Goal: Task Accomplishment & Management: Complete application form

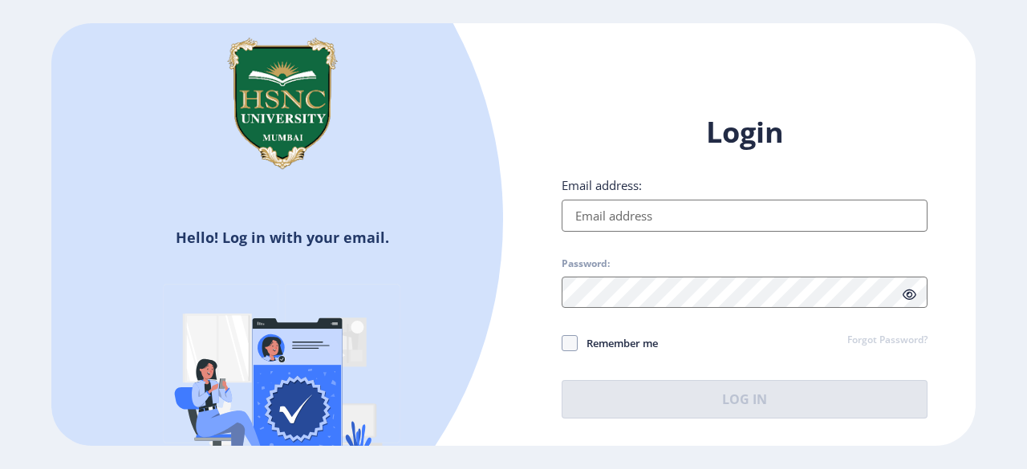
click at [796, 215] on input "Email address:" at bounding box center [744, 216] width 366 height 32
type input "priyanshijain204@gmail.com"
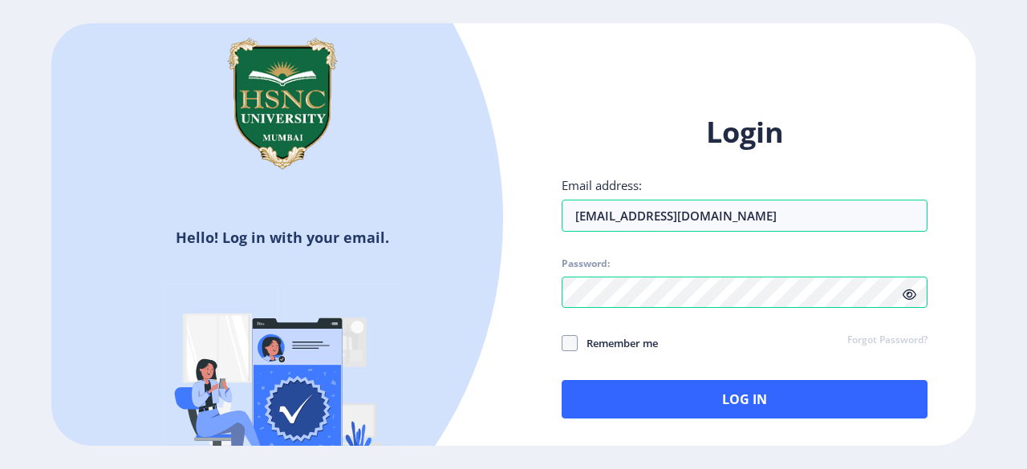
click at [914, 289] on icon at bounding box center [909, 295] width 14 height 12
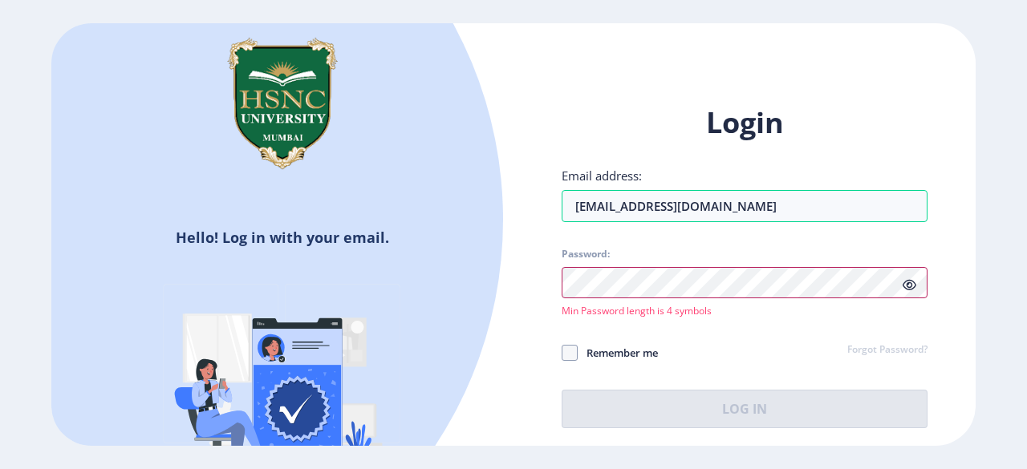
click at [527, 278] on div "Login Email address: priyanshijain204@gmail.com Password: Min Password length i…" at bounding box center [744, 278] width 462 height 399
click at [452, 323] on div at bounding box center [92, 219] width 821 height 821
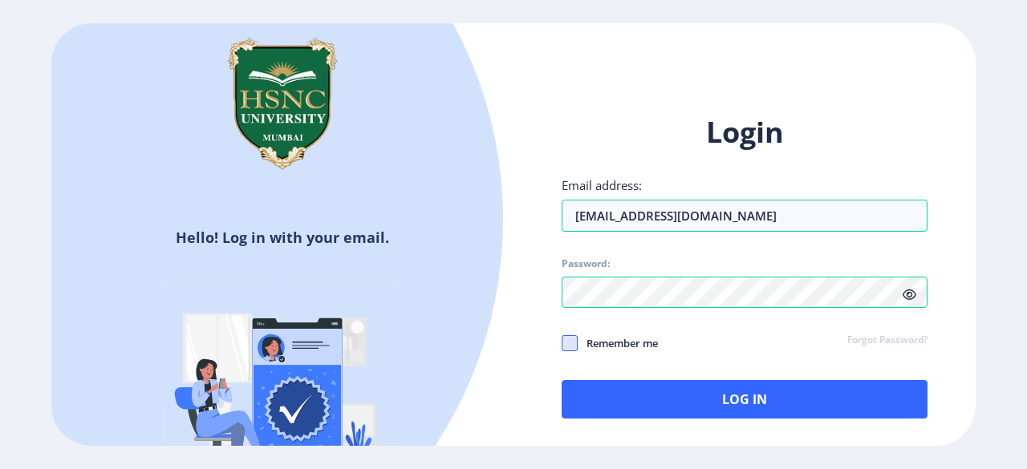
click at [571, 338] on span at bounding box center [569, 343] width 16 height 16
click at [562, 343] on input "Remember me" at bounding box center [561, 343] width 1 height 1
checkbox input "true"
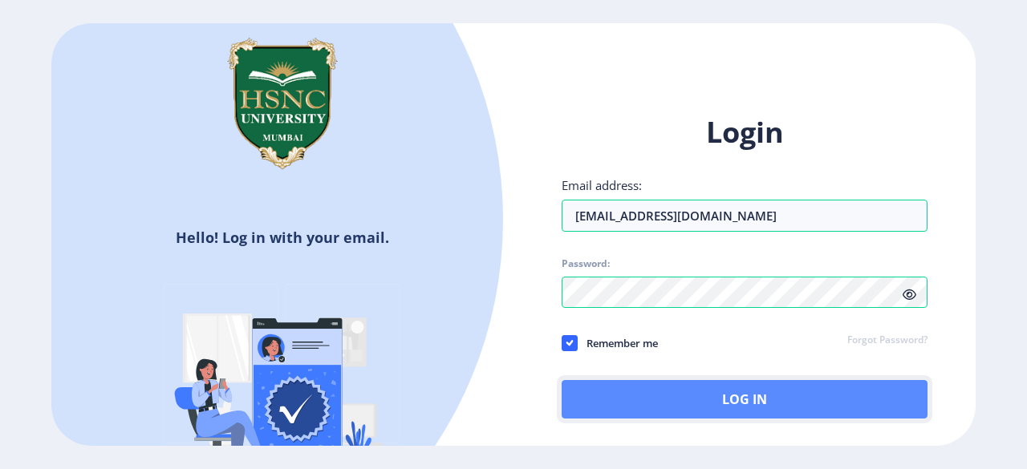
click at [674, 399] on button "Log In" at bounding box center [744, 399] width 366 height 38
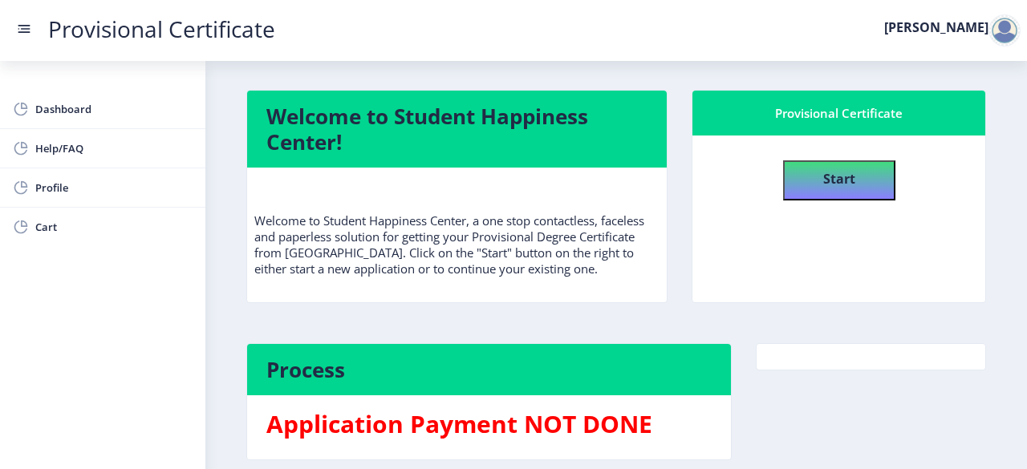
scroll to position [72, 0]
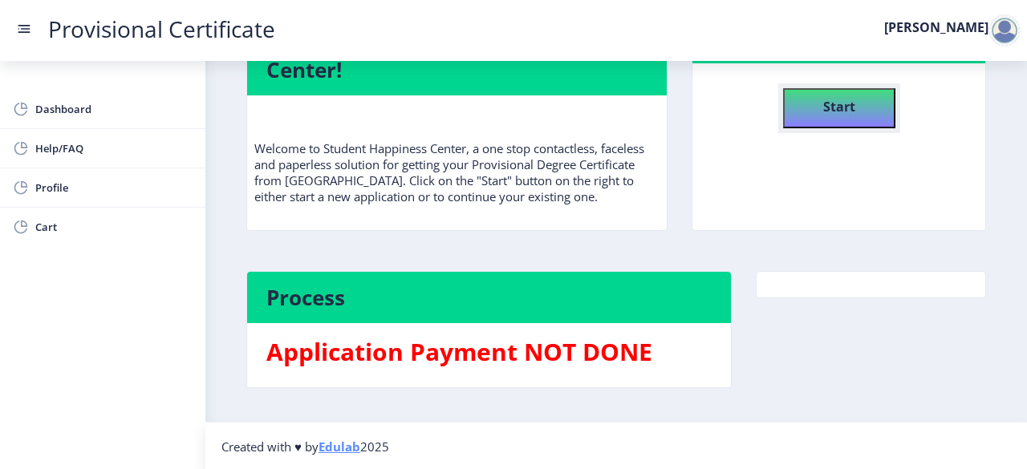
click at [811, 120] on button "Start" at bounding box center [839, 108] width 112 height 40
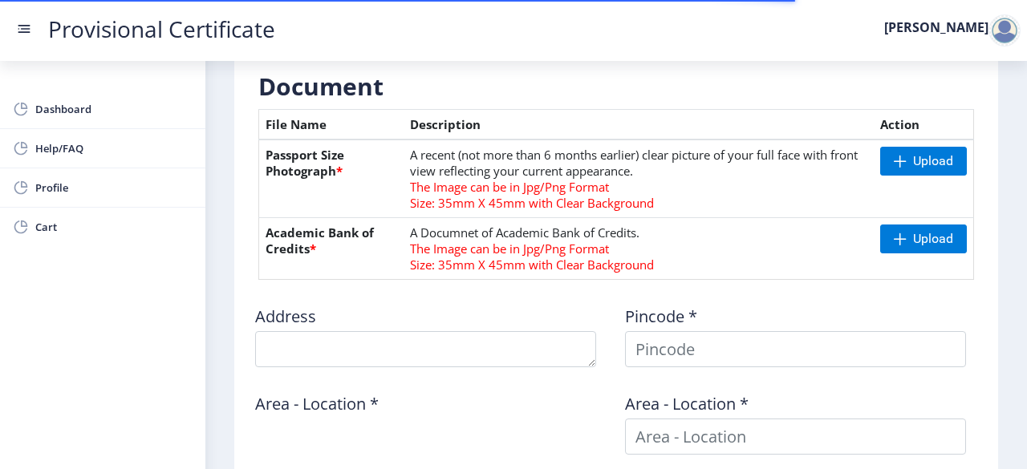
scroll to position [365, 0]
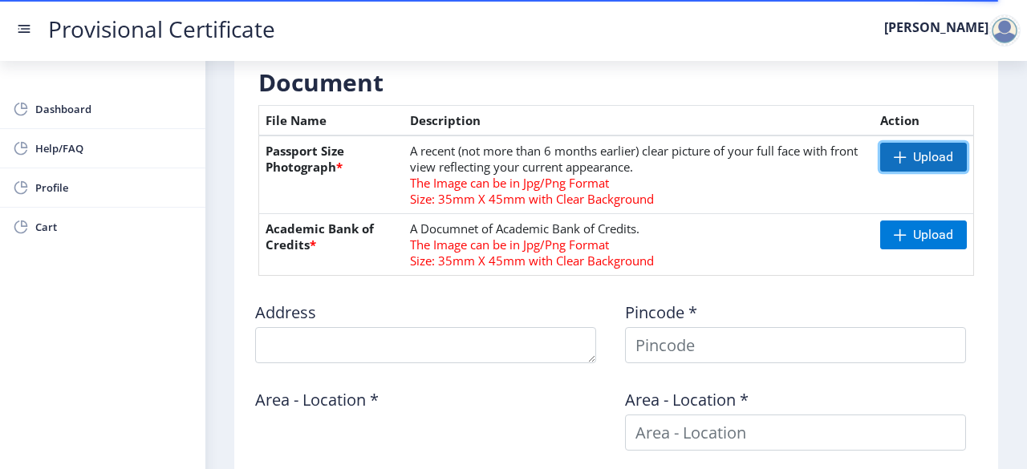
click at [906, 152] on span "Upload" at bounding box center [923, 157] width 87 height 29
type textarea "[GEOGRAPHIC_DATA], [STREET_ADDRESS][PERSON_NAME], Near [PERSON_NAME][GEOGRAPHIC…"
type input "201003"
type input "Meerut Road SO"
type input "[GEOGRAPHIC_DATA]"
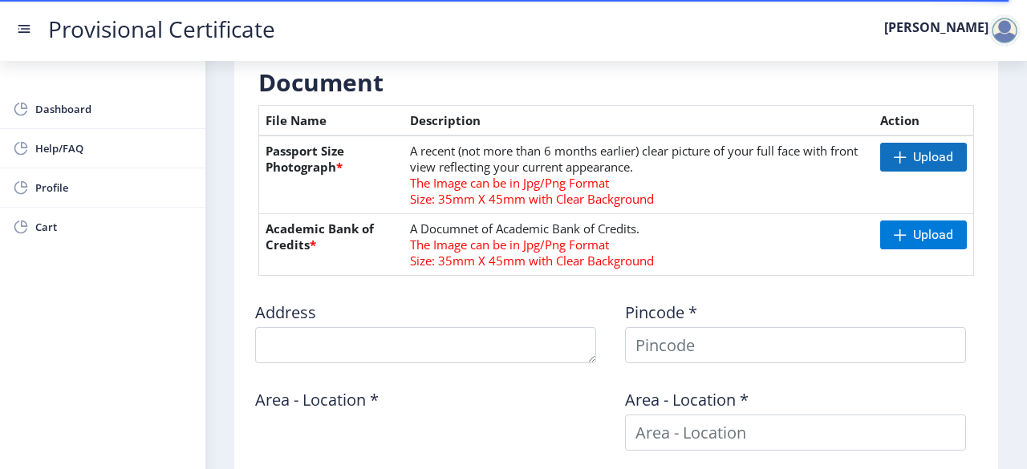
type input "[GEOGRAPHIC_DATA]"
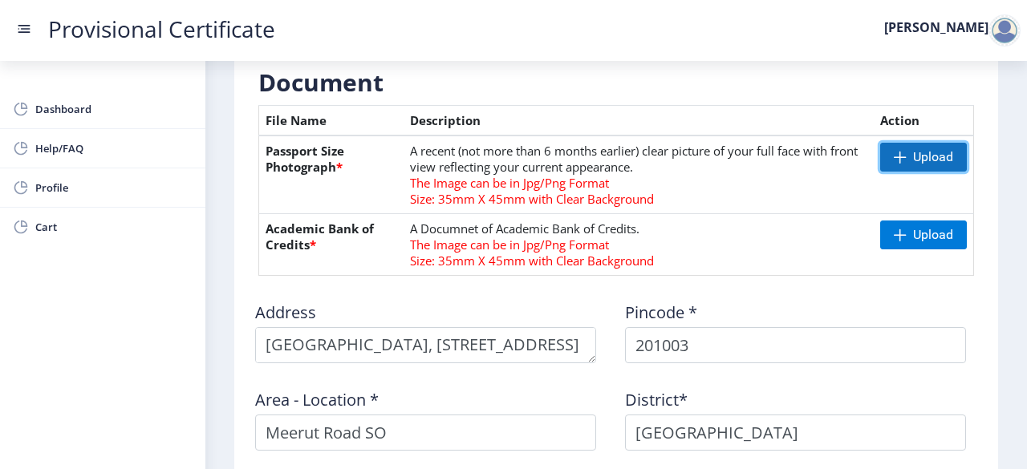
click at [913, 160] on span "Upload" at bounding box center [933, 157] width 40 height 16
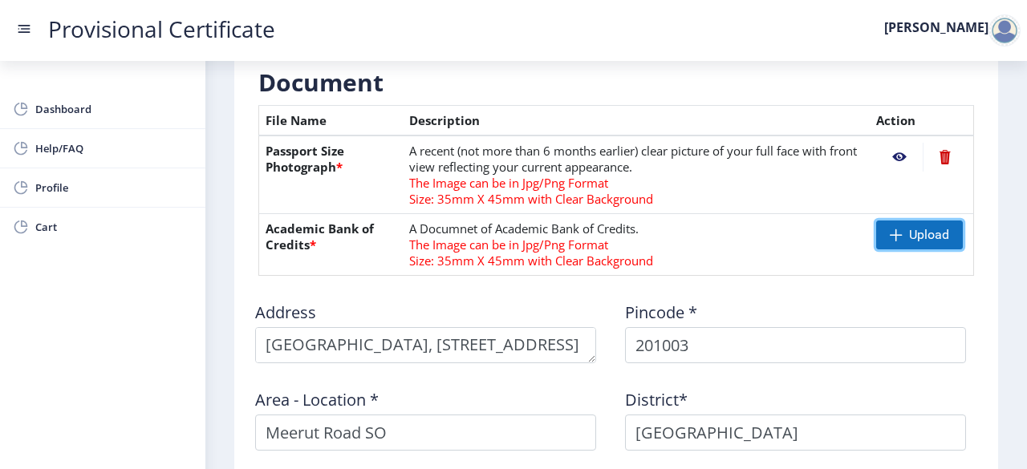
click at [904, 224] on span "Upload" at bounding box center [919, 235] width 87 height 29
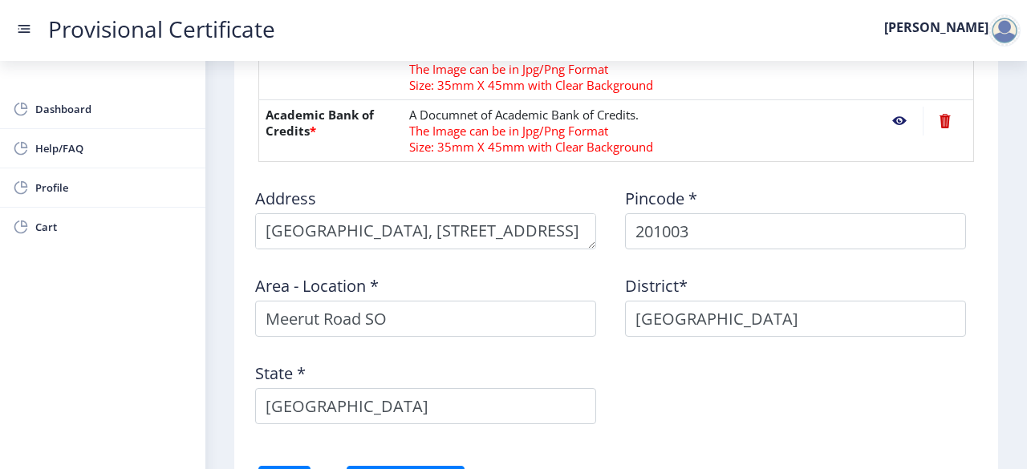
scroll to position [484, 0]
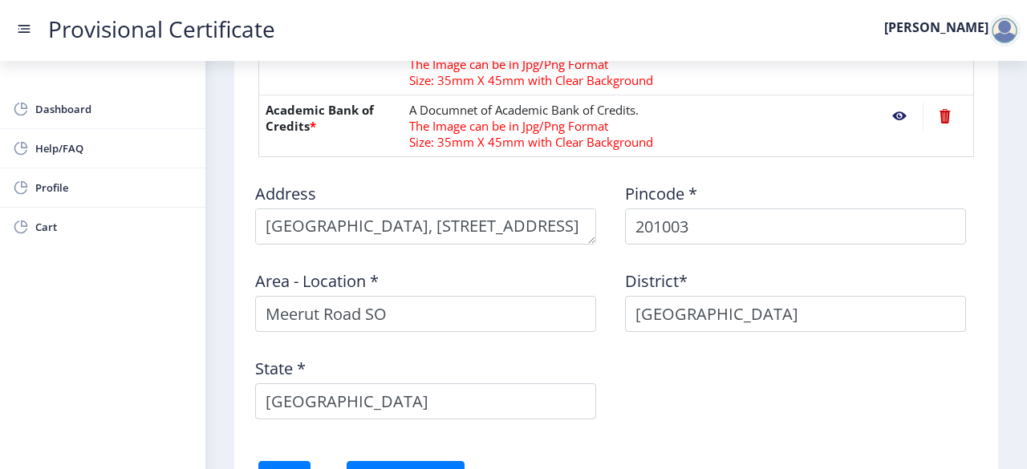
click at [897, 116] on nb-action at bounding box center [899, 116] width 47 height 29
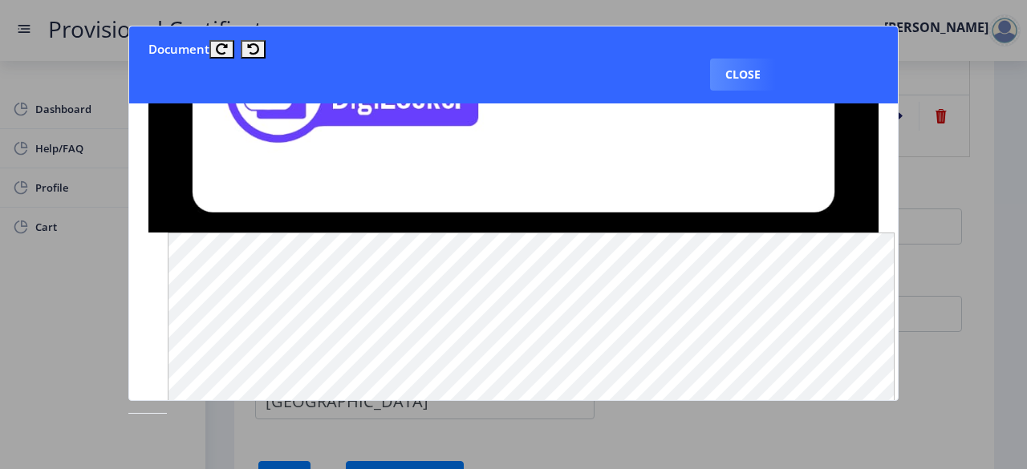
scroll to position [591, 0]
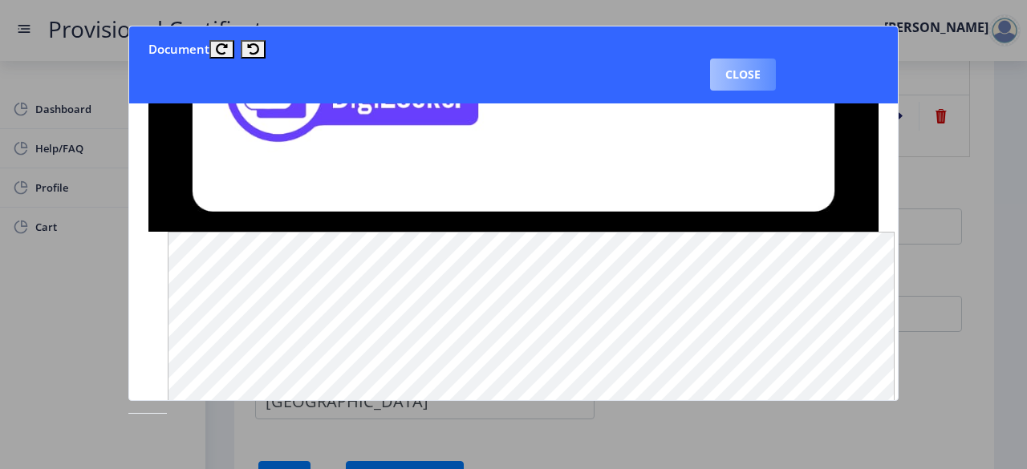
click at [748, 82] on button "Close" at bounding box center [743, 75] width 66 height 32
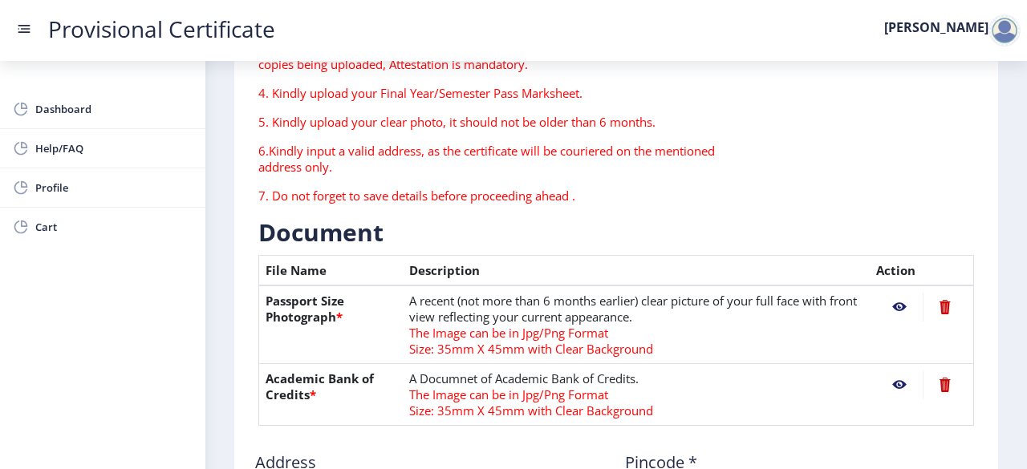
scroll to position [218, 0]
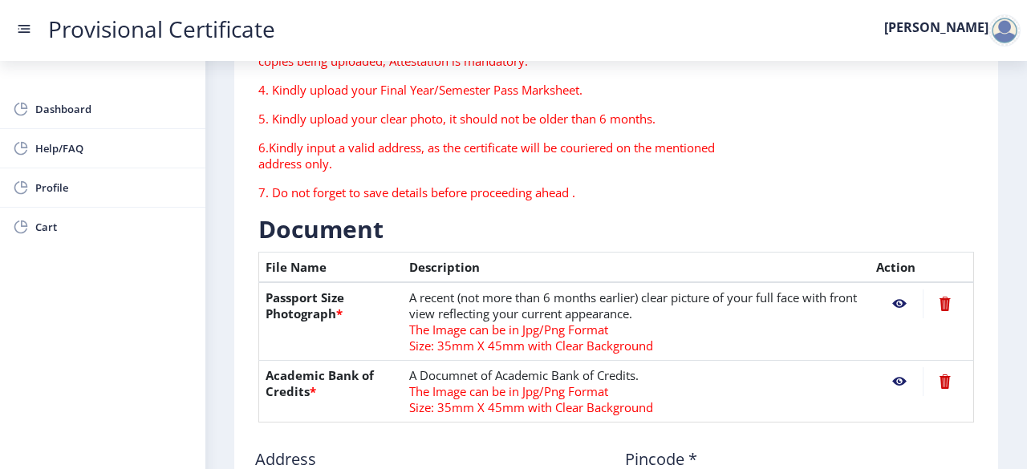
click at [898, 302] on nb-action at bounding box center [899, 304] width 47 height 29
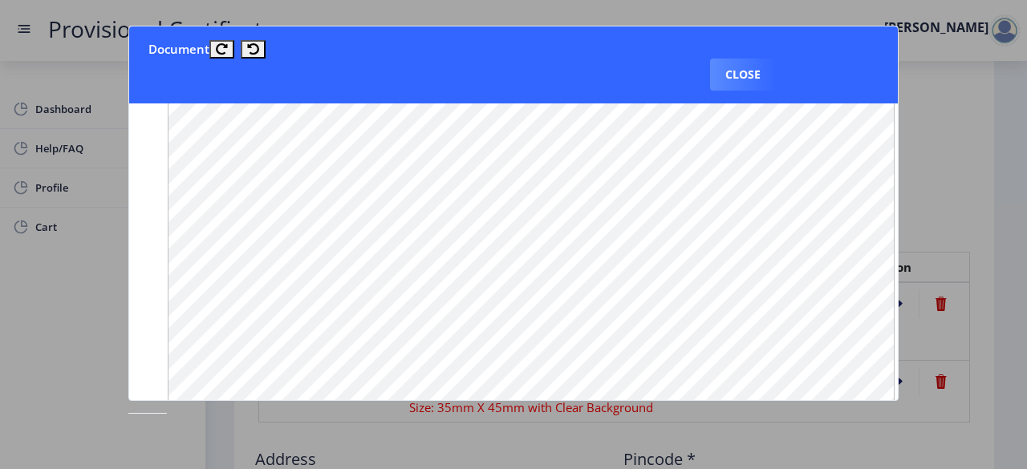
scroll to position [1266, 0]
click at [748, 76] on button "Close" at bounding box center [743, 75] width 66 height 32
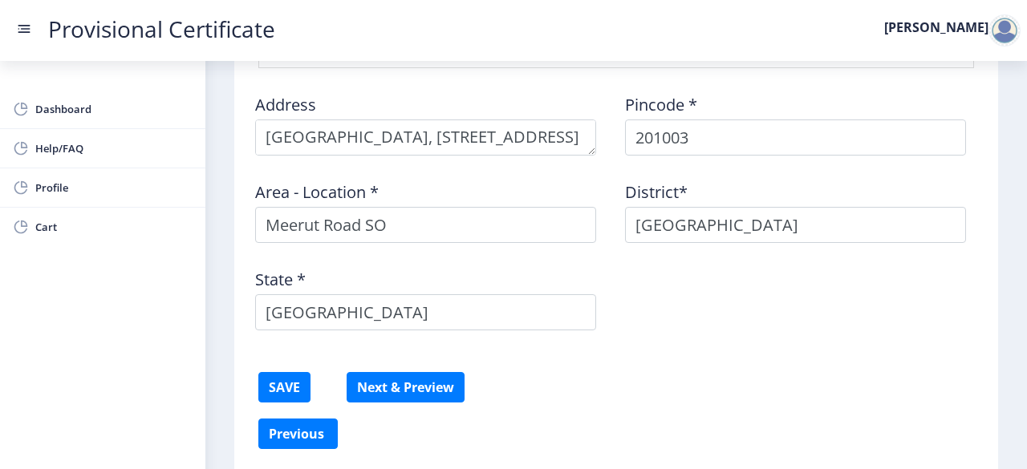
scroll to position [633, 0]
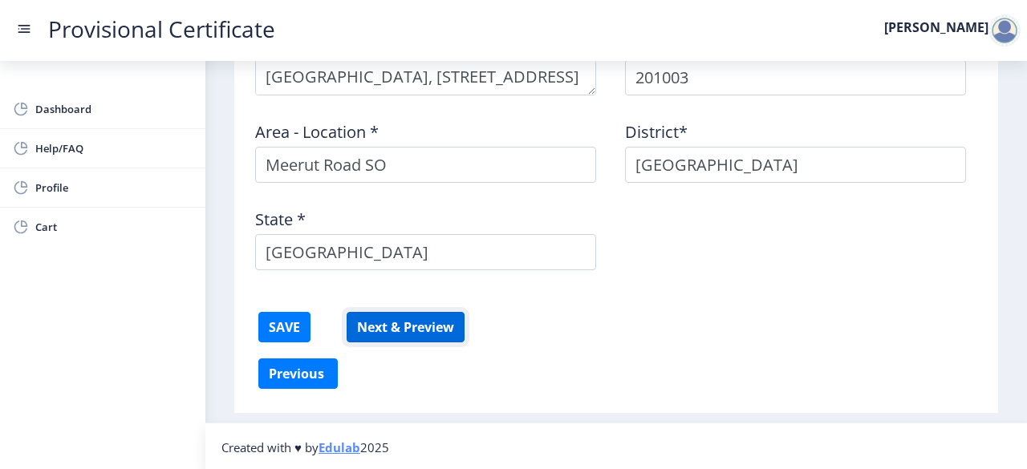
click at [378, 331] on button "Next & Preview" at bounding box center [405, 327] width 118 height 30
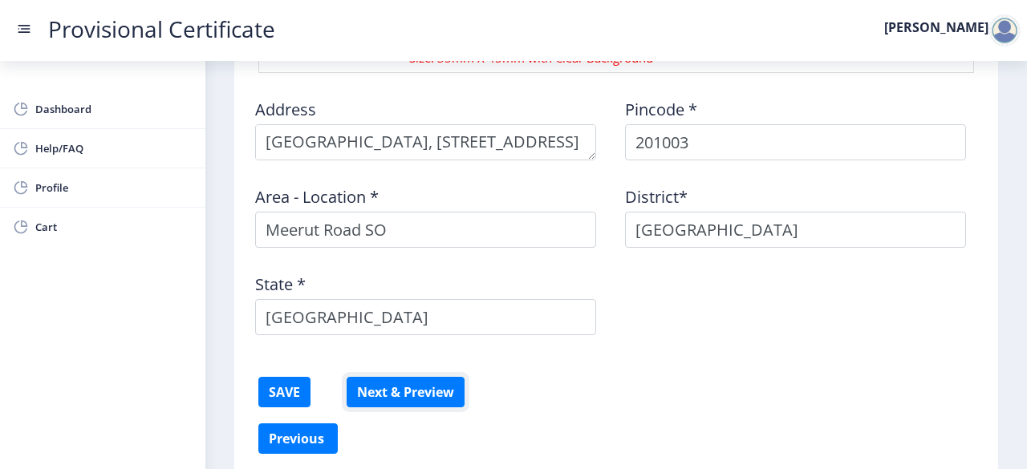
scroll to position [601, 0]
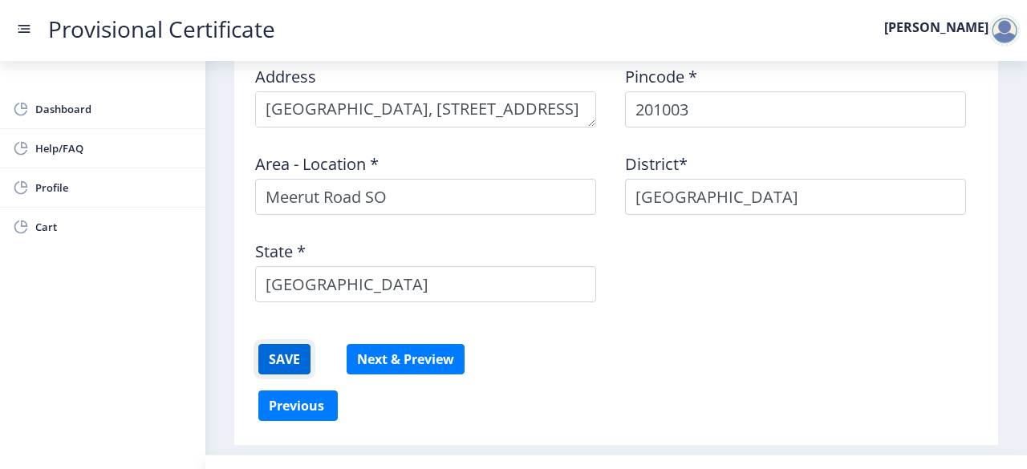
click at [289, 363] on button "SAVE" at bounding box center [284, 359] width 52 height 30
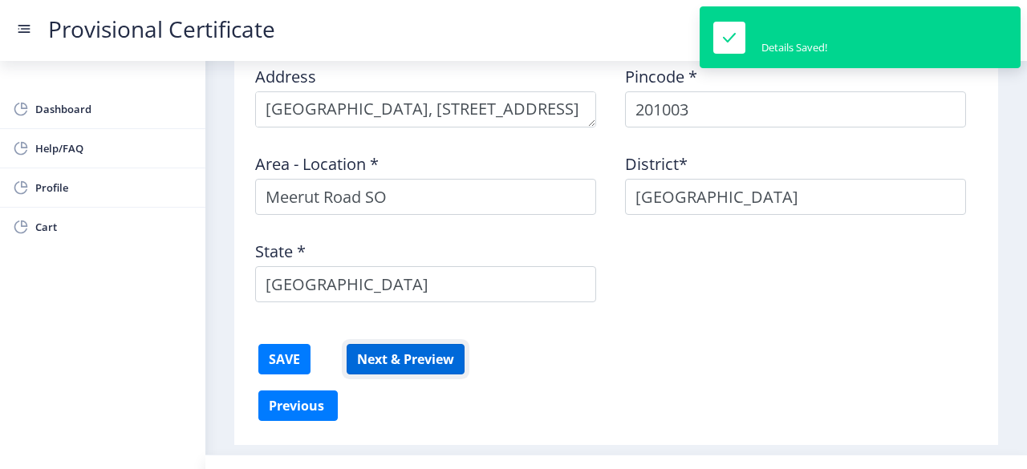
click at [388, 363] on button "Next & Preview" at bounding box center [405, 359] width 118 height 30
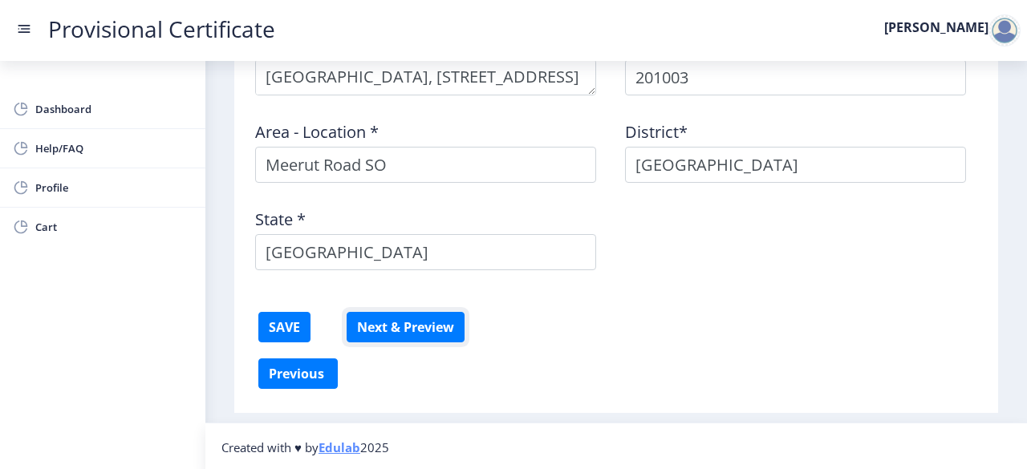
scroll to position [0, 0]
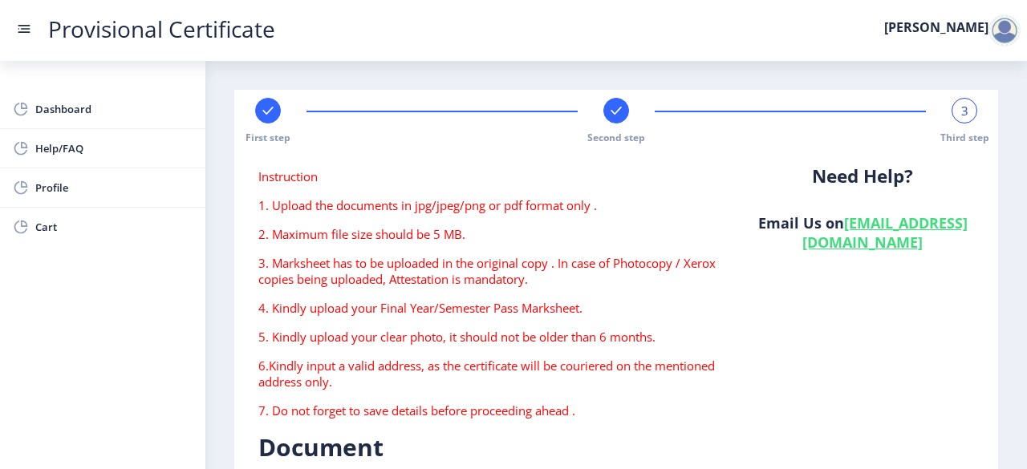
click at [273, 119] on div at bounding box center [268, 111] width 26 height 26
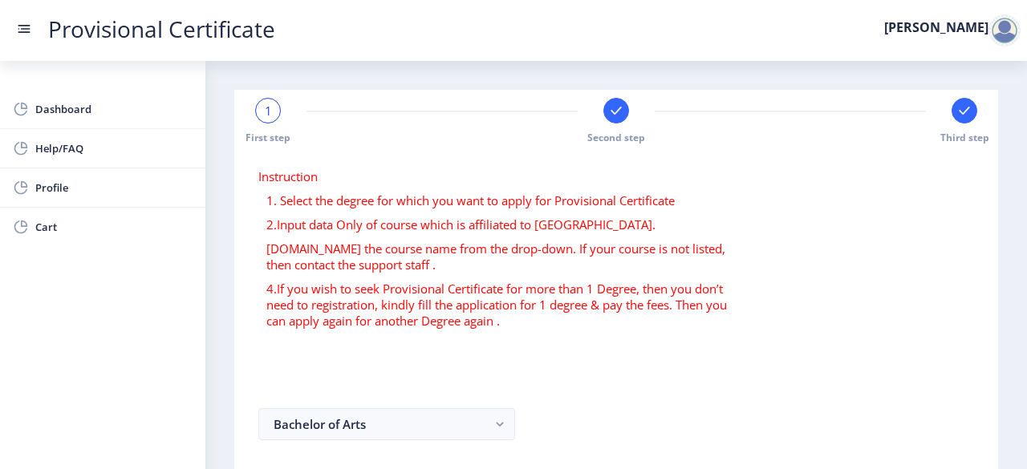
scroll to position [130, 0]
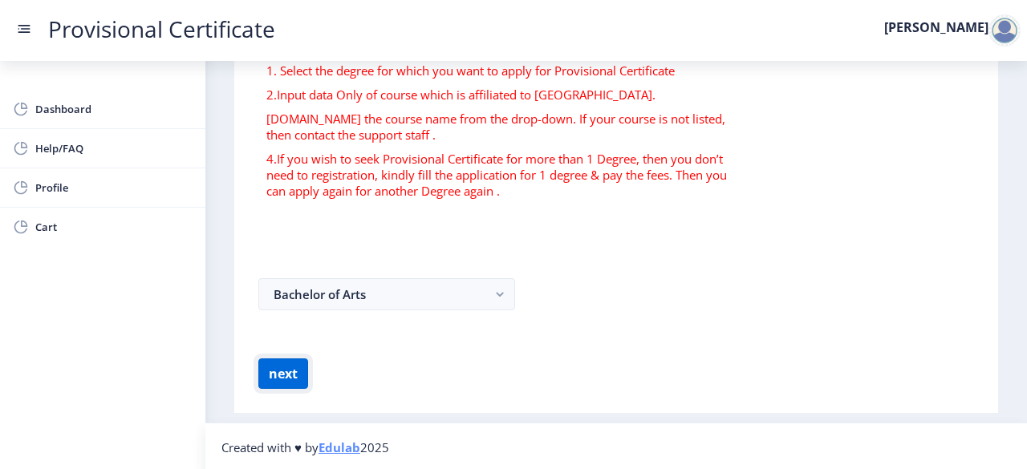
click at [278, 369] on button "next" at bounding box center [283, 374] width 50 height 30
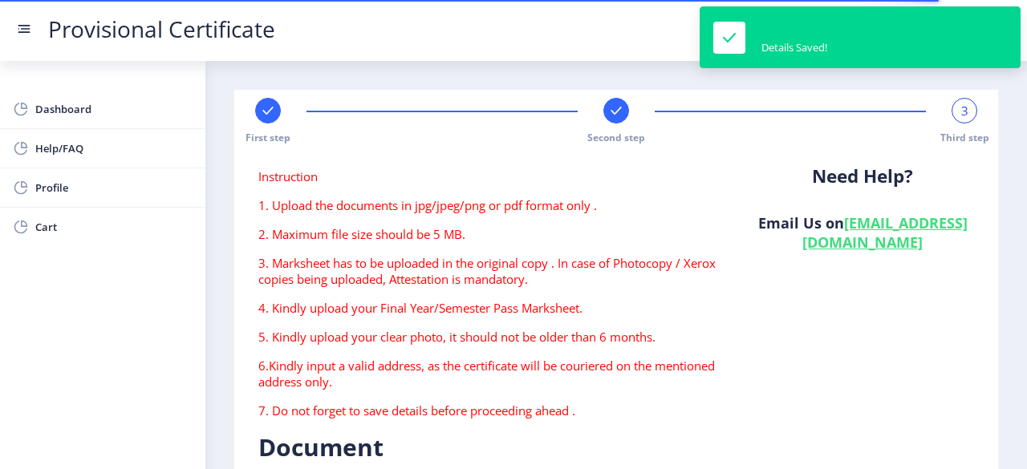
type textarea "[GEOGRAPHIC_DATA], [STREET_ADDRESS][PERSON_NAME], Near [PERSON_NAME][GEOGRAPHIC…"
type input "201003"
type input "Meerut Road SO"
type input "[GEOGRAPHIC_DATA]"
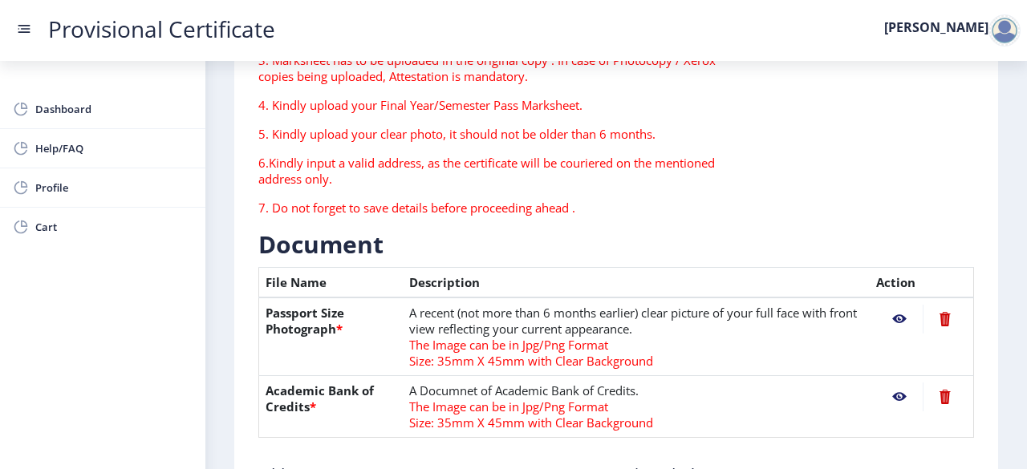
scroll to position [204, 0]
click at [898, 318] on nb-action at bounding box center [899, 318] width 47 height 29
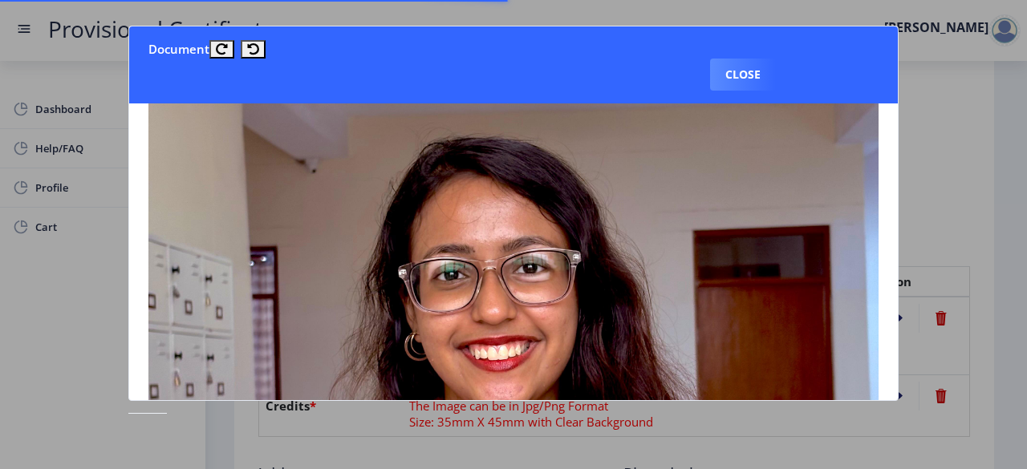
scroll to position [1205, 0]
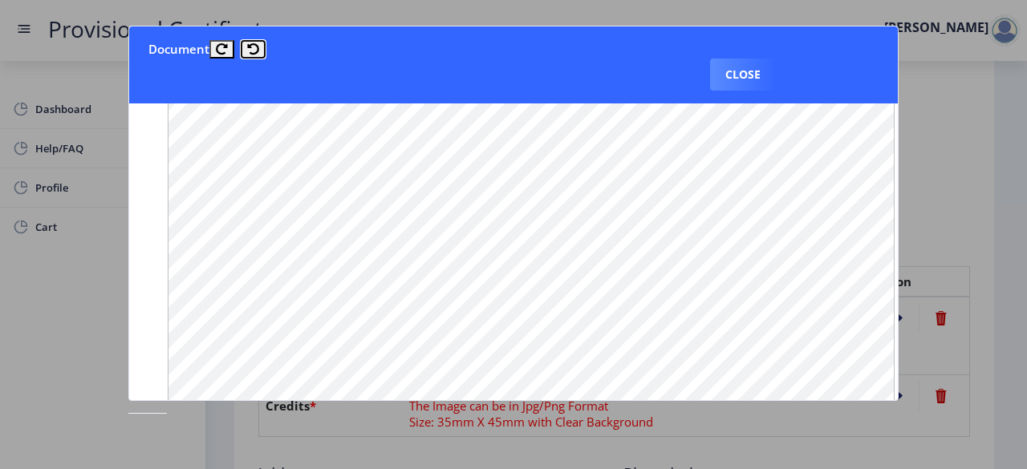
click at [257, 45] on icon at bounding box center [253, 49] width 12 height 12
click at [227, 51] on icon at bounding box center [222, 49] width 12 height 12
click at [735, 65] on button "Close" at bounding box center [743, 75] width 66 height 32
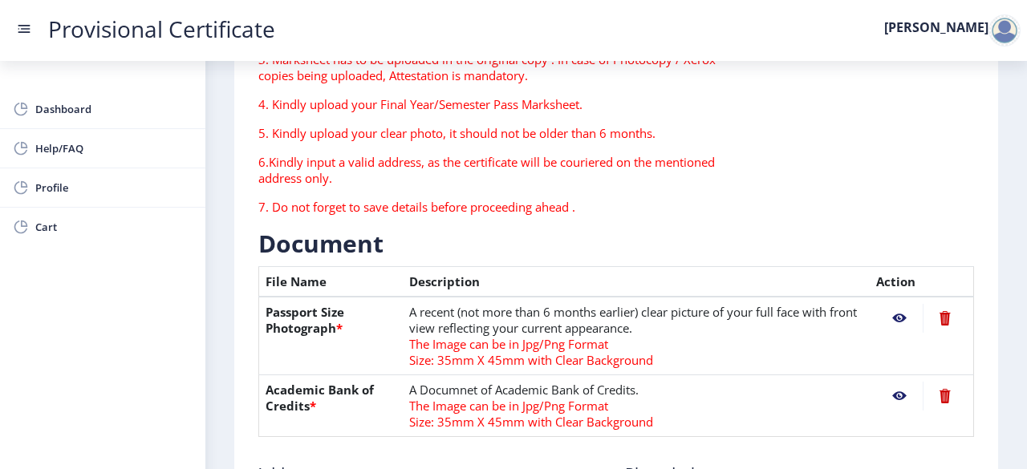
click at [896, 322] on nb-action at bounding box center [899, 318] width 47 height 29
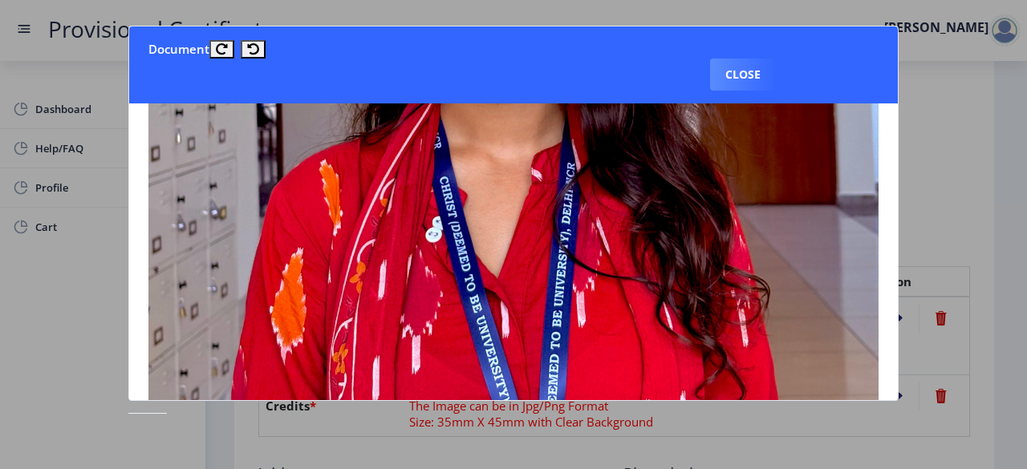
scroll to position [542, 0]
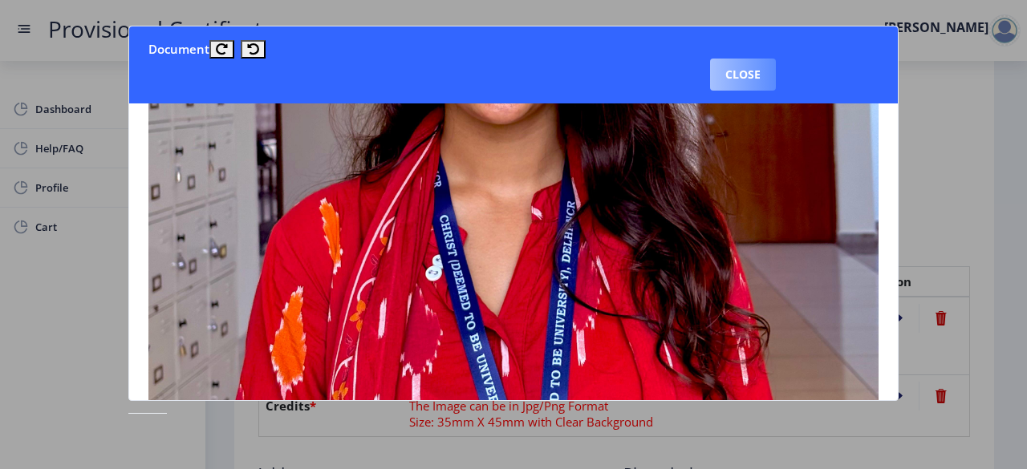
click at [739, 70] on button "Close" at bounding box center [743, 75] width 66 height 32
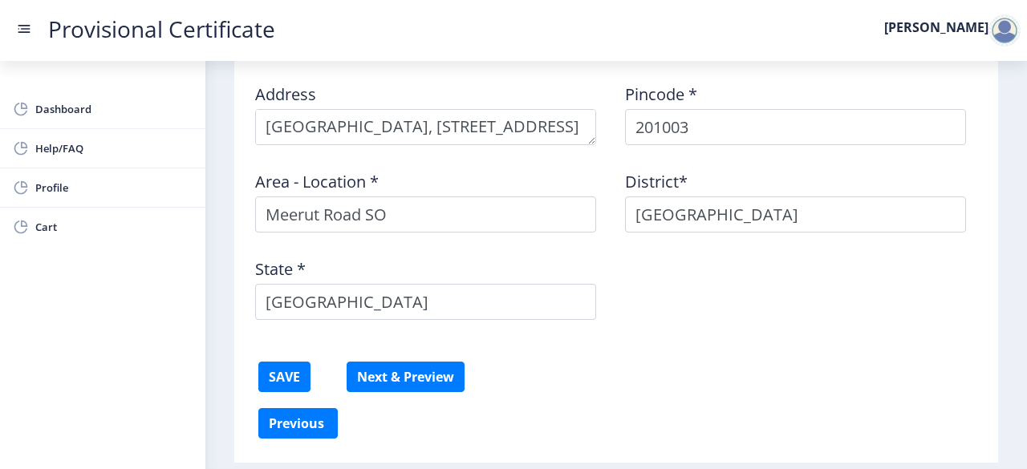
scroll to position [633, 0]
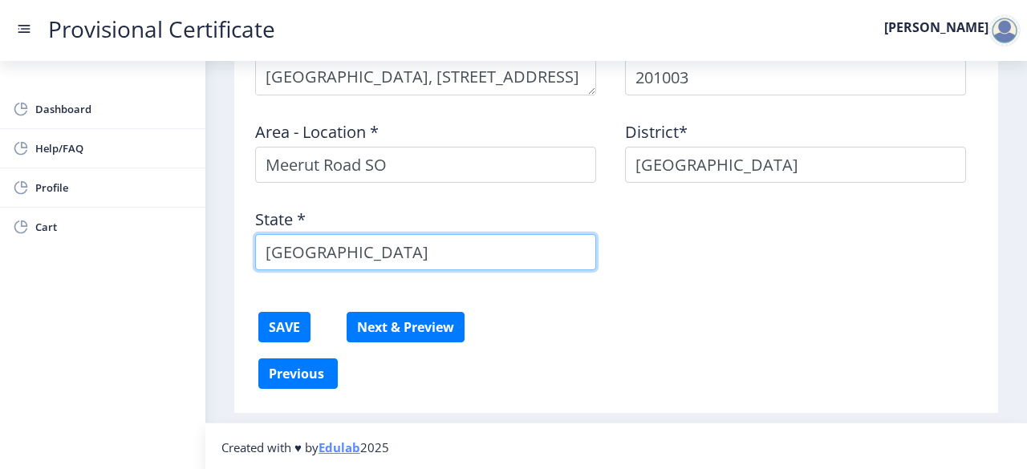
click at [507, 243] on input "[GEOGRAPHIC_DATA]" at bounding box center [425, 252] width 341 height 36
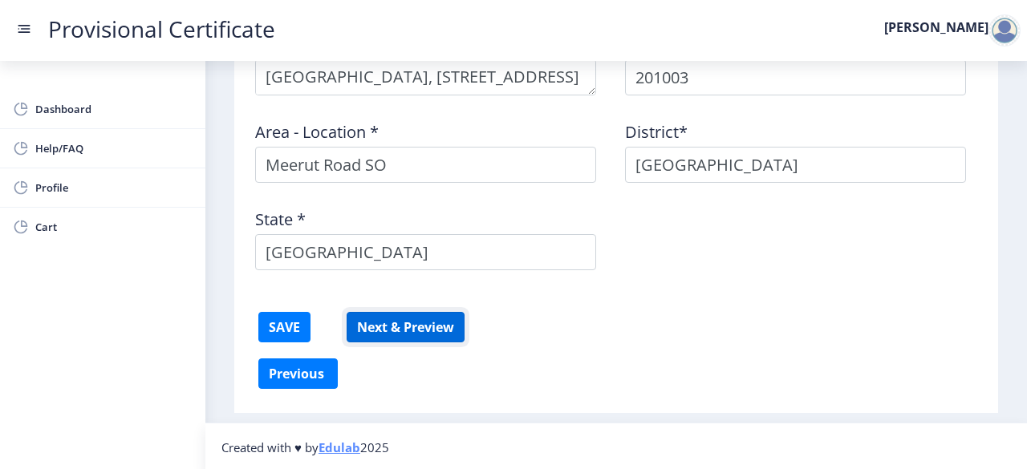
click at [416, 319] on button "Next & Preview" at bounding box center [405, 327] width 118 height 30
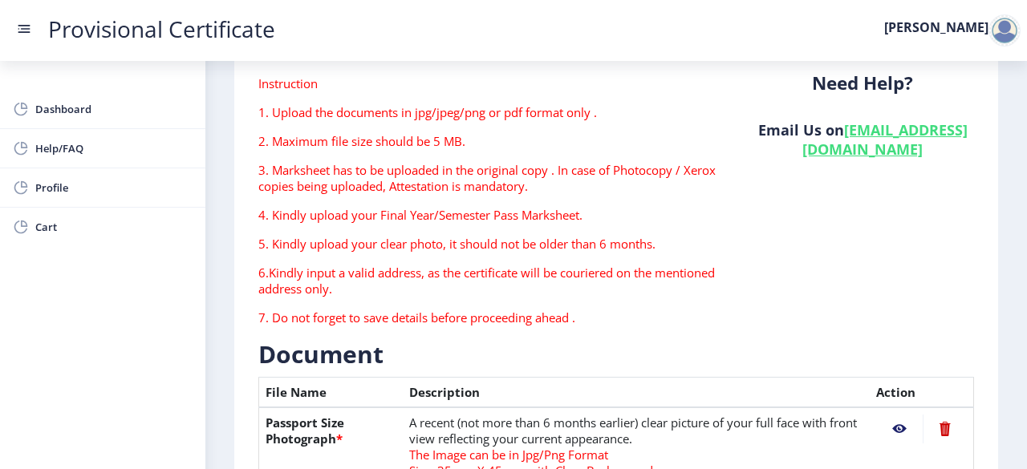
scroll to position [82, 0]
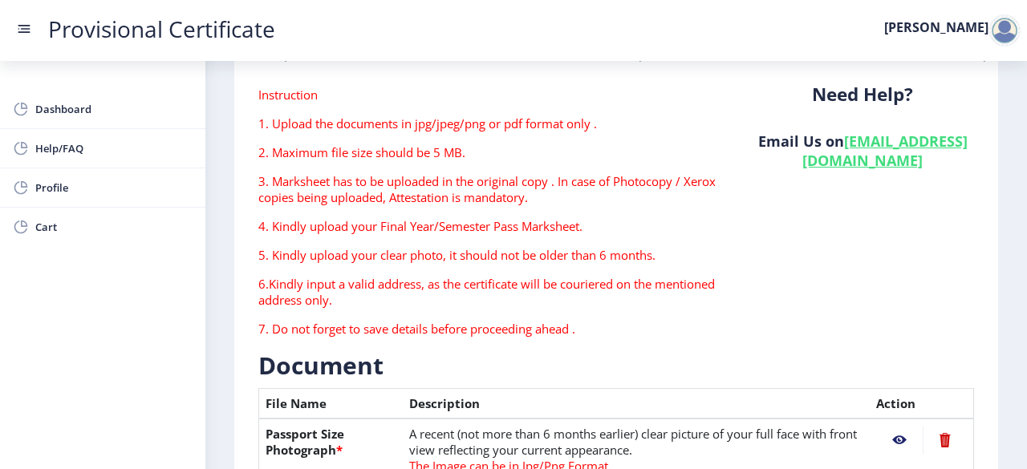
click at [485, 285] on p "6.Kindly input a valid address, as the certificate will be couriered on the men…" at bounding box center [492, 292] width 469 height 32
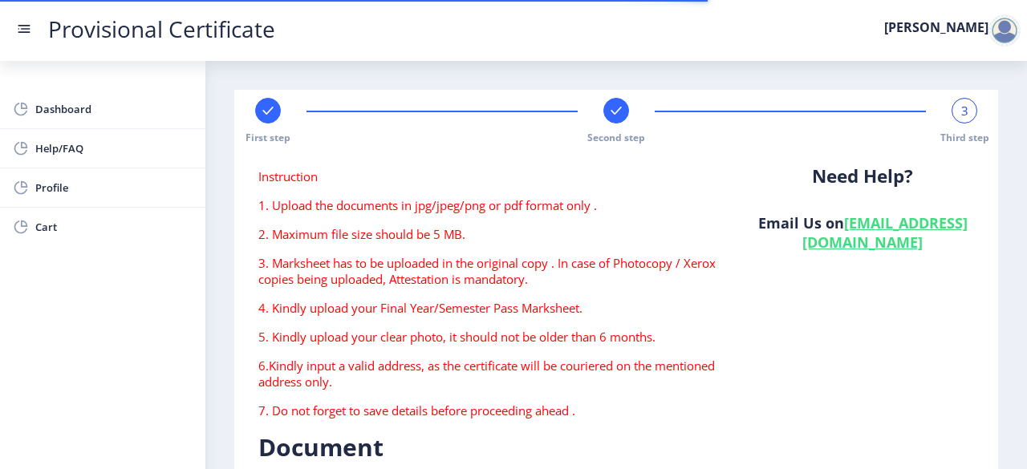
click at [416, 381] on p "6.Kindly input a valid address, as the certificate will be couriered on the men…" at bounding box center [492, 374] width 469 height 32
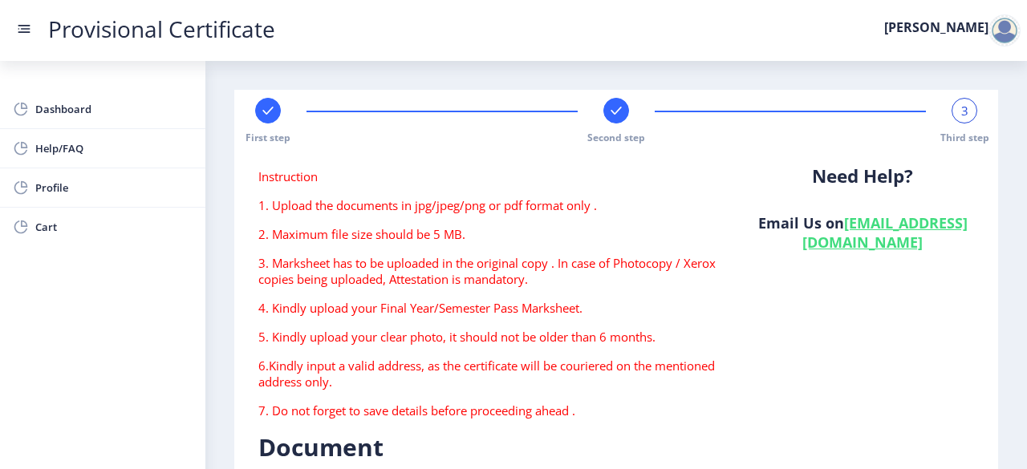
click at [951, 109] on div "3" at bounding box center [964, 111] width 26 height 26
click at [951, 123] on div "3 Third step" at bounding box center [964, 121] width 26 height 47
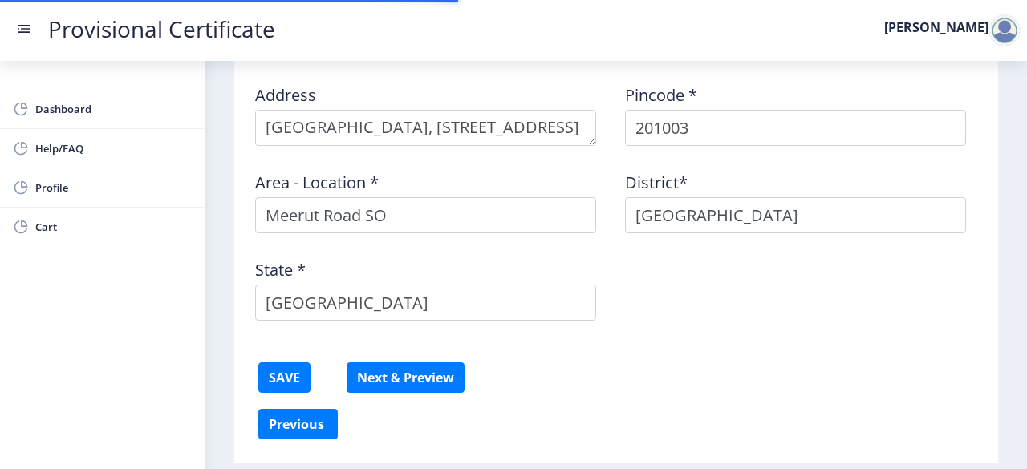
scroll to position [633, 0]
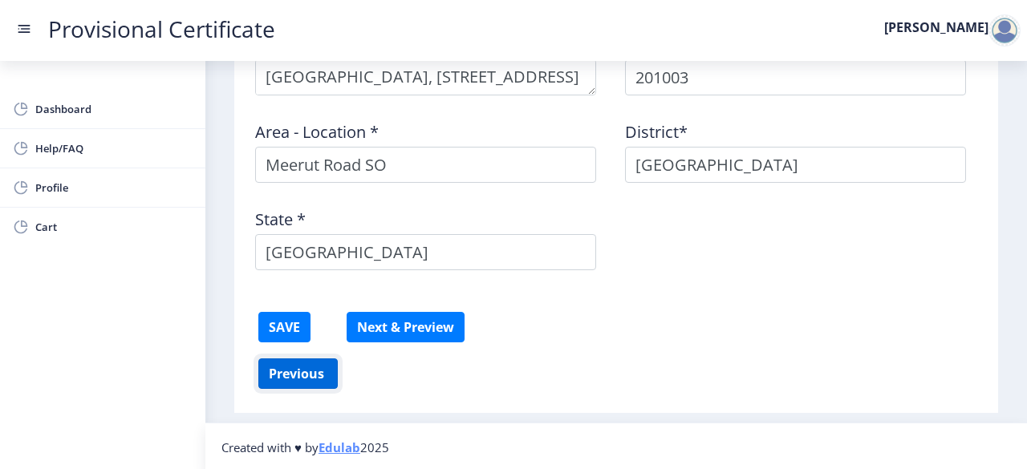
click at [307, 375] on button "Previous ‍" at bounding box center [297, 374] width 79 height 30
select select "A"
select select "June"
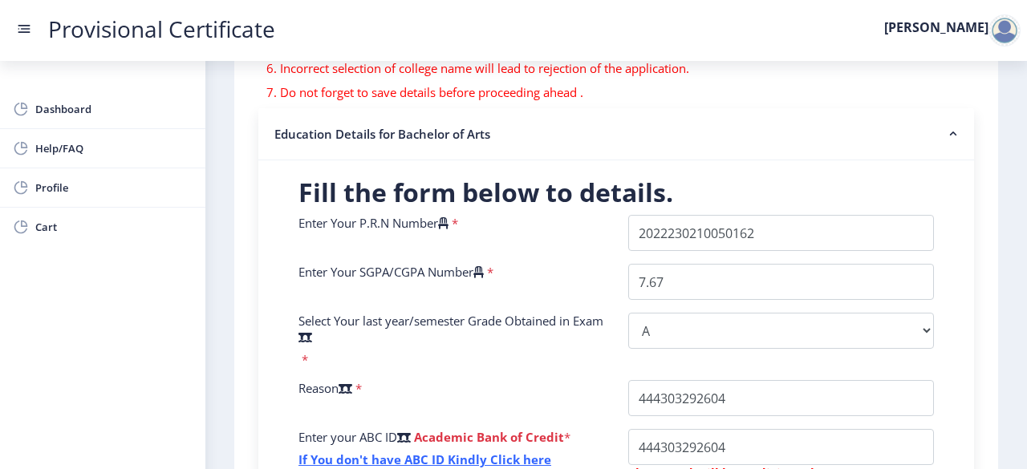
scroll to position [286, 0]
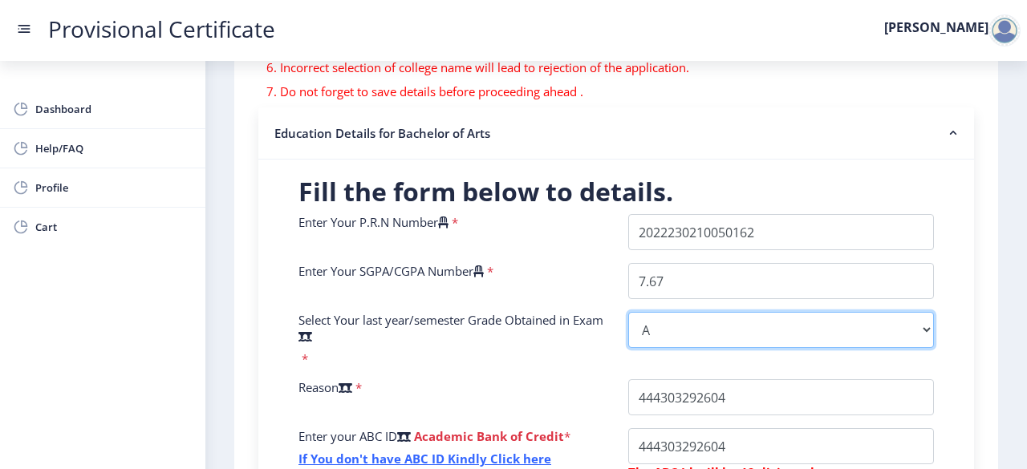
click at [669, 330] on select "Select Grade O A+ A B+ B C D F(Fail)" at bounding box center [781, 330] width 306 height 36
select select "B+"
click at [628, 312] on select "Select Grade O A+ A B+ B C D F(Fail)" at bounding box center [781, 330] width 306 height 36
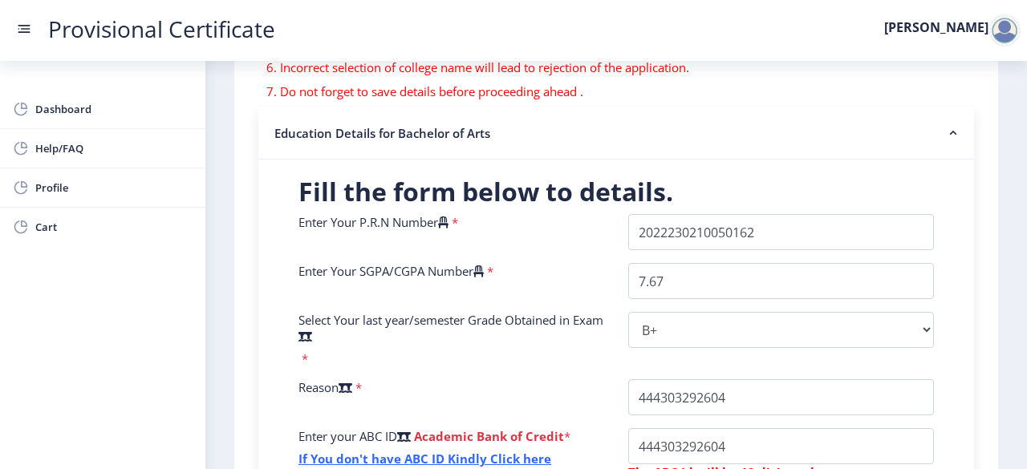
click at [312, 337] on icon at bounding box center [305, 336] width 14 height 12
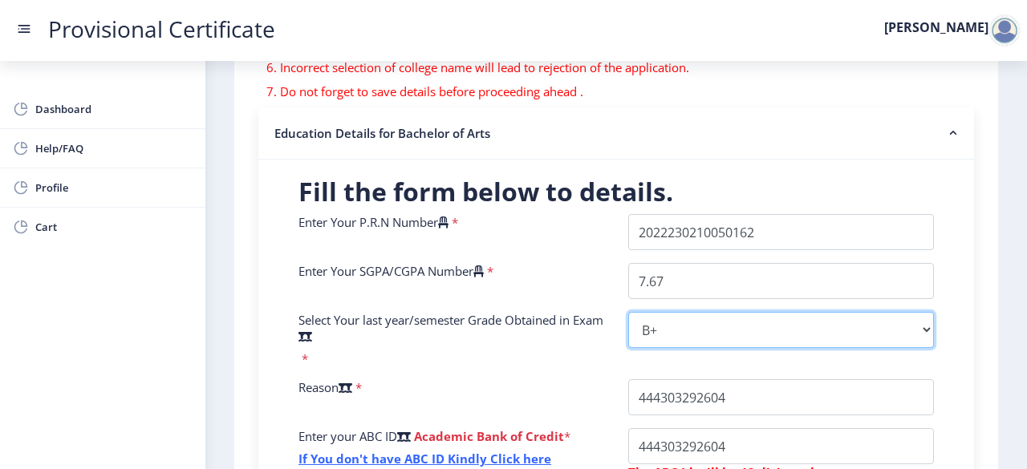
click at [628, 337] on select "Select Grade O A+ A B+ B C D F(Fail)" at bounding box center [781, 330] width 306 height 36
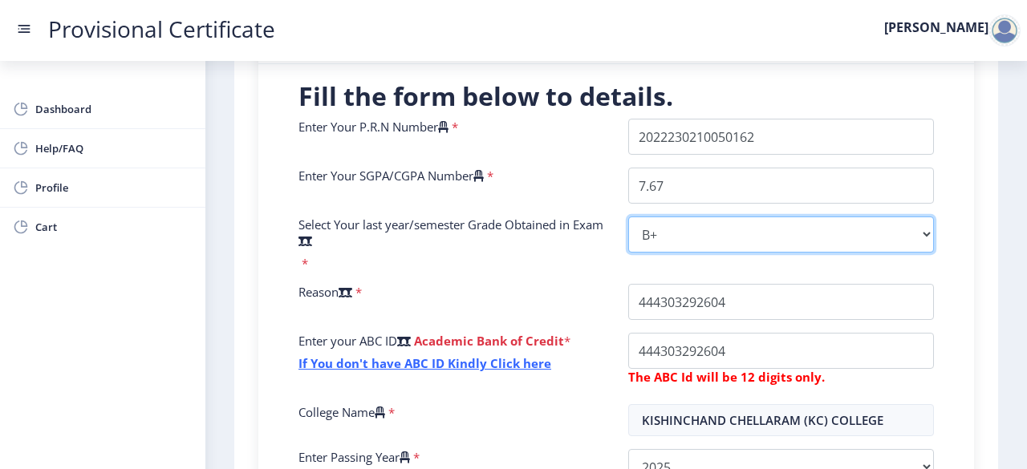
scroll to position [384, 0]
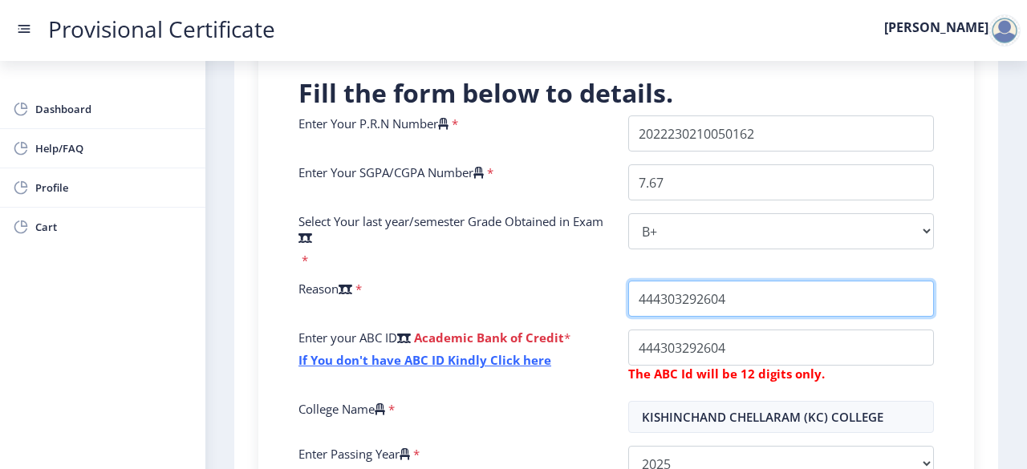
drag, startPoint x: 767, startPoint y: 293, endPoint x: 576, endPoint y: 310, distance: 191.6
click at [576, 310] on div "Enter Your P.R.N Number * Enter Your SGPA/CGPA Number * 7.67 Select Your last y…" at bounding box center [615, 329] width 659 height 428
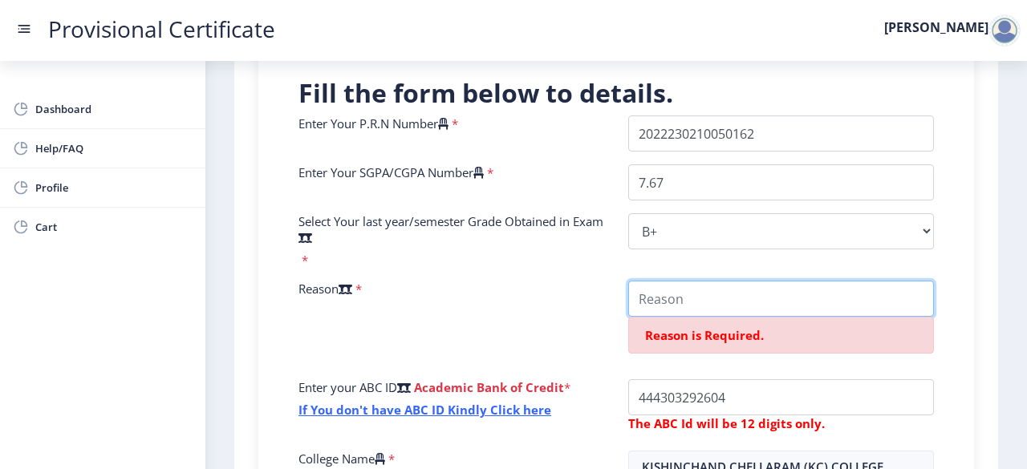
type input "Q"
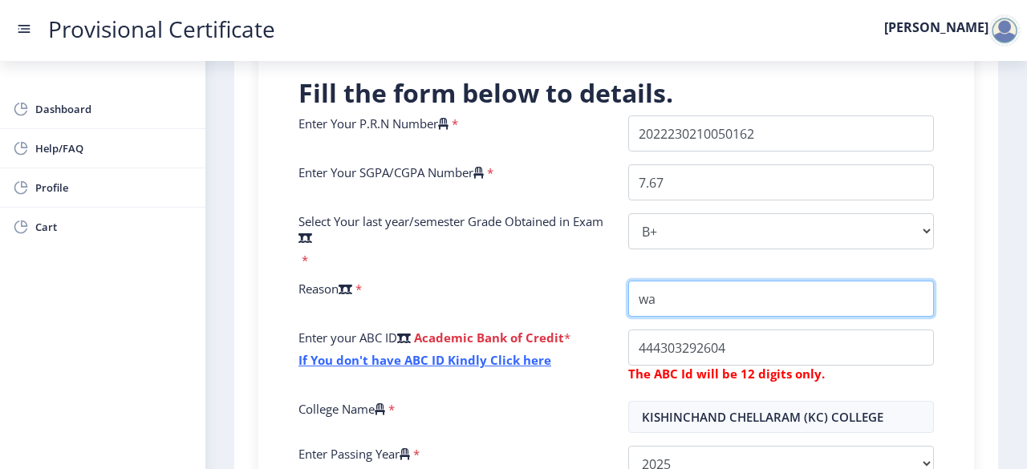
type input "w"
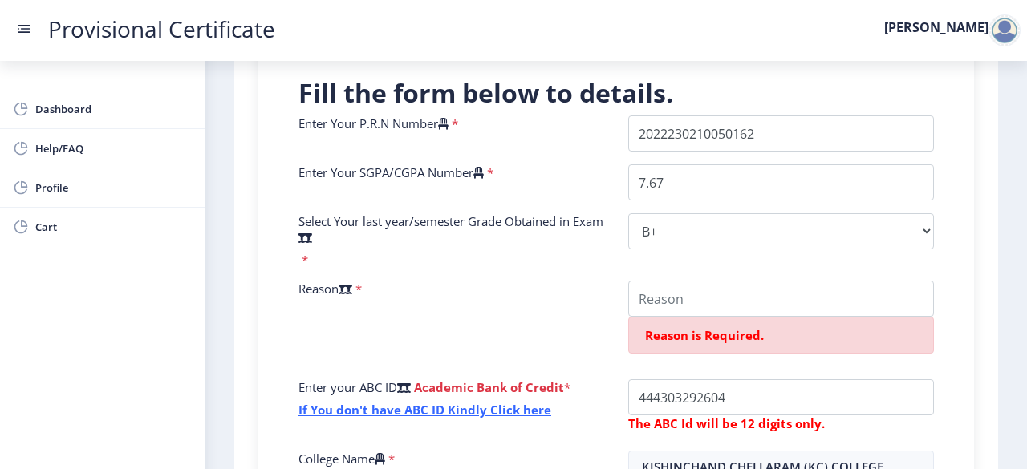
click at [351, 288] on icon at bounding box center [345, 289] width 14 height 12
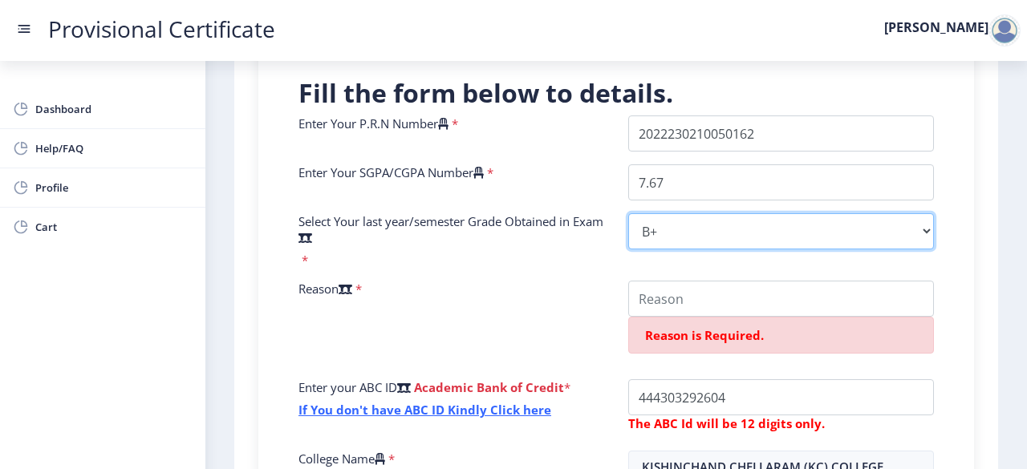
click at [628, 249] on select "Select Grade O A+ A B+ B C D F(Fail)" at bounding box center [781, 231] width 306 height 36
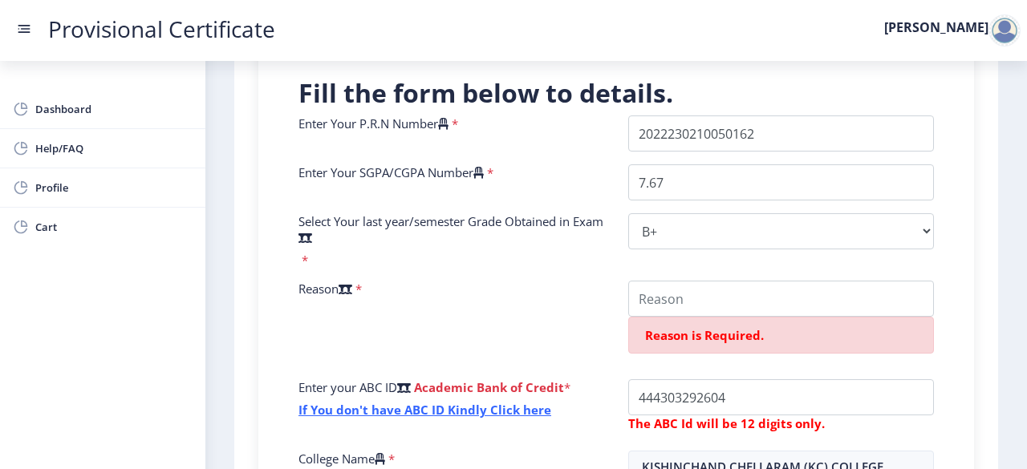
click at [359, 286] on span "*" at bounding box center [357, 289] width 10 height 16
click at [313, 258] on div "Select Your last year/semester Grade Obtained in Exam *" at bounding box center [451, 240] width 330 height 55
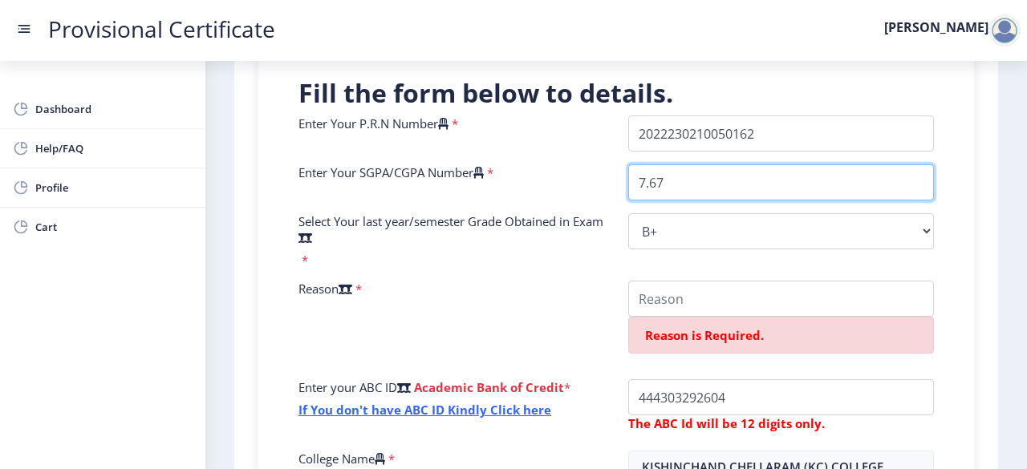
drag, startPoint x: 698, startPoint y: 185, endPoint x: 602, endPoint y: 181, distance: 95.5
click at [602, 181] on div "Enter Your P.R.N Number * Enter Your SGPA/CGPA Number * 7.67 Select Your last y…" at bounding box center [615, 354] width 659 height 478
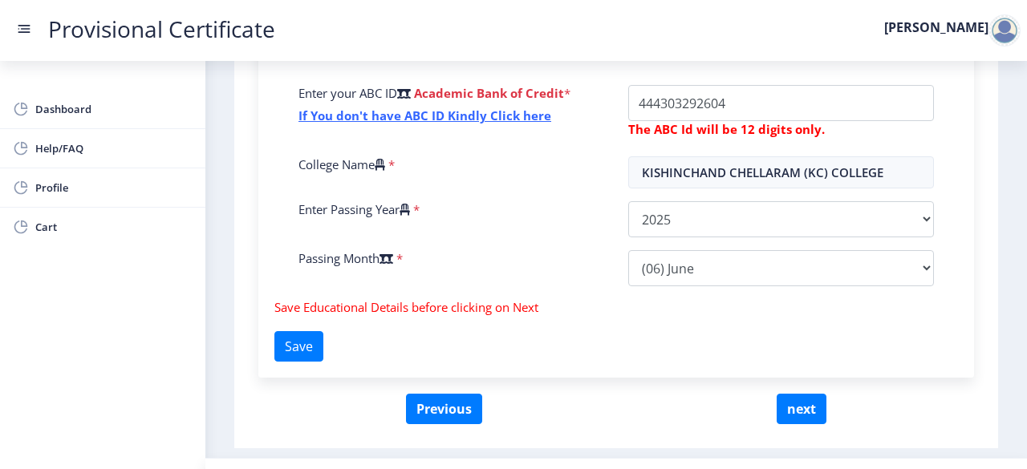
scroll to position [713, 0]
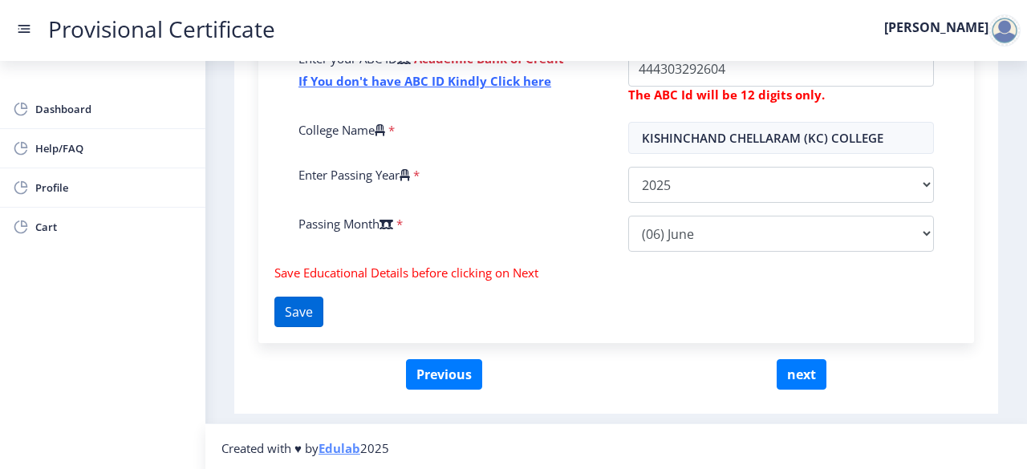
type input "8.38"
click at [308, 309] on button "Save" at bounding box center [298, 312] width 49 height 30
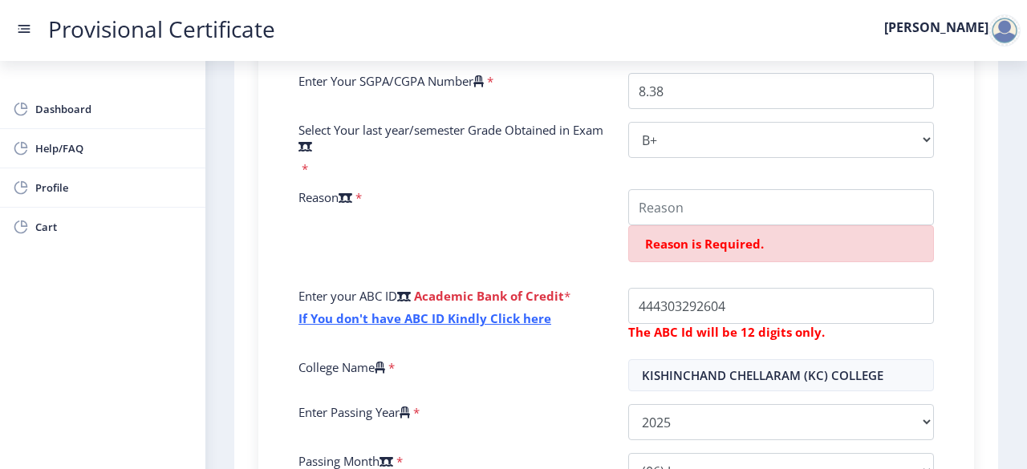
scroll to position [471, 0]
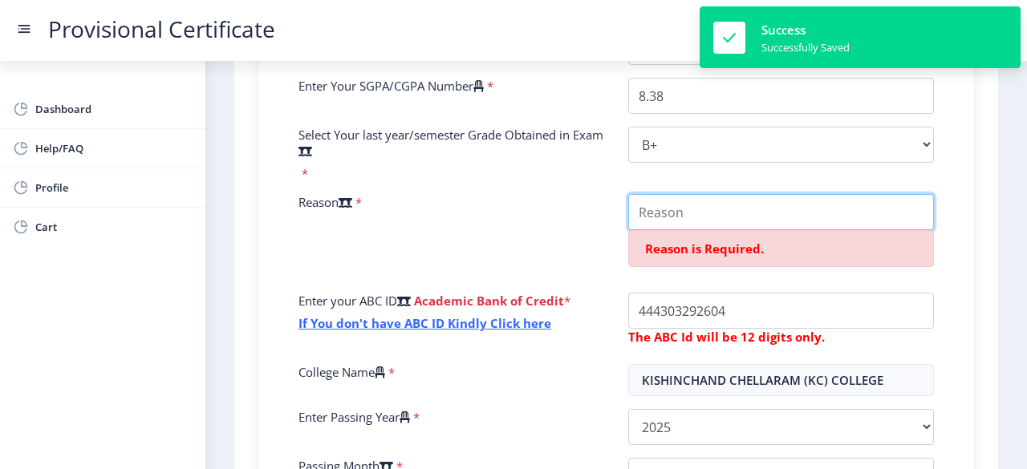
click at [702, 211] on input "College Name" at bounding box center [781, 212] width 306 height 36
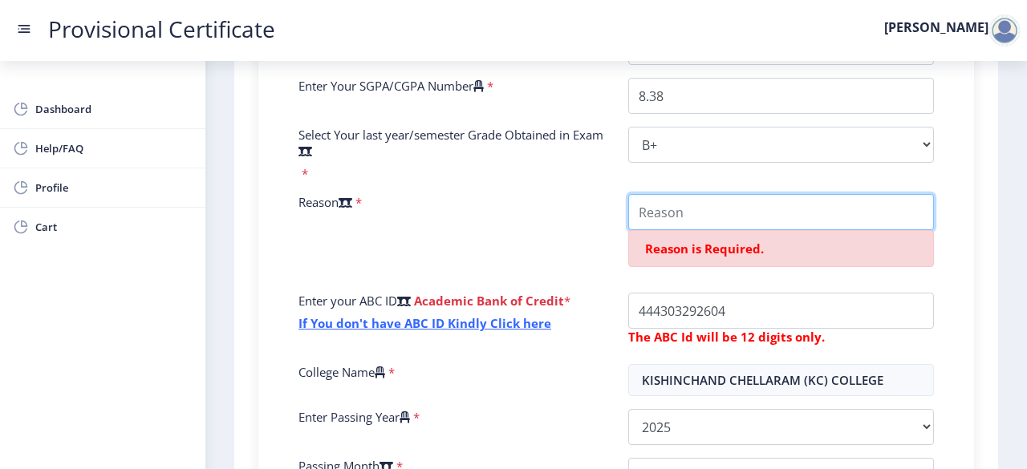
click at [683, 210] on input "College Name" at bounding box center [781, 212] width 306 height 36
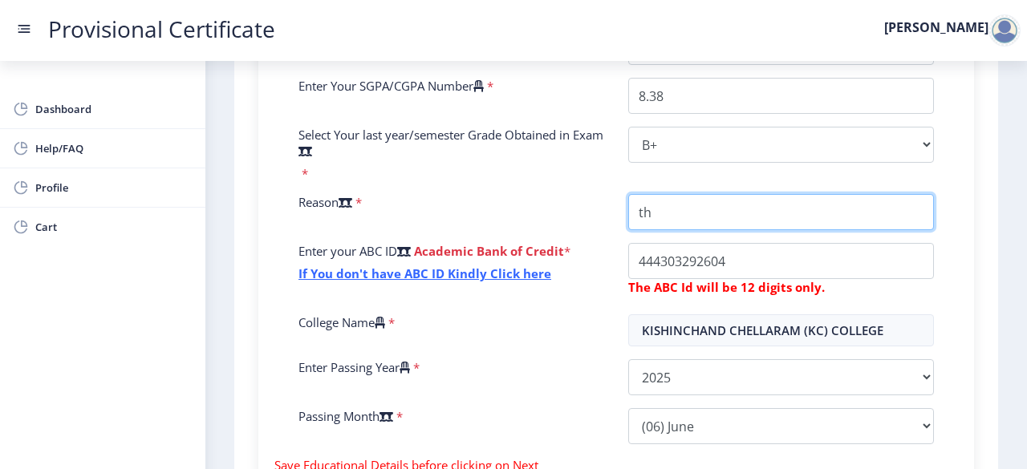
type input "t"
type input "l"
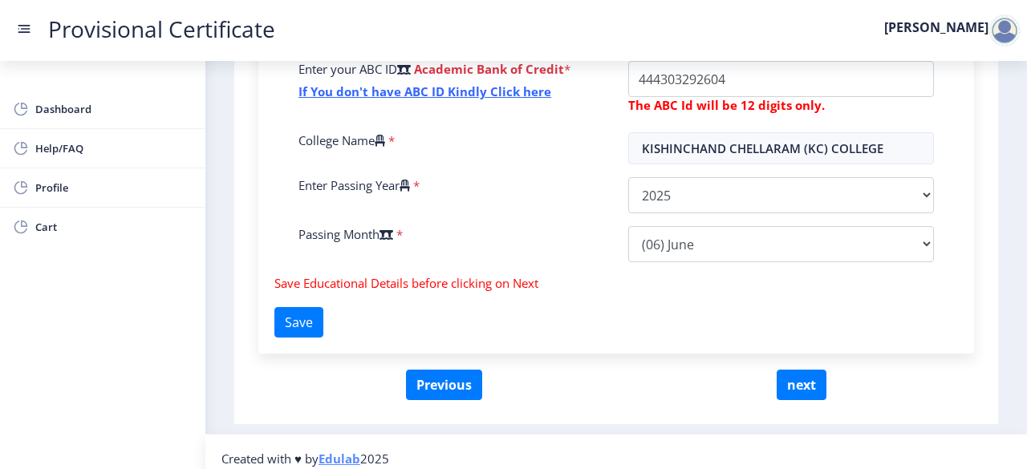
scroll to position [706, 0]
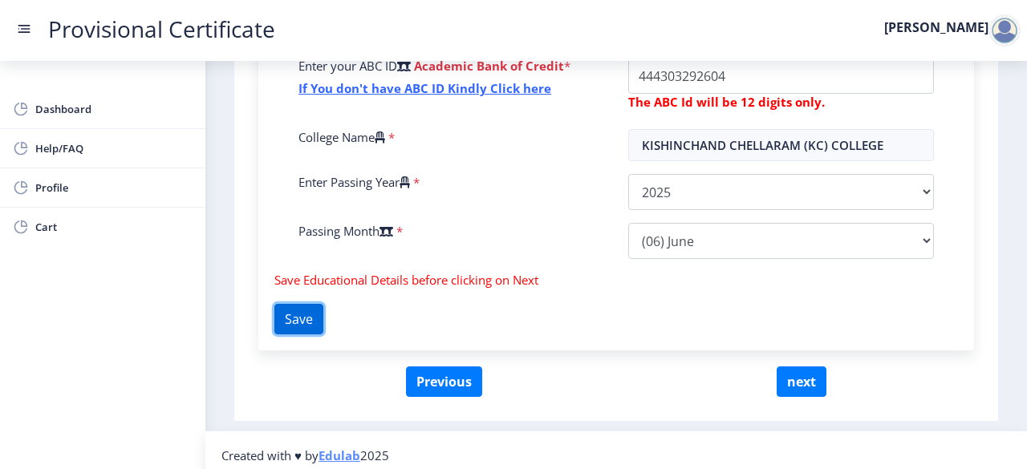
click at [322, 312] on button "Save" at bounding box center [298, 319] width 49 height 30
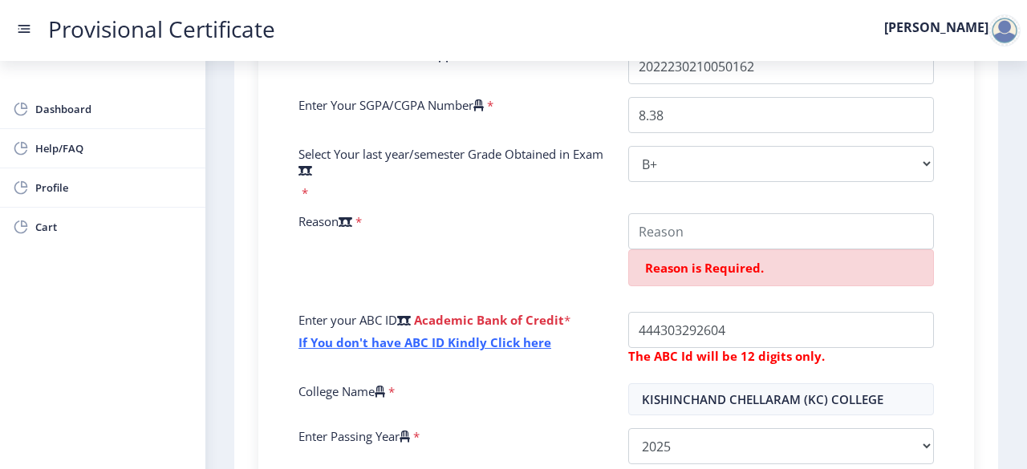
scroll to position [428, 0]
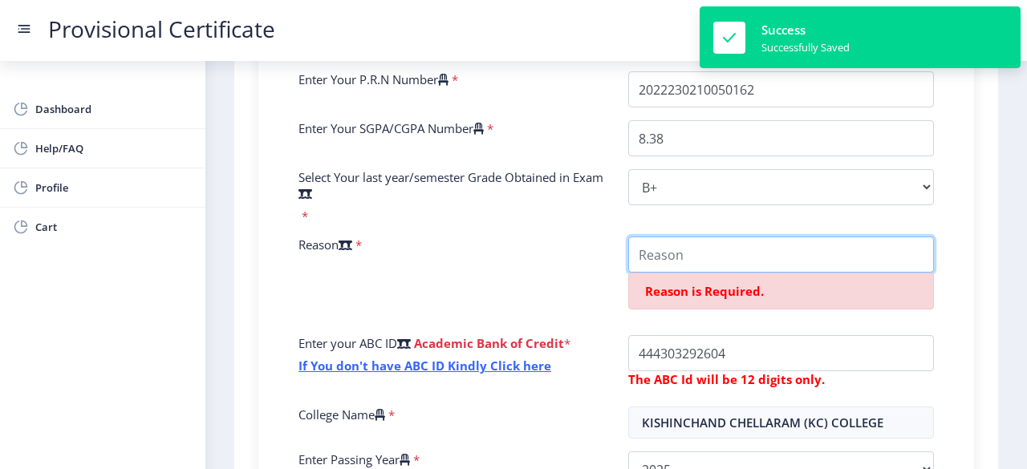
click at [699, 265] on input "College Name" at bounding box center [781, 255] width 306 height 36
type input "I"
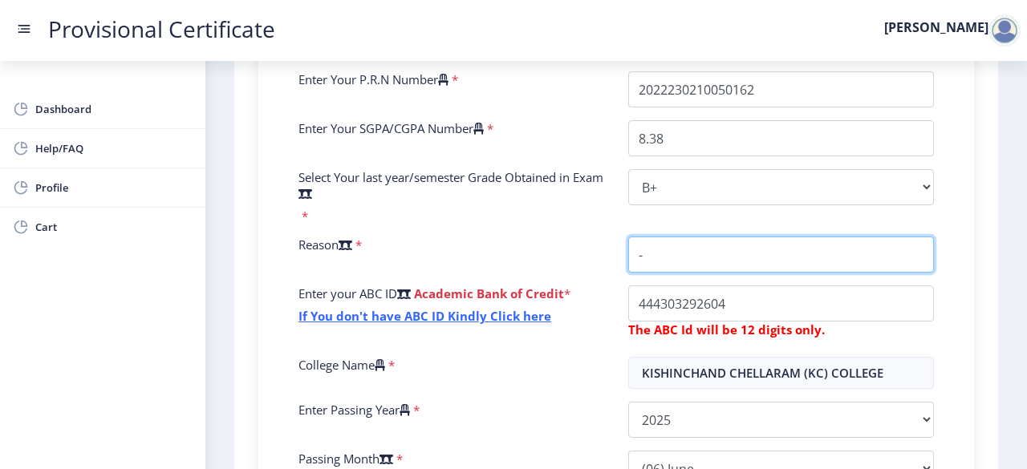
scroll to position [664, 0]
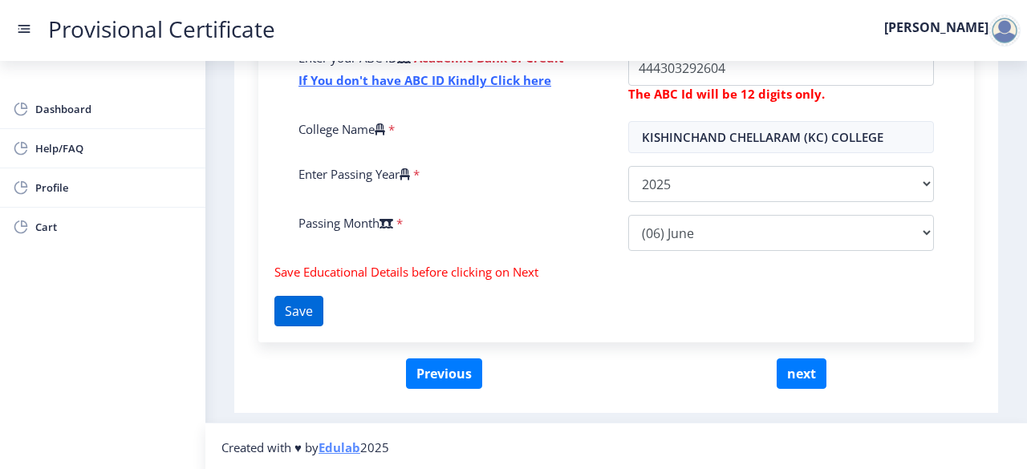
type input "-"
click at [292, 314] on button "Save" at bounding box center [298, 311] width 49 height 30
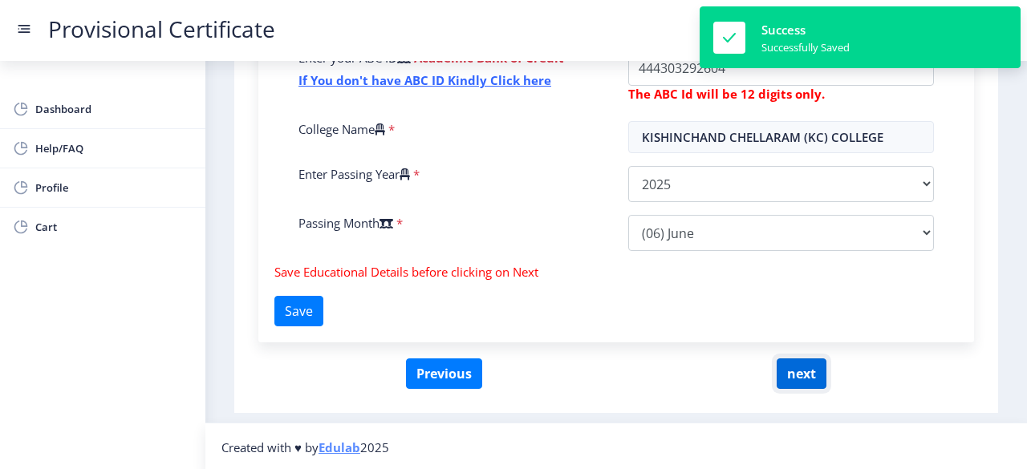
click at [805, 375] on button "next" at bounding box center [801, 374] width 50 height 30
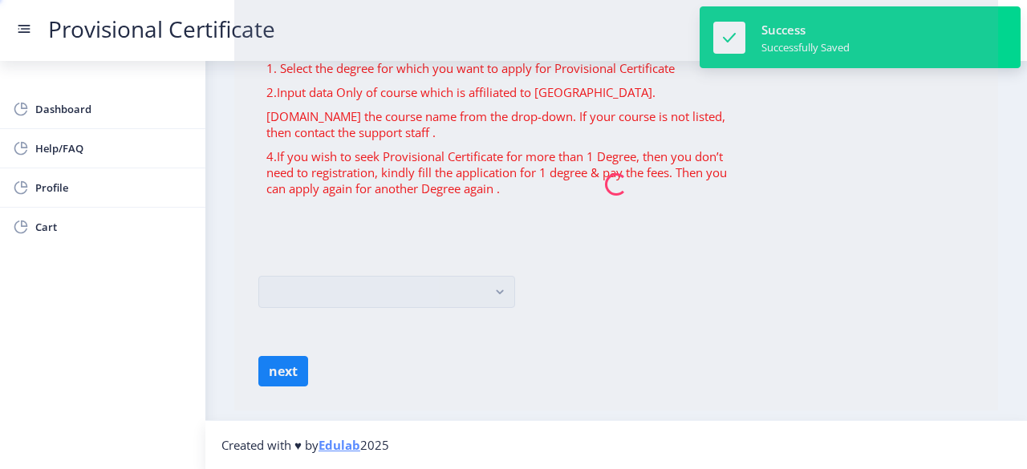
scroll to position [0, 0]
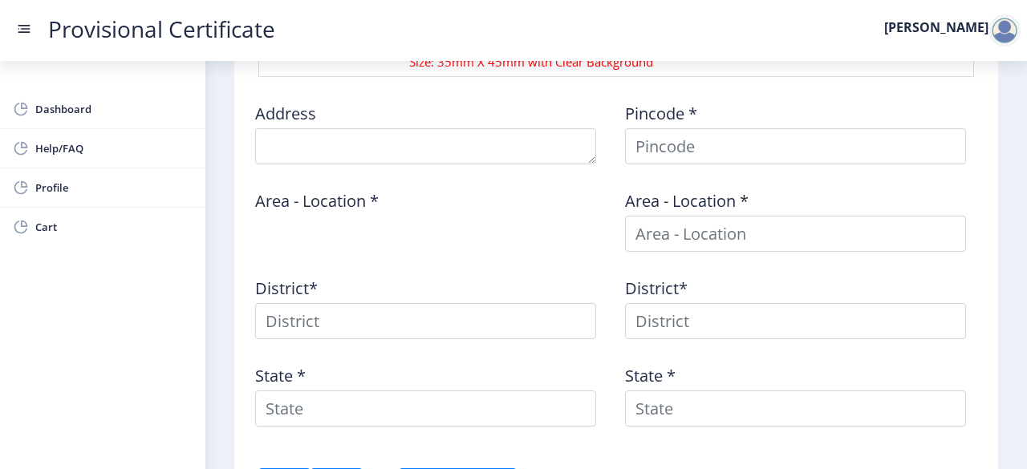
type textarea "[GEOGRAPHIC_DATA], [STREET_ADDRESS][PERSON_NAME], Near [PERSON_NAME][GEOGRAPHIC…"
type input "201003"
type input "Meerut Road SO"
type input "[GEOGRAPHIC_DATA]"
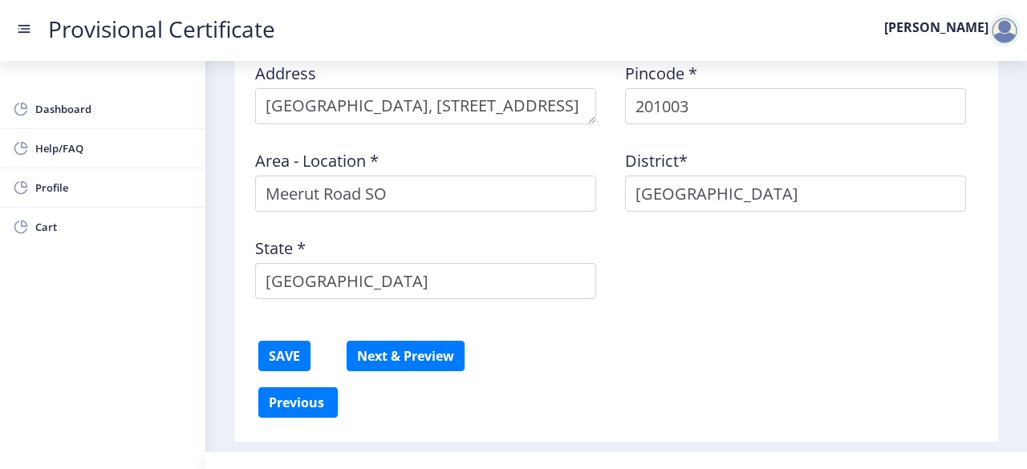
scroll to position [633, 0]
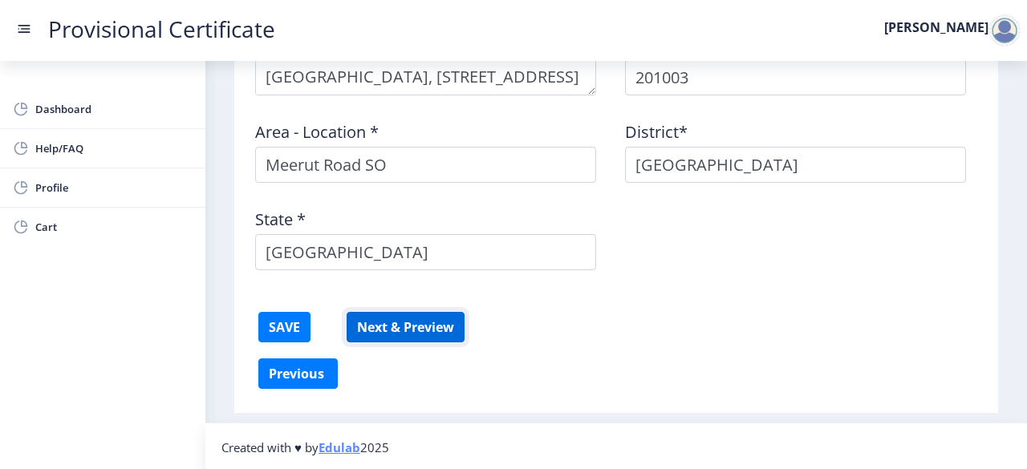
click at [375, 327] on button "Next & Preview" at bounding box center [405, 327] width 118 height 30
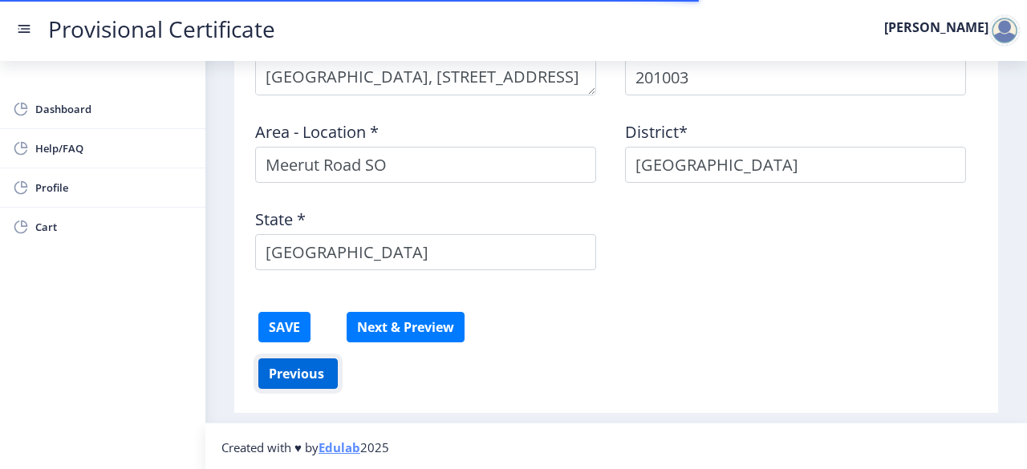
click at [295, 368] on button "Previous ‍" at bounding box center [297, 374] width 79 height 30
select select "B+"
select select "June"
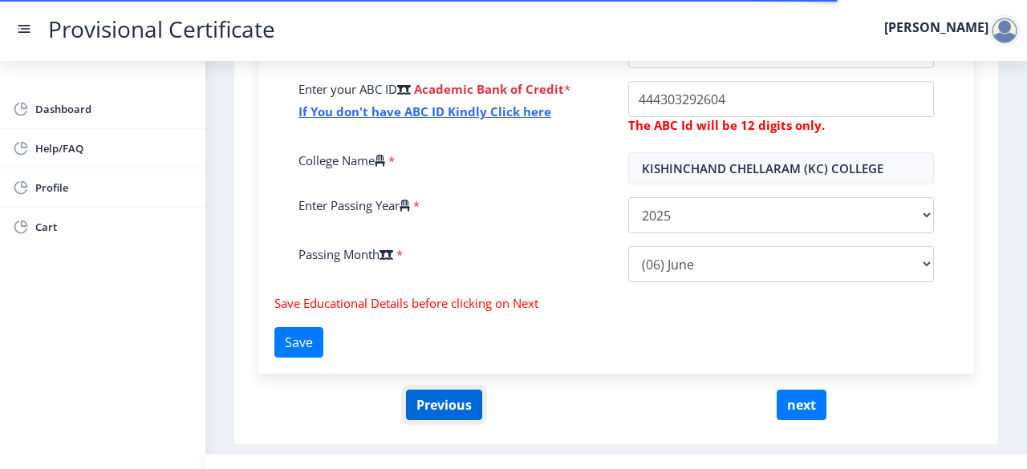
click at [461, 398] on button "Previous" at bounding box center [444, 405] width 76 height 30
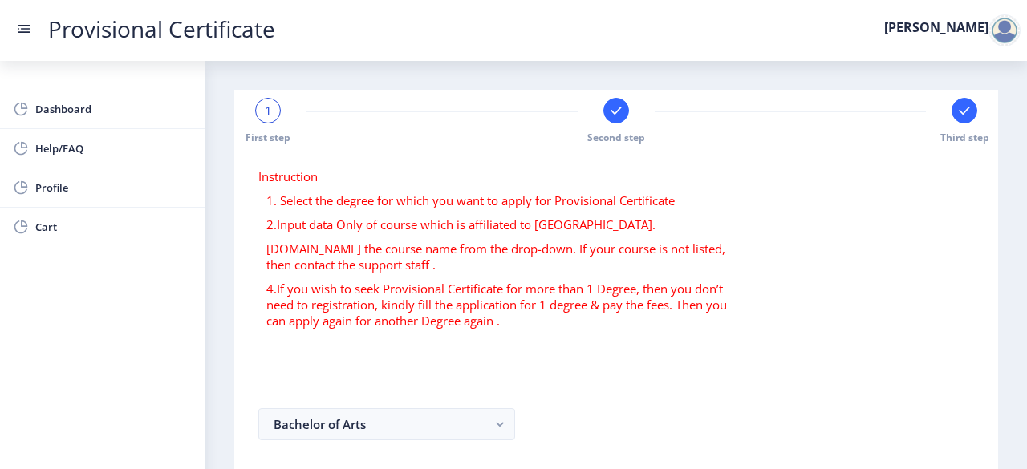
scroll to position [130, 0]
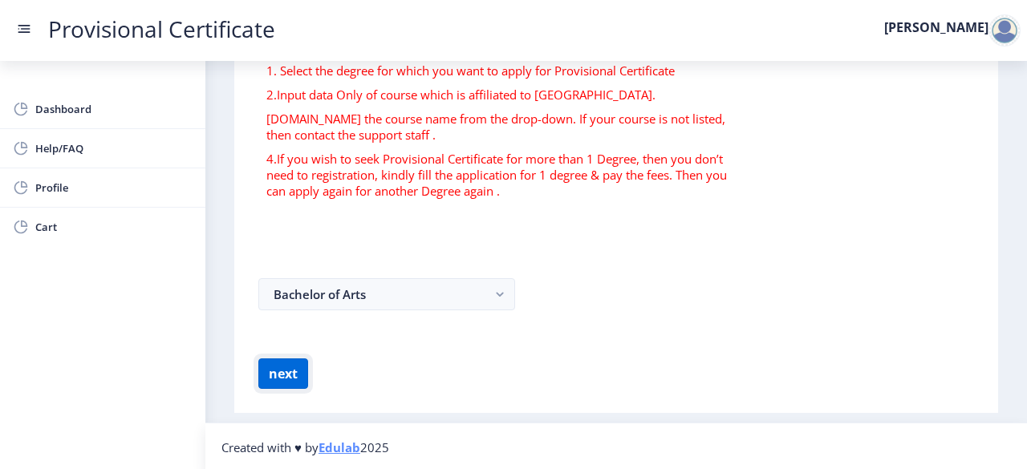
click at [284, 376] on button "next" at bounding box center [283, 374] width 50 height 30
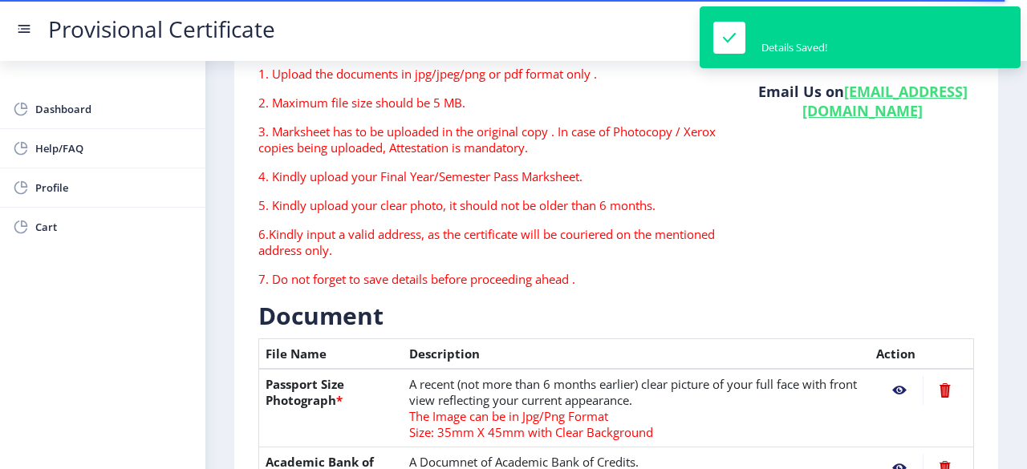
type textarea "[GEOGRAPHIC_DATA], [STREET_ADDRESS][PERSON_NAME], Near [PERSON_NAME][GEOGRAPHIC…"
type input "201003"
type input "Meerut Road SO"
type input "[GEOGRAPHIC_DATA]"
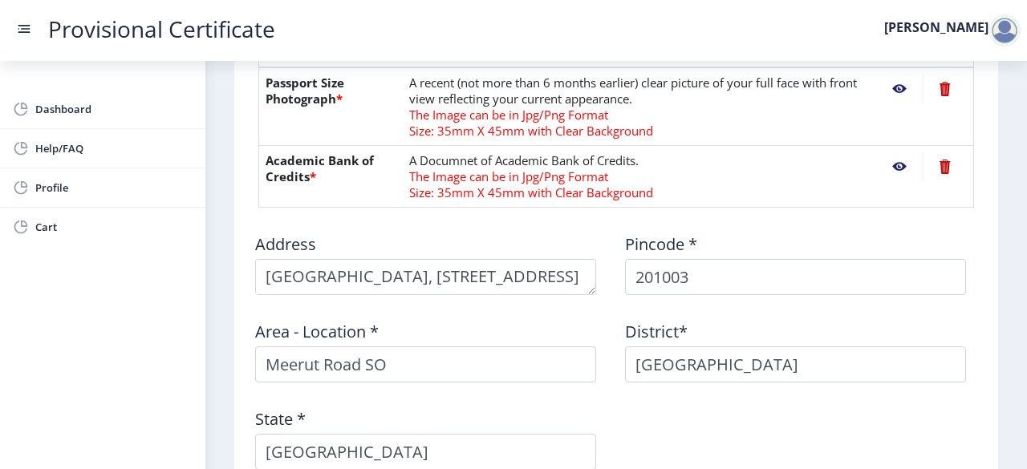
scroll to position [633, 0]
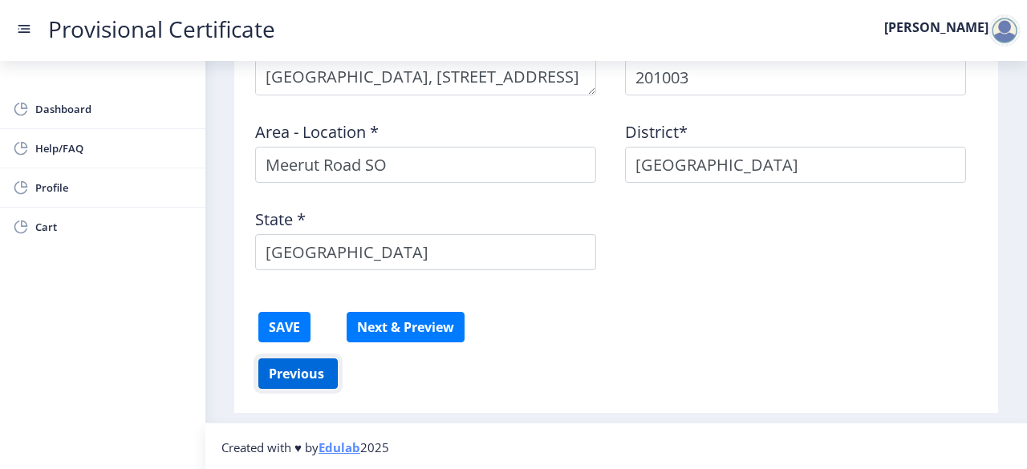
click at [321, 376] on button "Previous ‍" at bounding box center [297, 374] width 79 height 30
select select "B+"
select select "June"
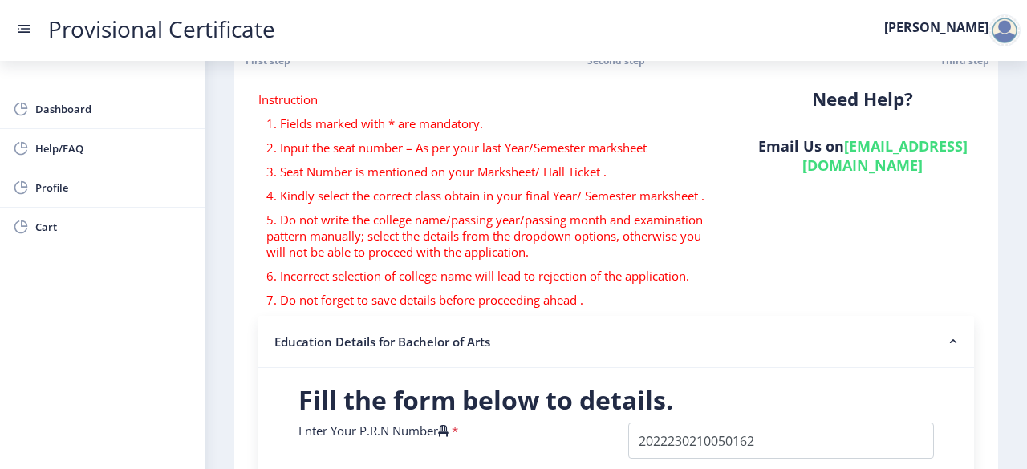
scroll to position [70, 0]
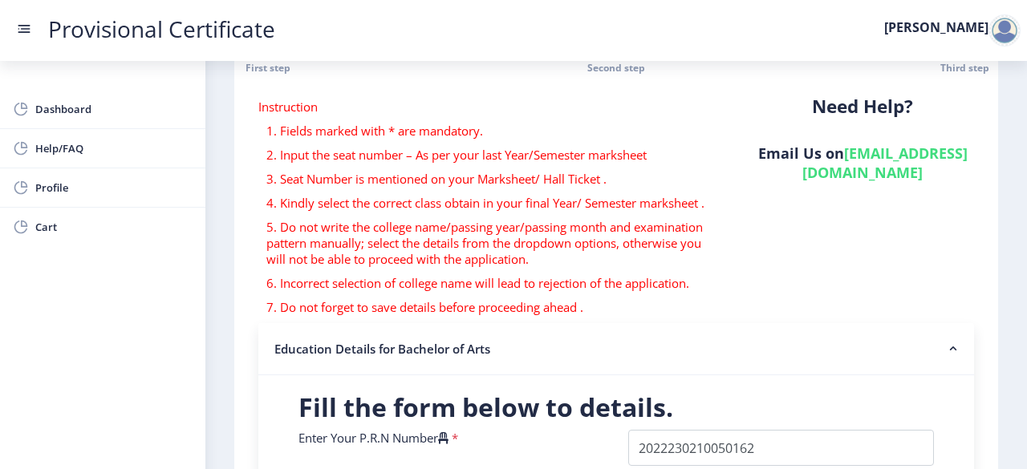
click at [945, 353] on rect at bounding box center [953, 349] width 16 height 16
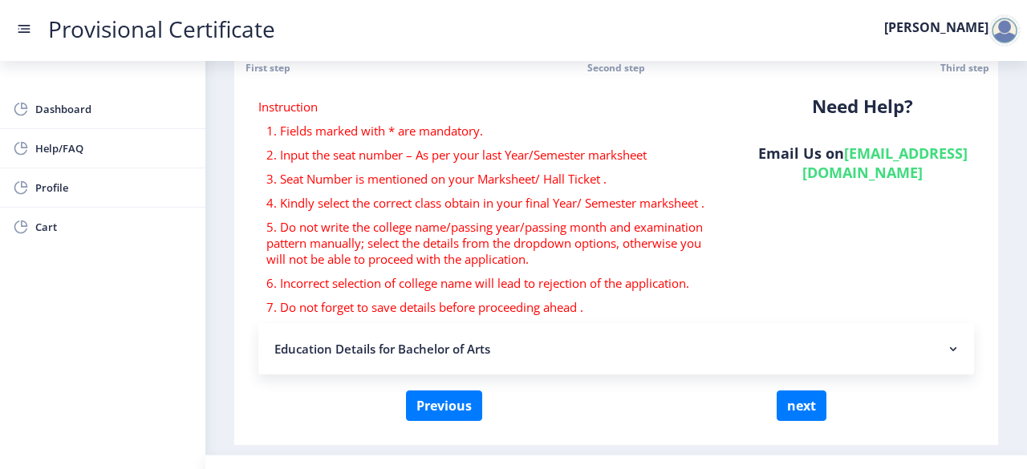
click at [945, 353] on rect at bounding box center [953, 349] width 16 height 16
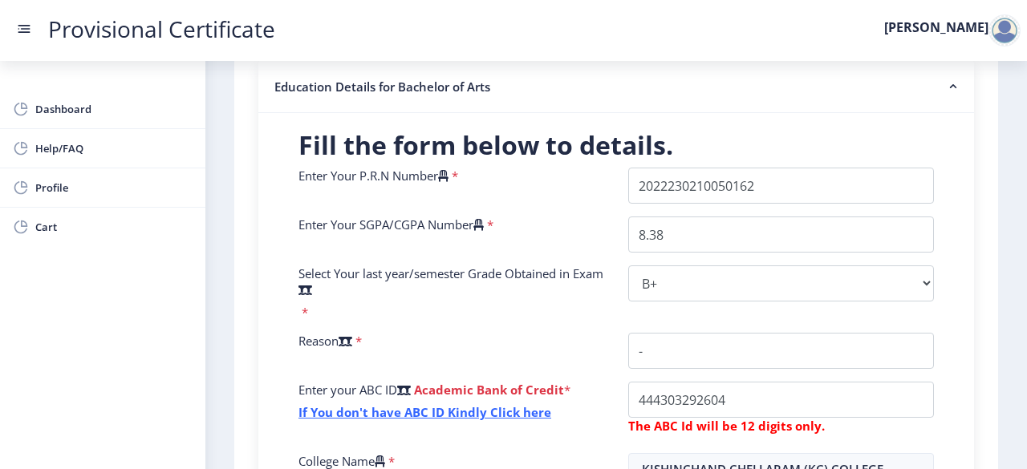
scroll to position [664, 0]
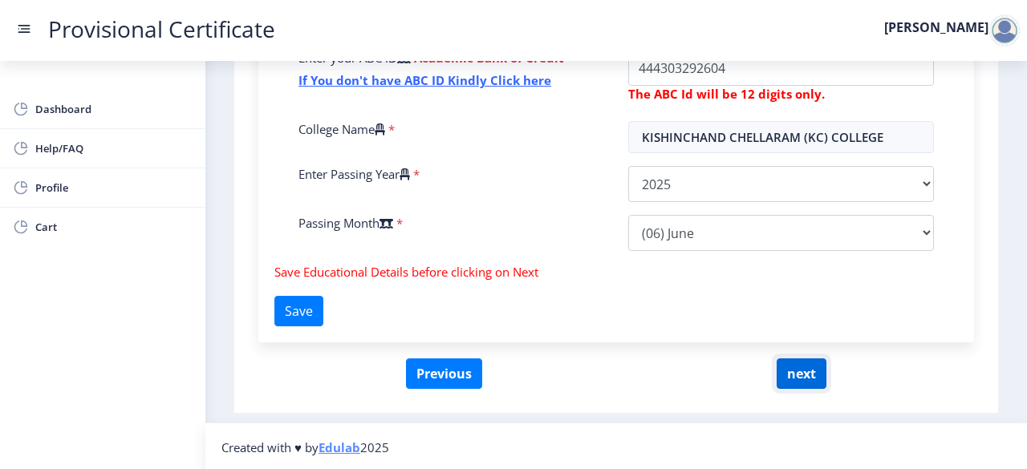
click at [792, 368] on button "next" at bounding box center [801, 374] width 50 height 30
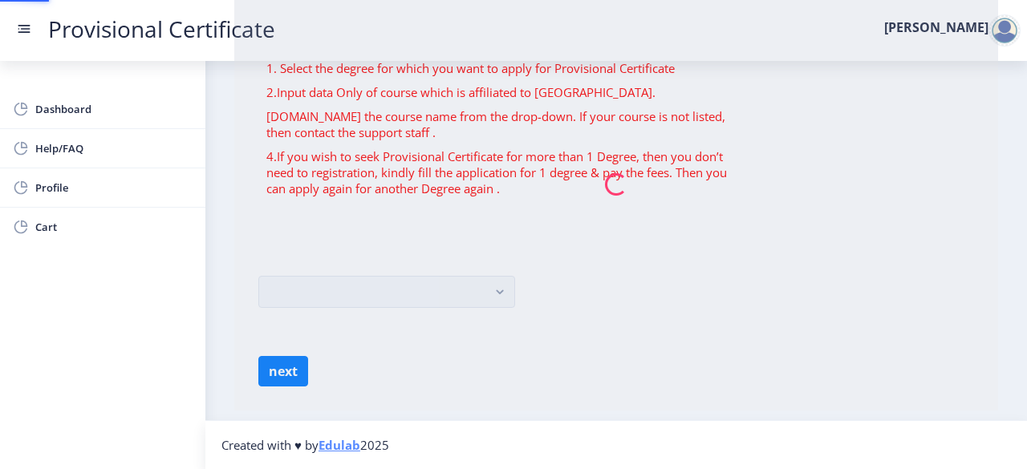
scroll to position [0, 0]
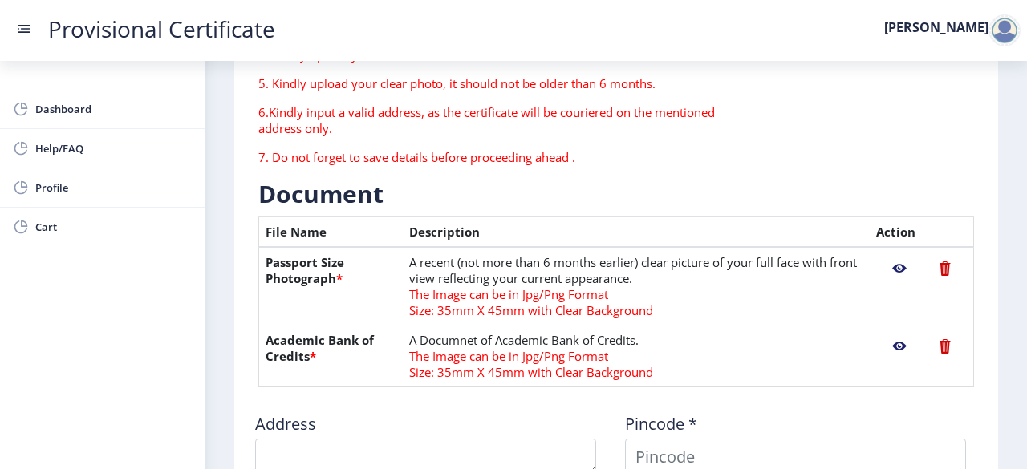
type textarea "[GEOGRAPHIC_DATA], [STREET_ADDRESS][PERSON_NAME], Near [PERSON_NAME][GEOGRAPHIC…"
type input "201003"
type input "Meerut Road SO"
type input "[GEOGRAPHIC_DATA]"
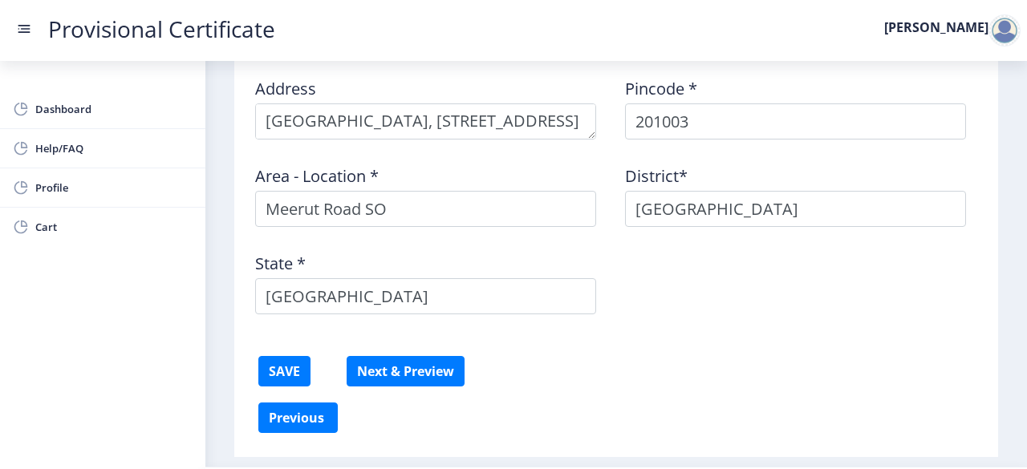
scroll to position [590, 0]
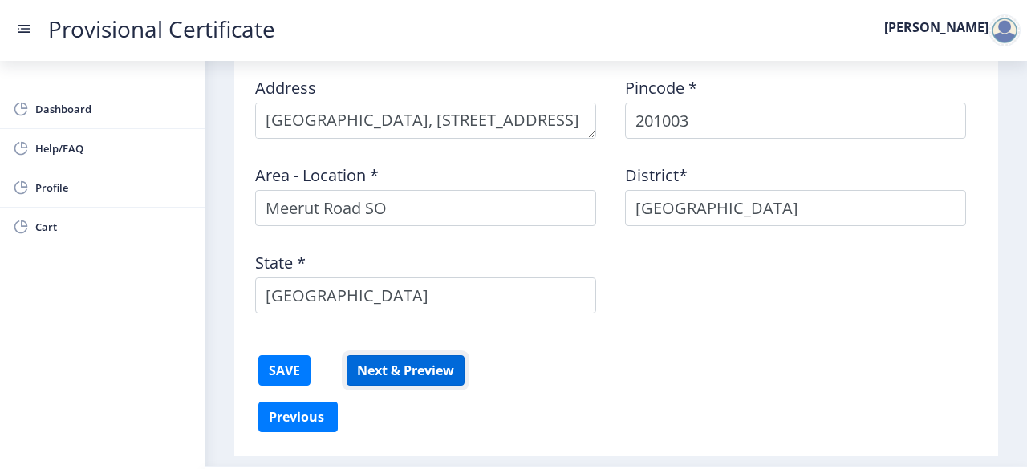
click at [405, 375] on button "Next & Preview" at bounding box center [405, 370] width 118 height 30
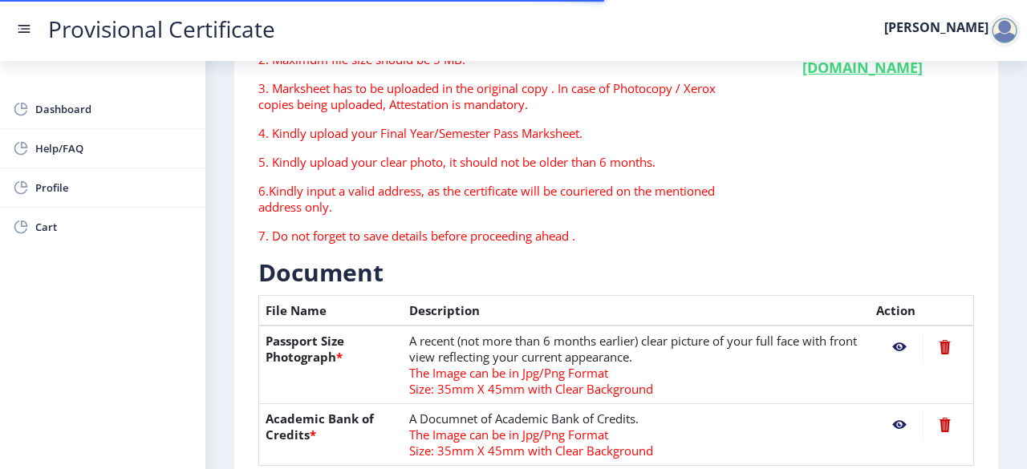
scroll to position [0, 0]
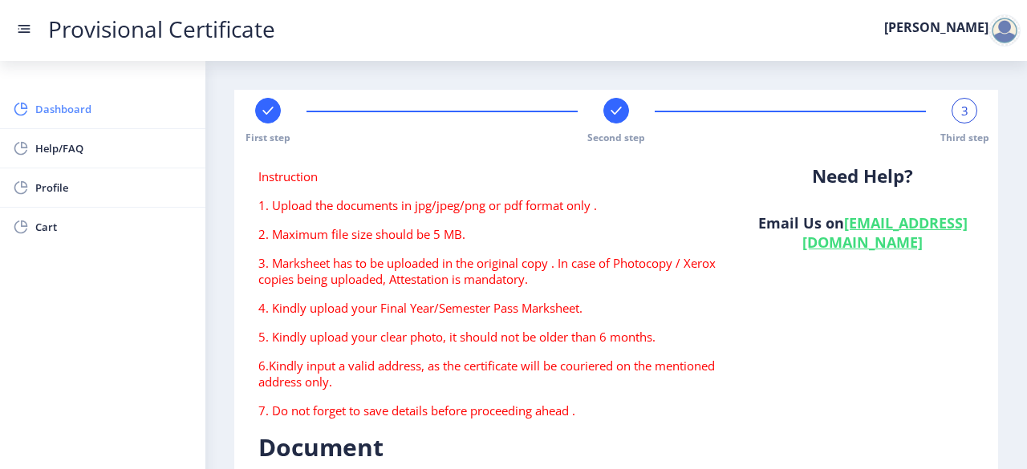
click at [92, 111] on span "Dashboard" at bounding box center [113, 108] width 157 height 19
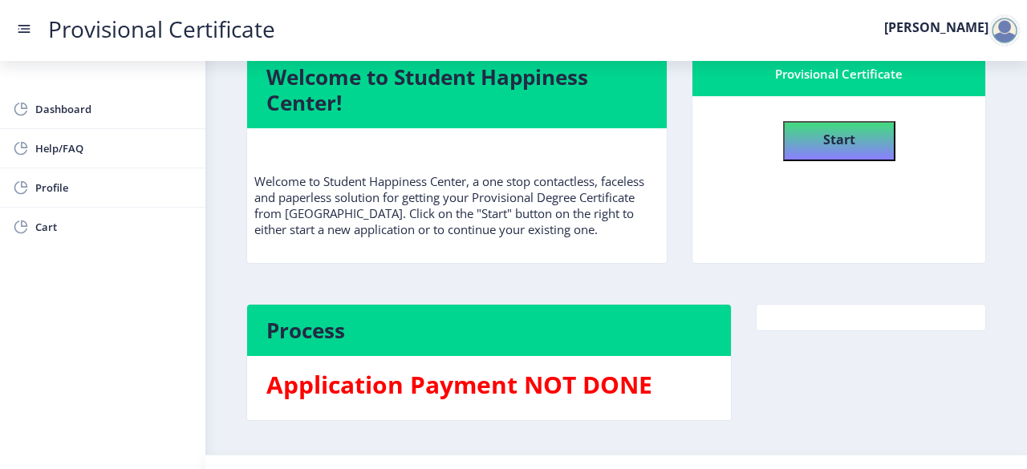
scroll to position [42, 0]
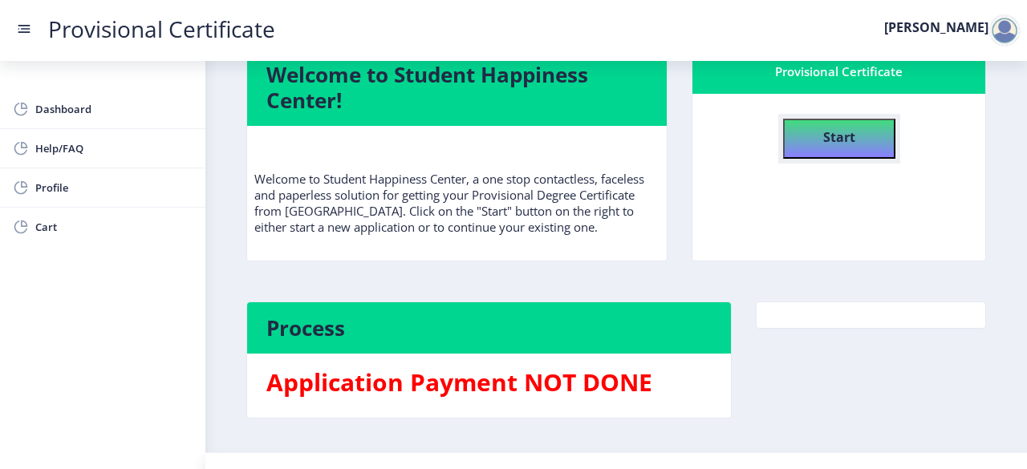
click at [852, 146] on h4 "Start" at bounding box center [839, 135] width 32 height 29
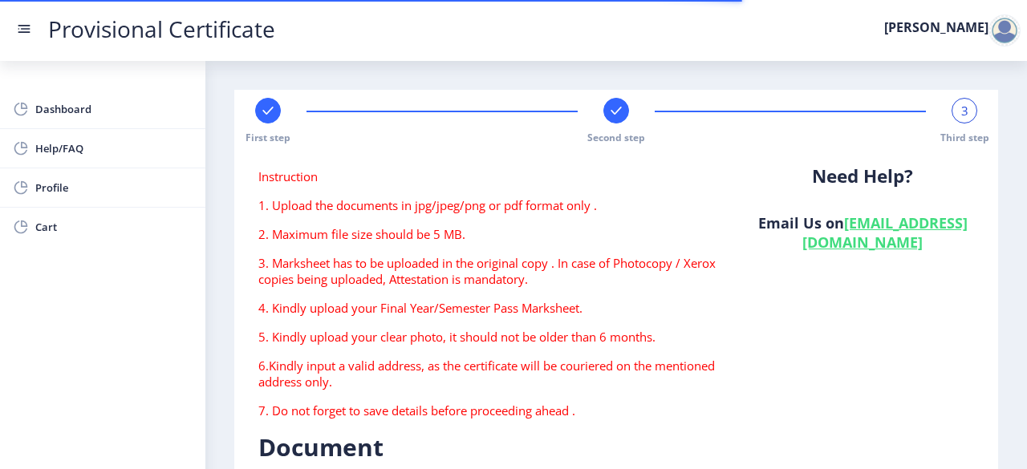
scroll to position [52, 0]
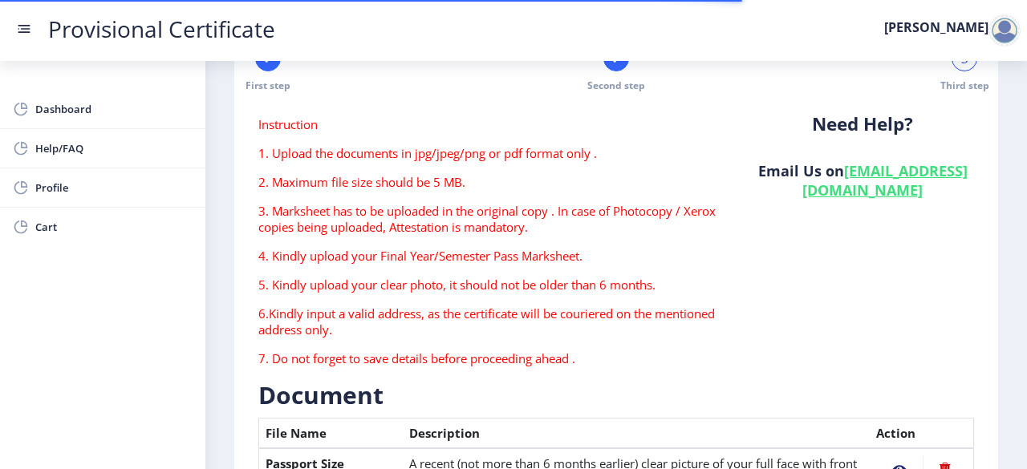
type textarea "[GEOGRAPHIC_DATA], [STREET_ADDRESS][PERSON_NAME], Near [PERSON_NAME][GEOGRAPHIC…"
type input "201003"
type input "Meerut Road SO"
type input "[GEOGRAPHIC_DATA]"
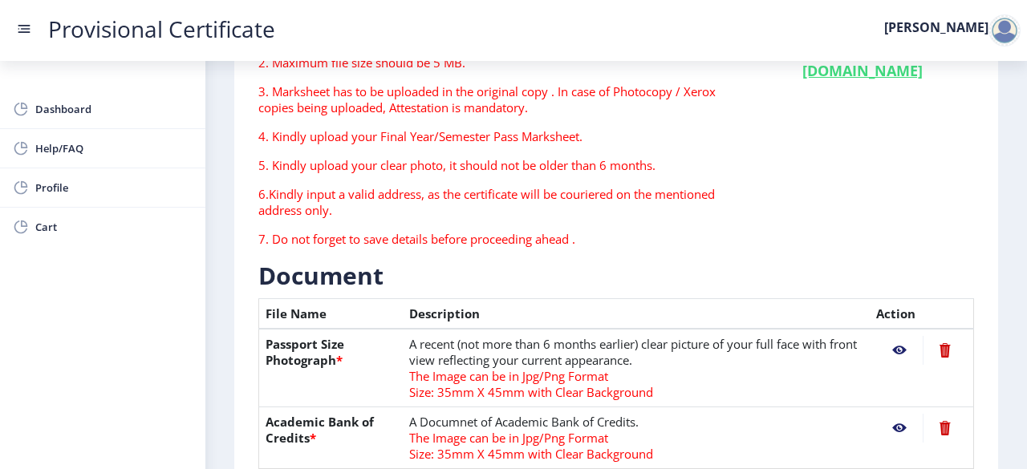
scroll to position [0, 0]
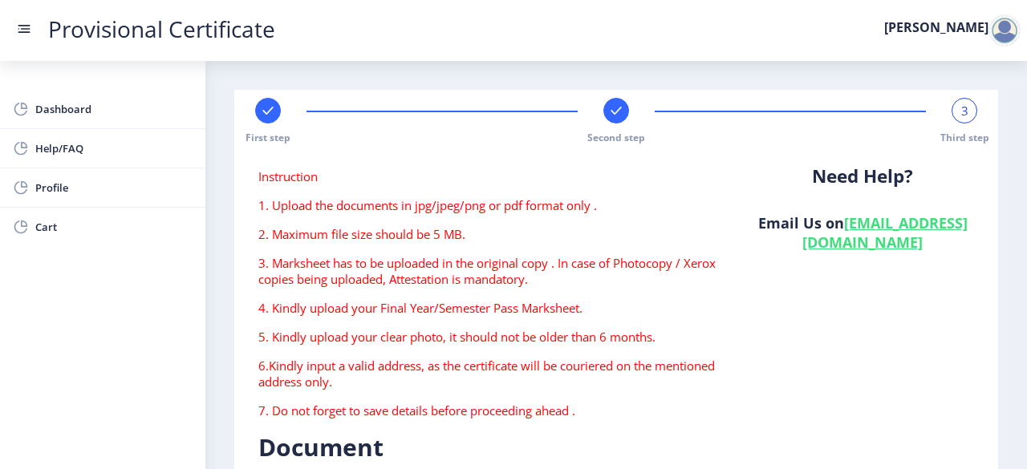
click at [265, 128] on div "First step" at bounding box center [268, 121] width 26 height 47
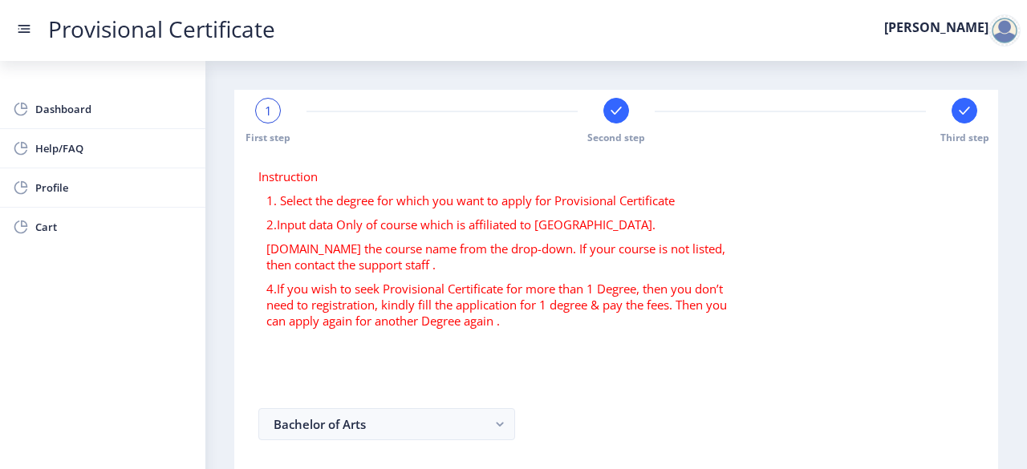
click at [598, 118] on div "1 First step Second step Third step" at bounding box center [616, 121] width 748 height 47
click at [610, 118] on rect at bounding box center [616, 111] width 16 height 16
select select "B+"
select select "June"
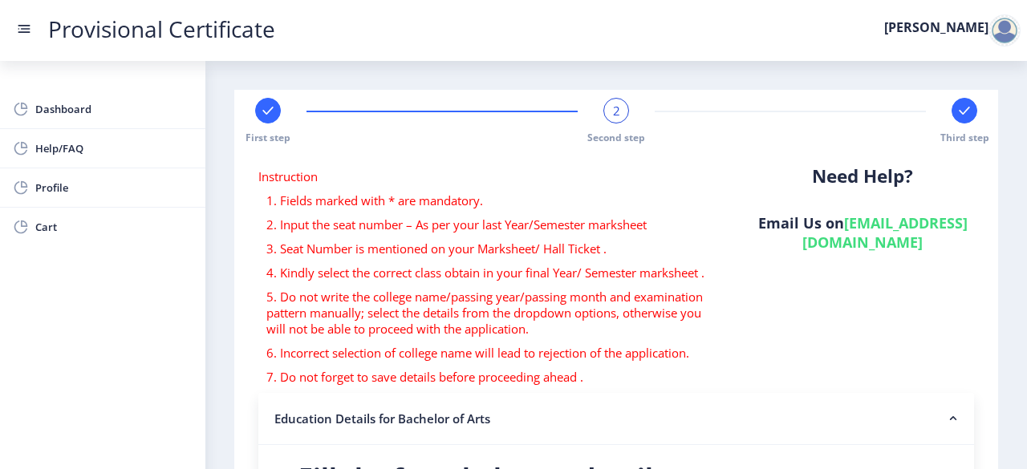
click at [962, 107] on rect at bounding box center [964, 111] width 16 height 16
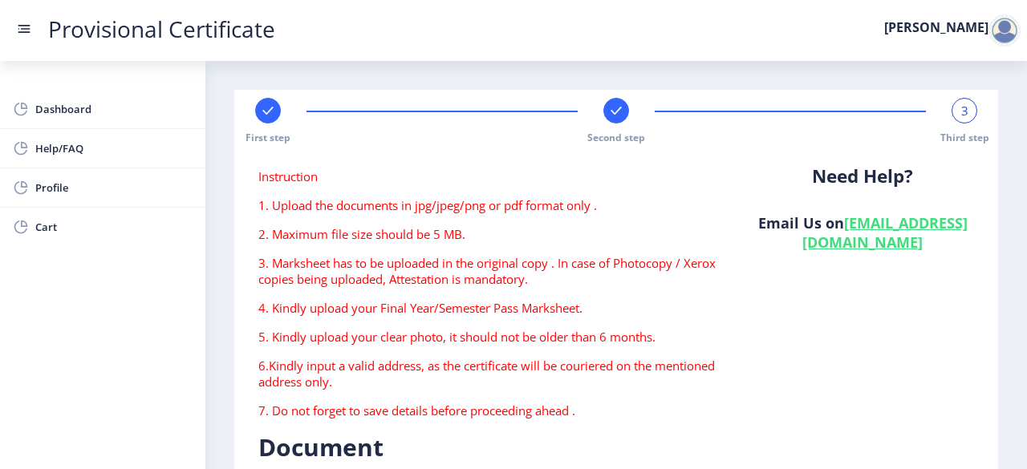
click at [269, 117] on rect at bounding box center [268, 111] width 16 height 16
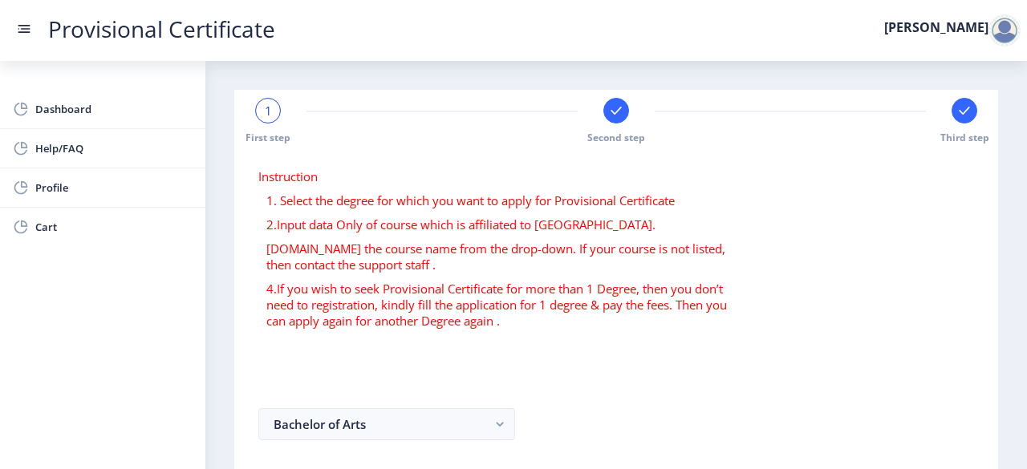
scroll to position [130, 0]
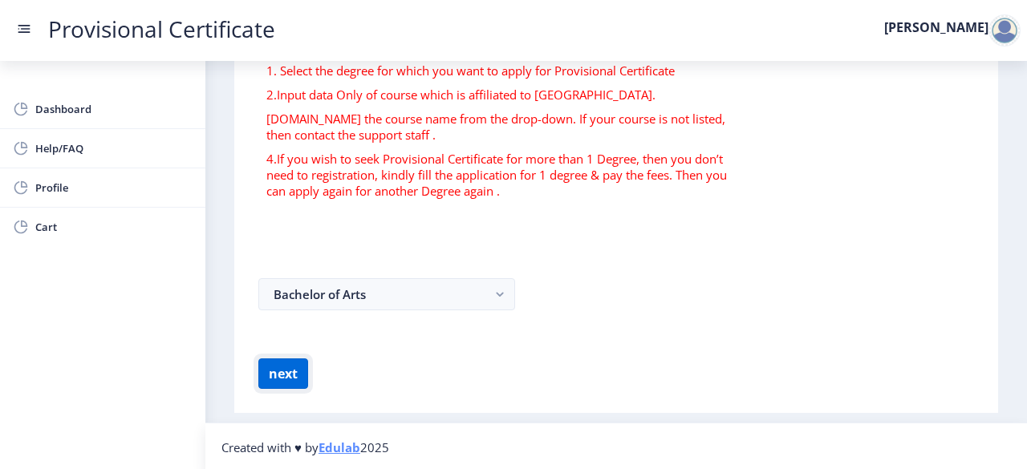
click at [290, 375] on button "next" at bounding box center [283, 374] width 50 height 30
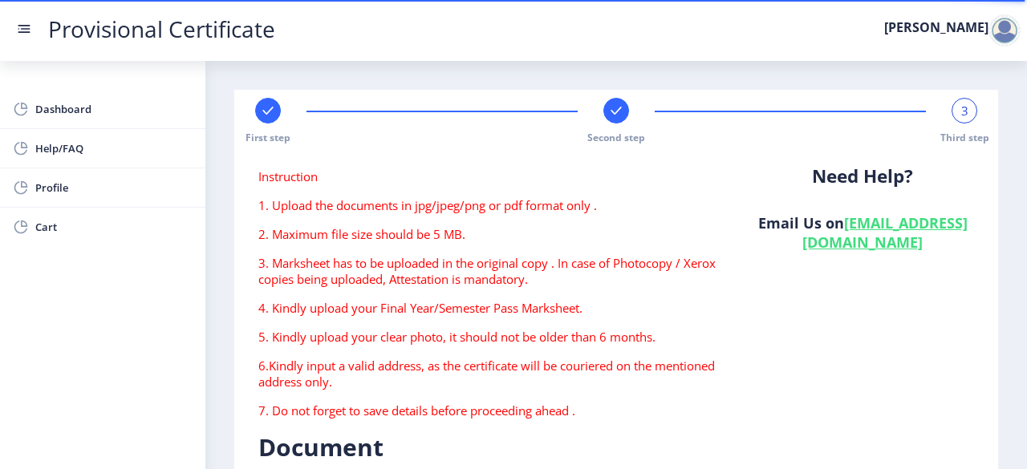
type textarea "[GEOGRAPHIC_DATA], [STREET_ADDRESS][PERSON_NAME], Near [PERSON_NAME][GEOGRAPHIC…"
type input "201003"
type input "Meerut Road SO"
type input "[GEOGRAPHIC_DATA]"
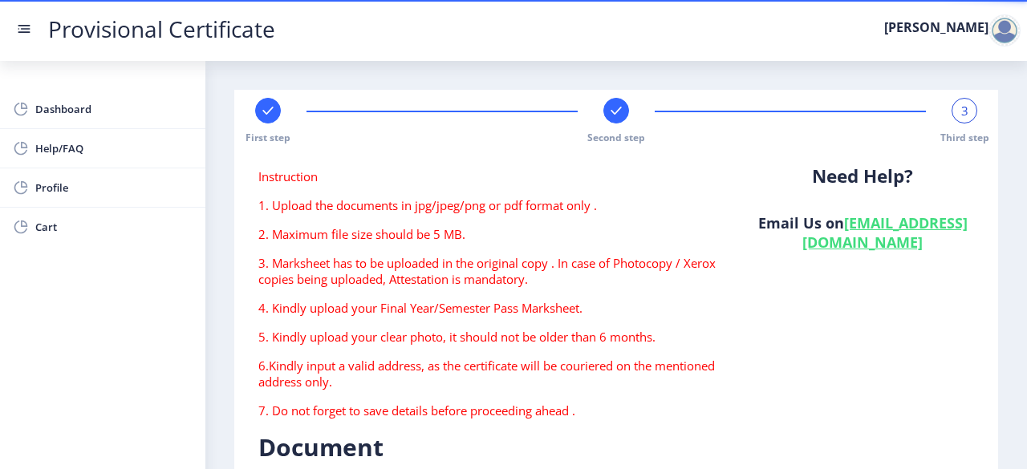
click at [260, 108] on rect at bounding box center [268, 111] width 16 height 16
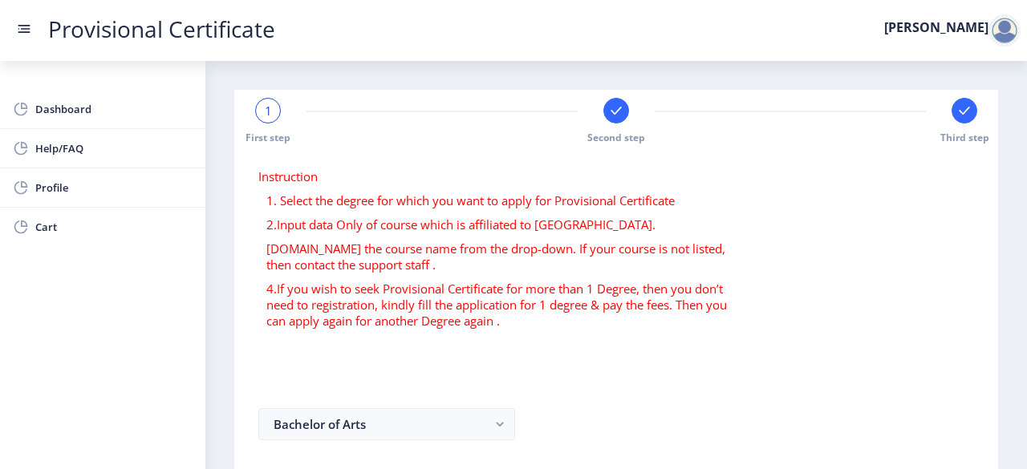
click at [609, 120] on div at bounding box center [616, 111] width 26 height 26
select select "B+"
select select "June"
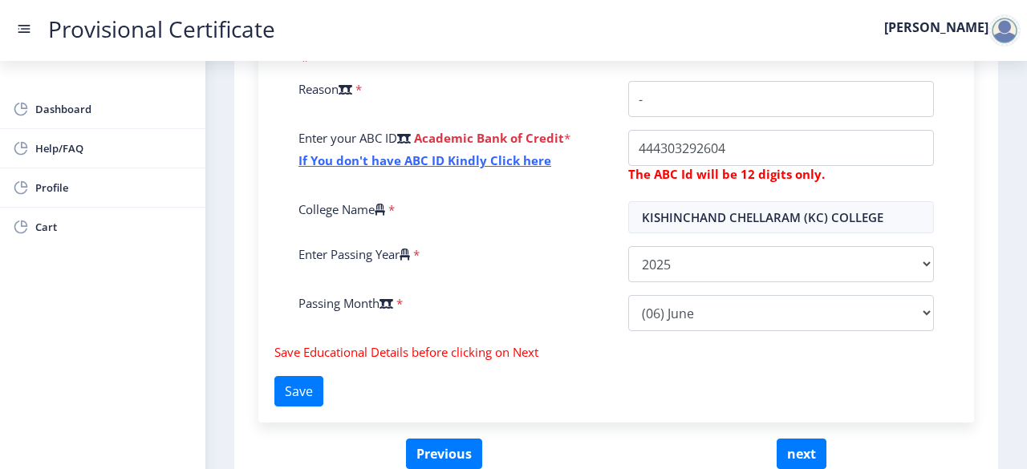
scroll to position [664, 0]
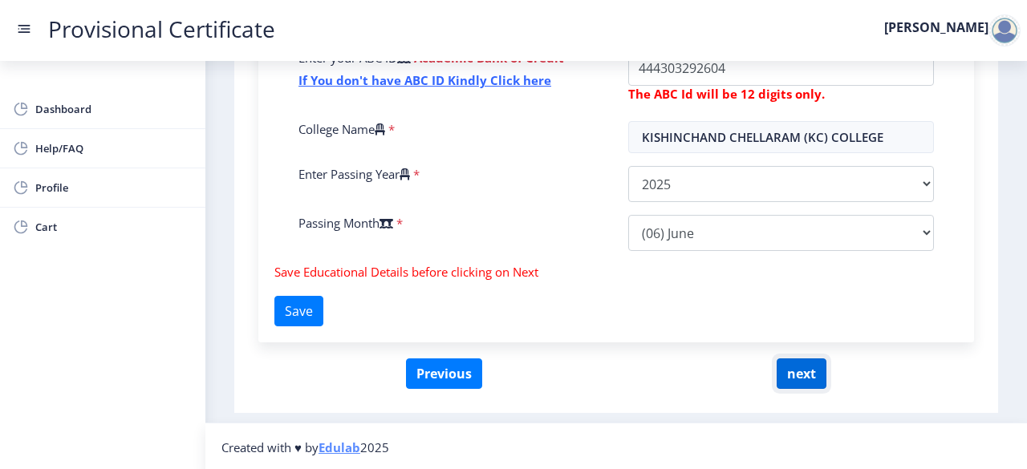
click at [800, 365] on button "next" at bounding box center [801, 374] width 50 height 30
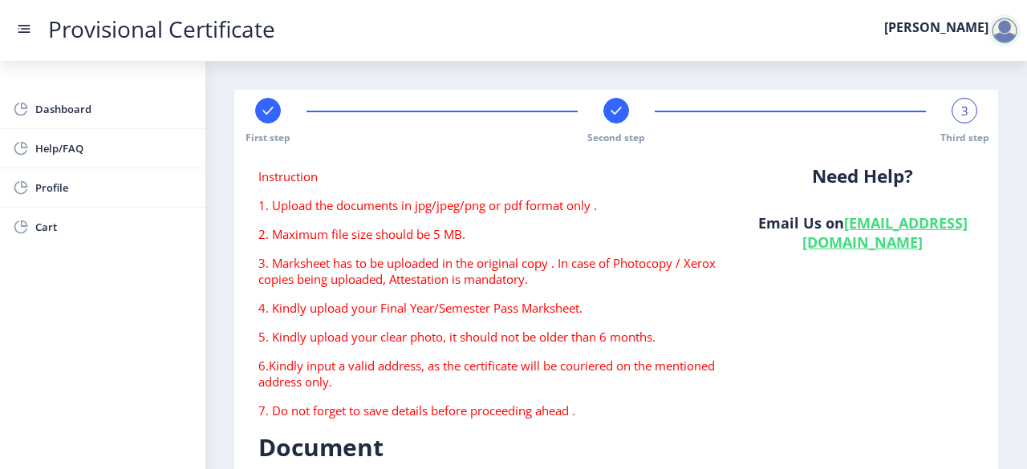
type textarea "[GEOGRAPHIC_DATA], [STREET_ADDRESS][PERSON_NAME], Near [PERSON_NAME][GEOGRAPHIC…"
type input "201003"
type input "Meerut Road SO"
type input "[GEOGRAPHIC_DATA]"
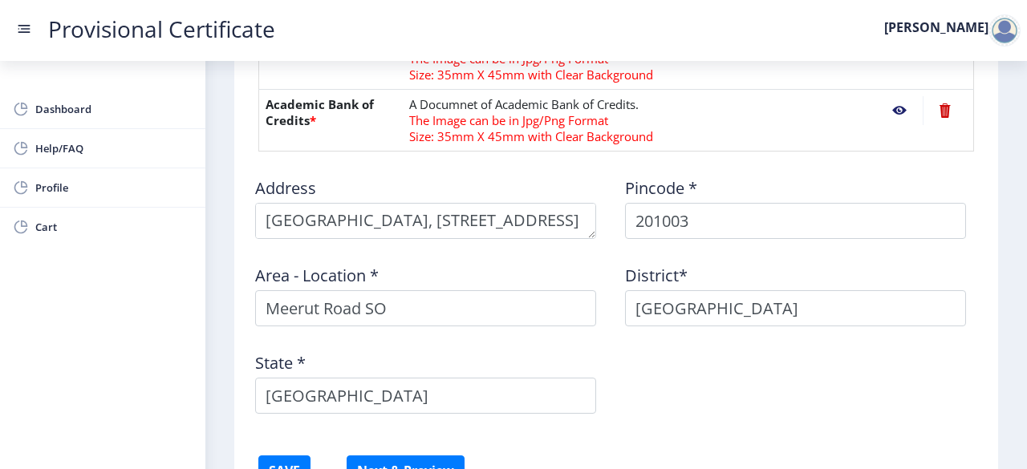
scroll to position [633, 0]
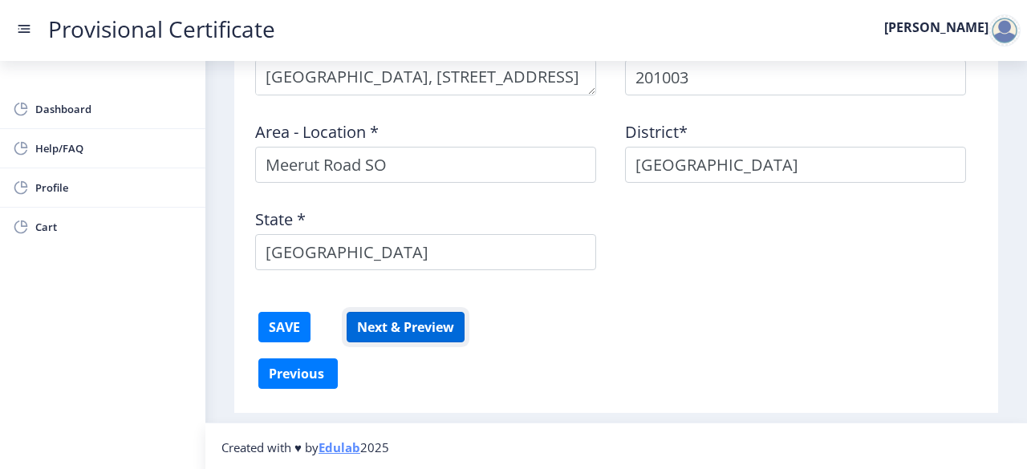
click at [436, 325] on button "Next & Preview" at bounding box center [405, 327] width 118 height 30
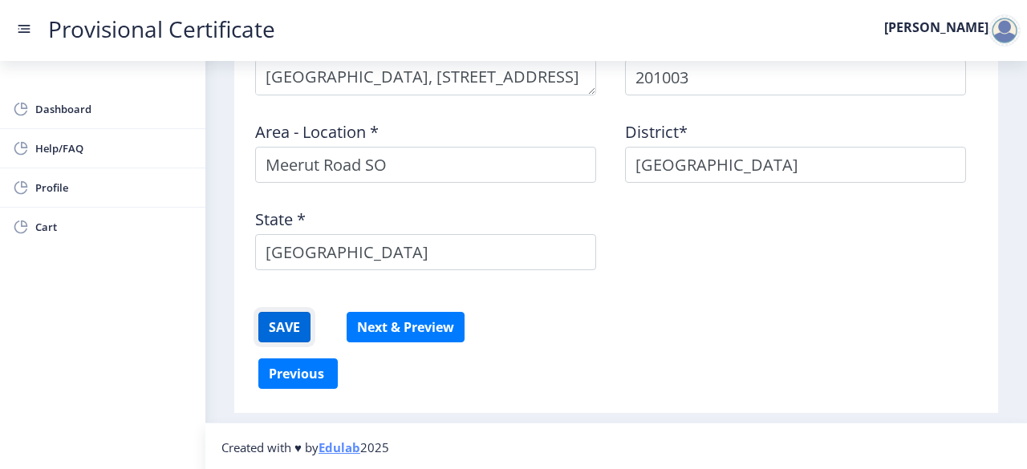
click at [289, 330] on button "SAVE" at bounding box center [284, 327] width 52 height 30
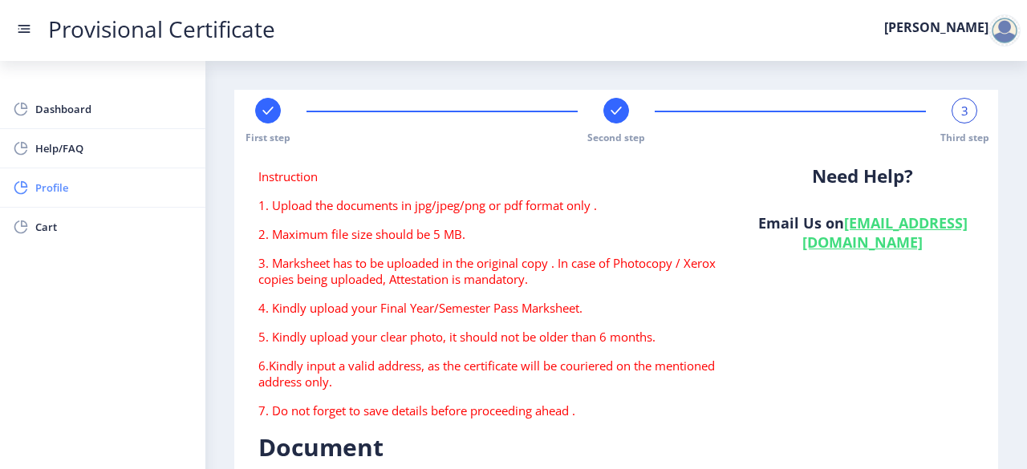
click at [61, 182] on span "Profile" at bounding box center [113, 187] width 157 height 19
select select
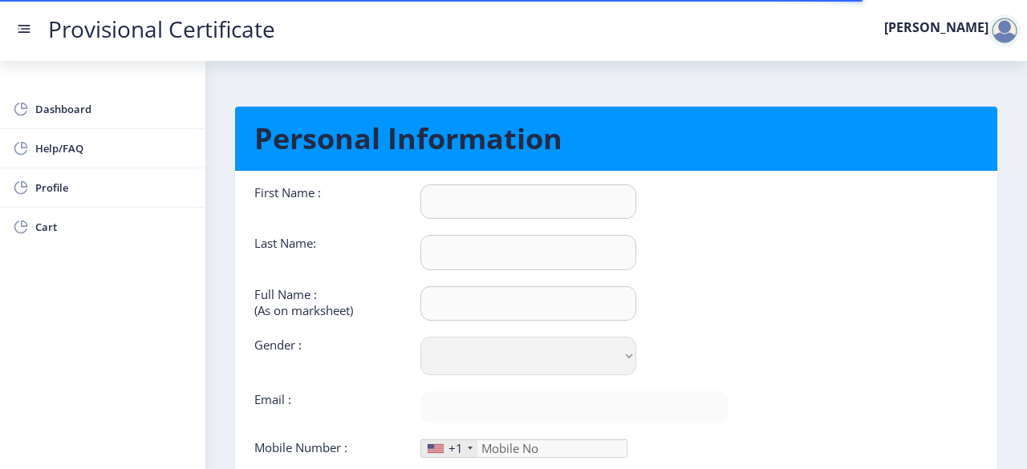
type input "[PERSON_NAME]"
type input "Jain"
select select "Female"
type input "priyanshijain204@gmail.com"
type input "7742409907"
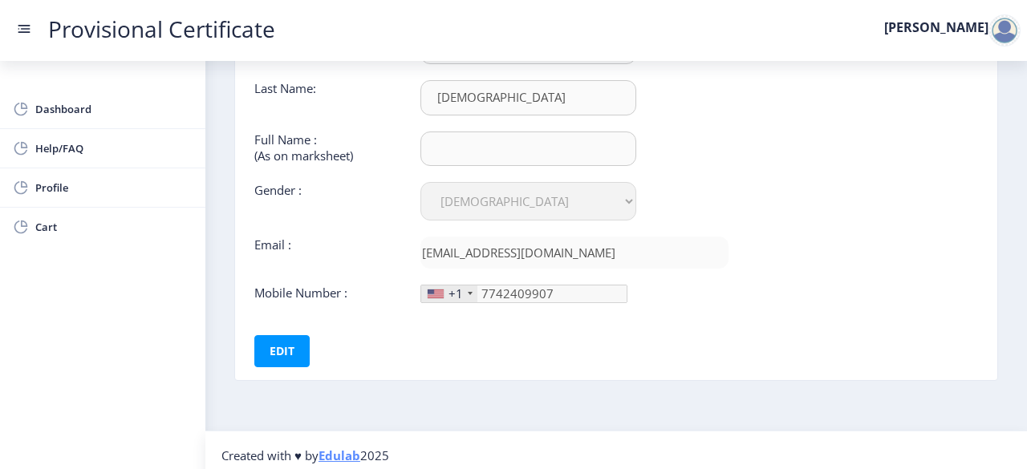
scroll to position [159, 0]
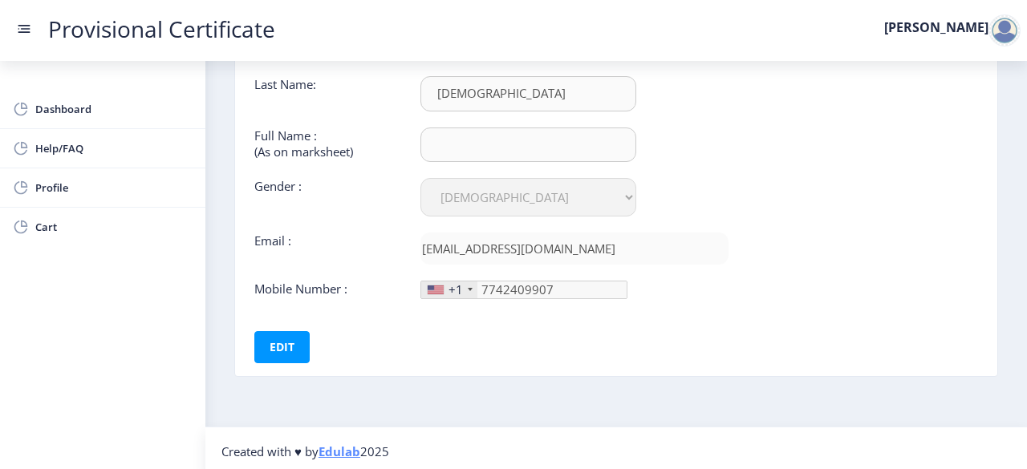
click at [461, 282] on div "+1" at bounding box center [449, 290] width 56 height 17
click at [440, 286] on div at bounding box center [435, 290] width 16 height 9
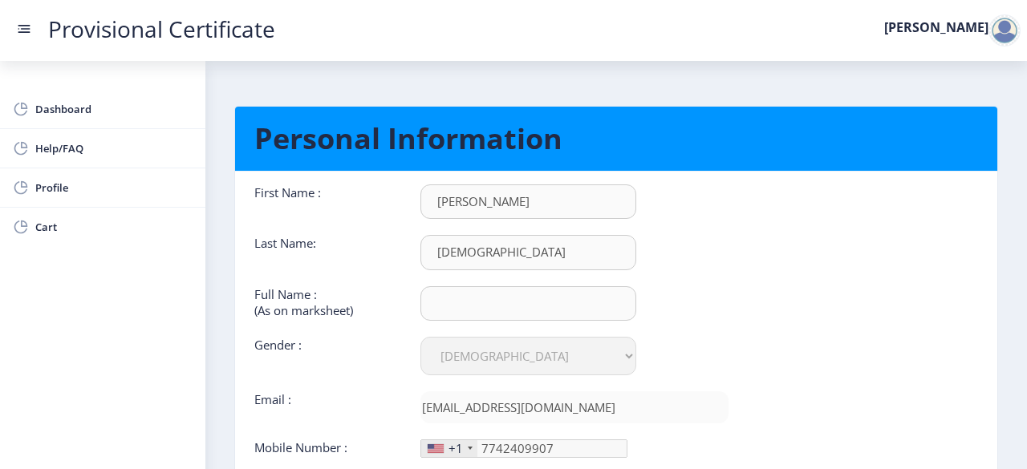
scroll to position [161, 0]
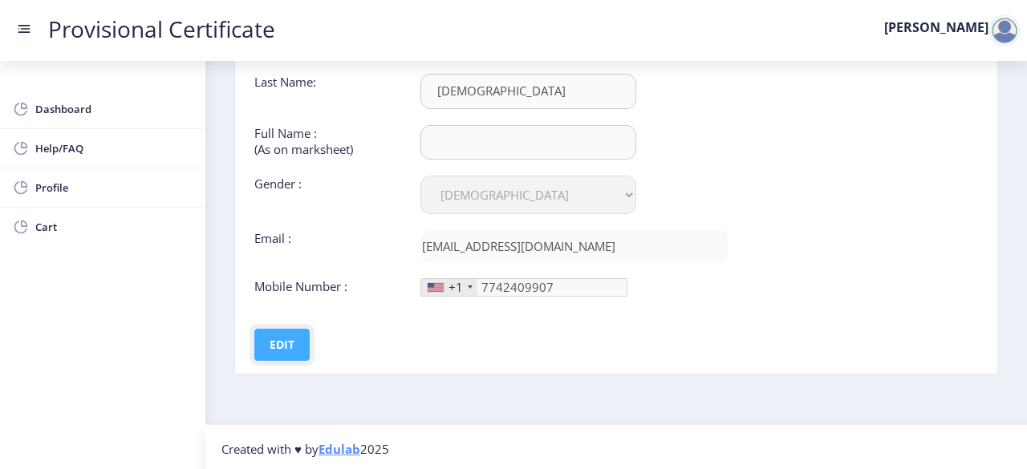
click at [281, 347] on button "Edit" at bounding box center [281, 345] width 55 height 32
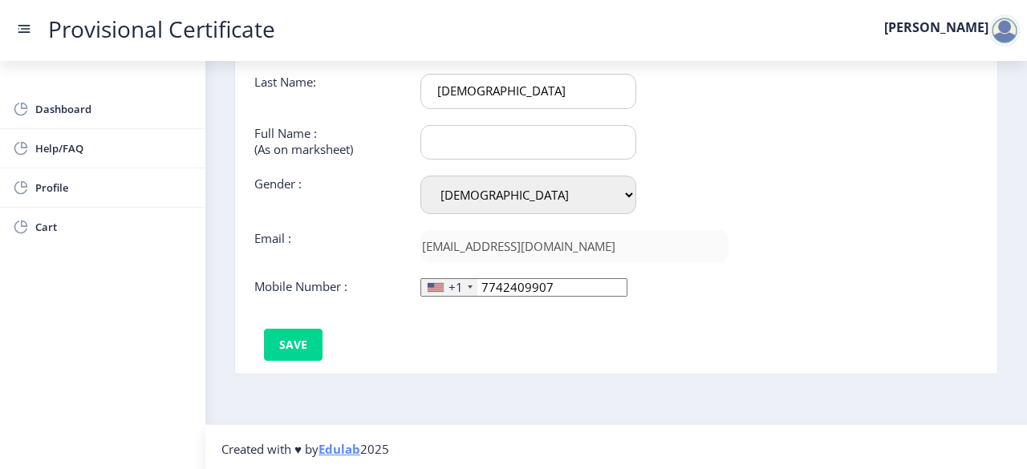
click at [452, 283] on div "+1" at bounding box center [455, 287] width 14 height 16
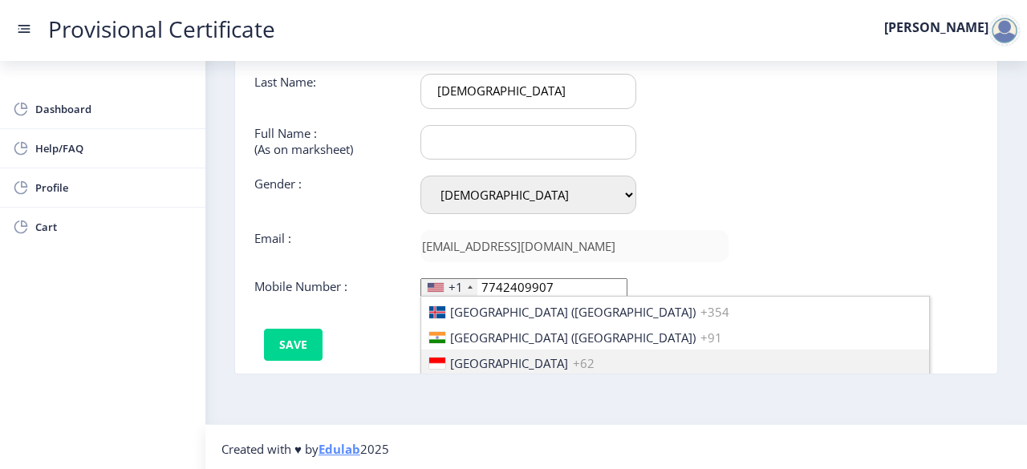
scroll to position [2501, 0]
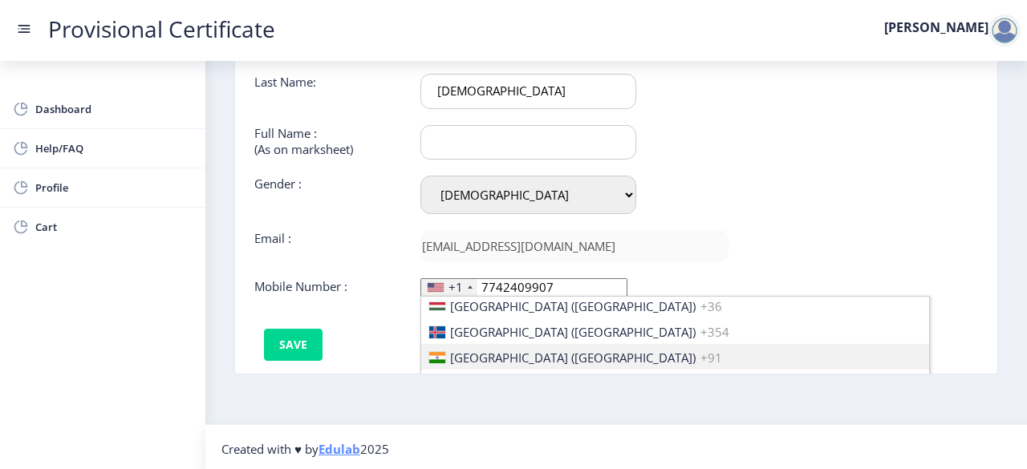
click at [700, 350] on span "+91" at bounding box center [711, 358] width 22 height 16
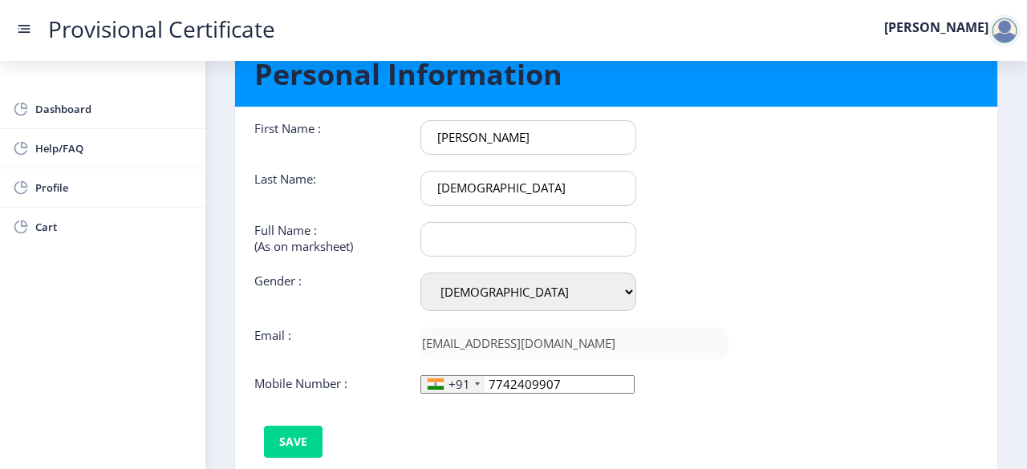
scroll to position [36, 0]
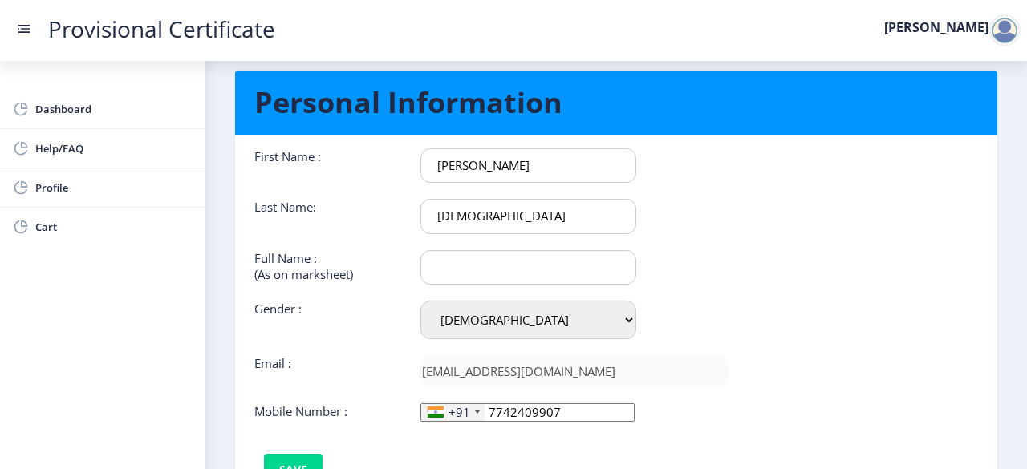
click at [520, 265] on input "text" at bounding box center [528, 267] width 216 height 34
type input "Priyanshi jain"
type input "jain"
click at [494, 264] on input "Priyanshi jain" at bounding box center [528, 267] width 216 height 34
type input "Priyanshi Jain"
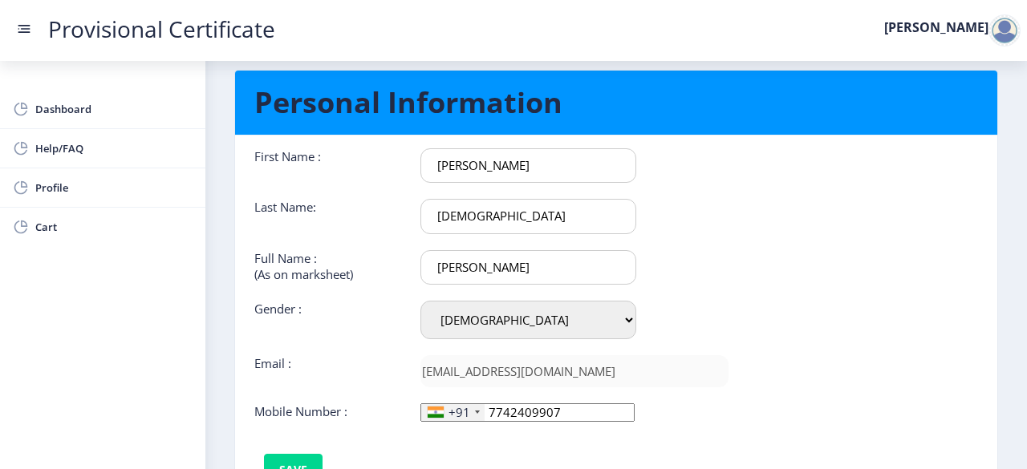
click at [438, 222] on input "jain" at bounding box center [528, 216] width 216 height 34
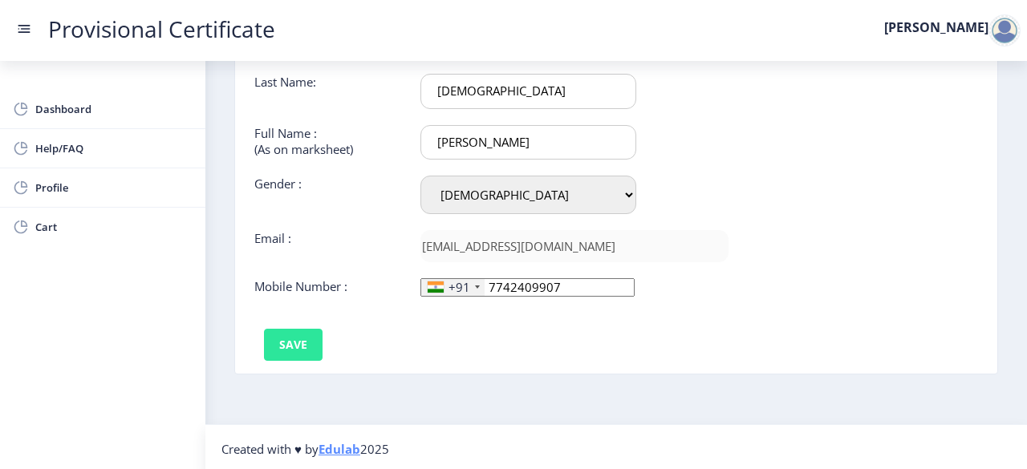
type input "Jain"
click at [319, 329] on button "Save" at bounding box center [293, 345] width 59 height 32
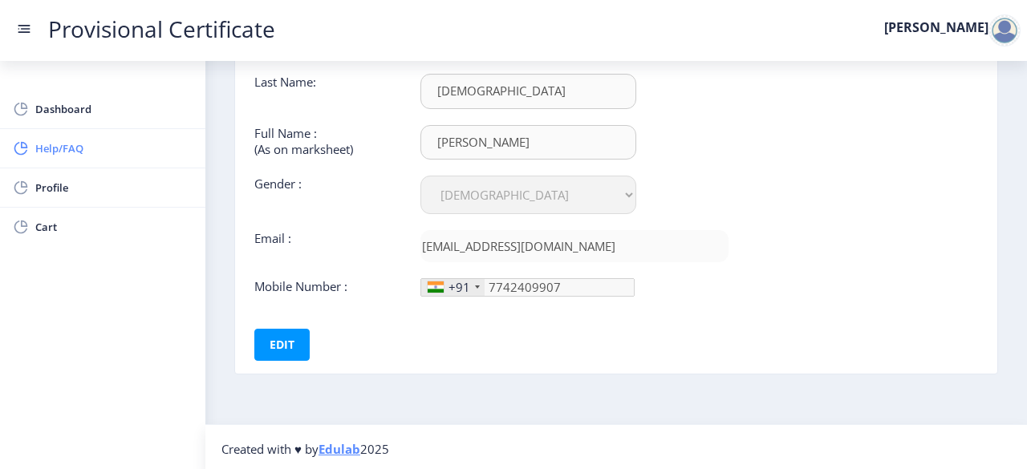
click at [89, 136] on link "Help/FAQ" at bounding box center [102, 148] width 205 height 38
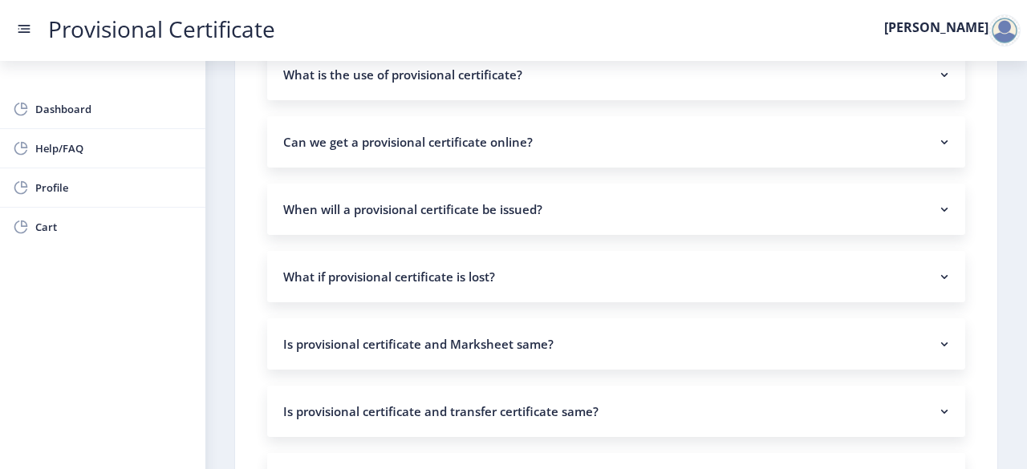
scroll to position [973, 0]
click at [587, 132] on nb-accordion-item-header "Can we get a provisional certificate online?" at bounding box center [616, 140] width 698 height 51
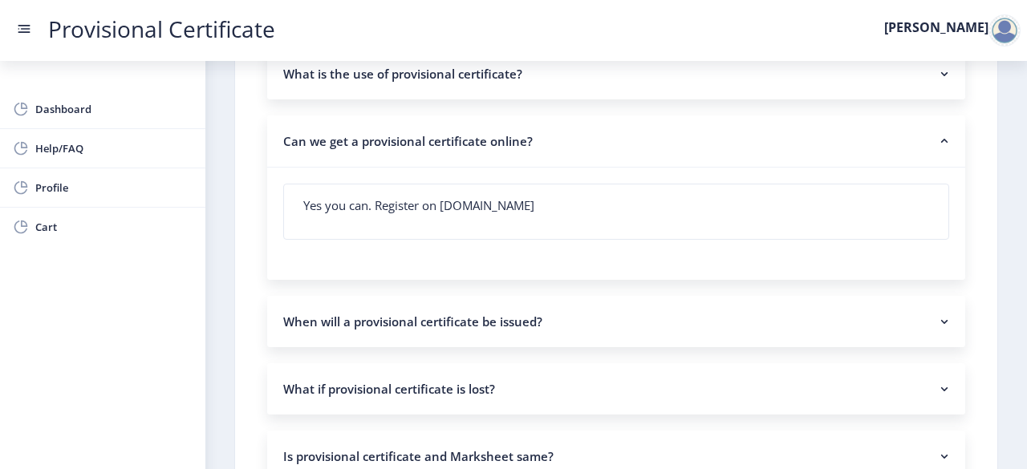
drag, startPoint x: 587, startPoint y: 133, endPoint x: 492, endPoint y: 147, distance: 95.6
click at [492, 147] on nb-accordion-item-header "Can we get a provisional certificate online?" at bounding box center [616, 141] width 698 height 52
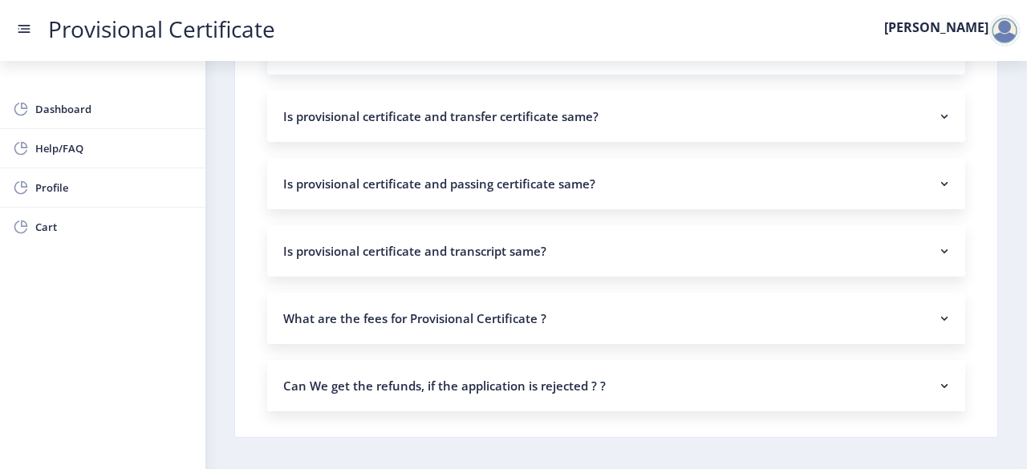
scroll to position [1268, 0]
click at [542, 318] on nb-accordion-item-header "What are the fees for Provisional Certificate ?" at bounding box center [616, 317] width 698 height 51
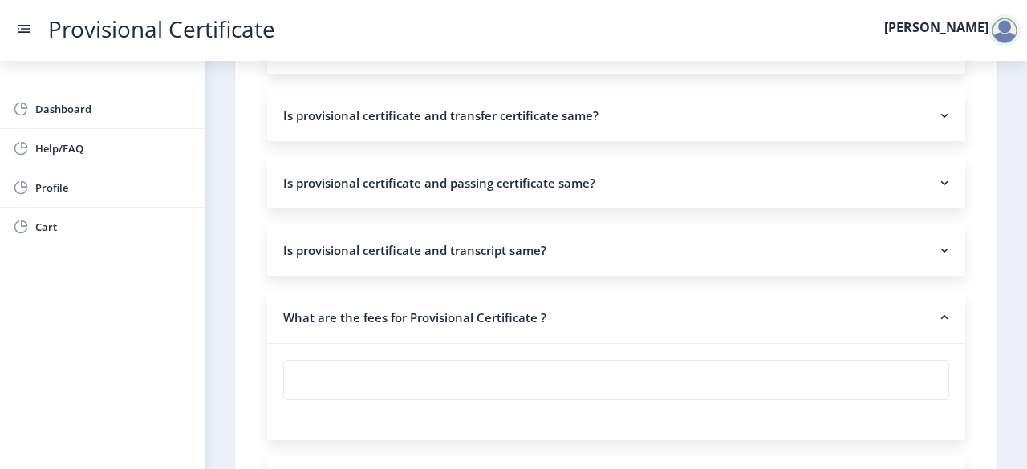
click at [535, 309] on nb-accordion-item-header "What are the fees for Provisional Certificate ?" at bounding box center [616, 318] width 698 height 52
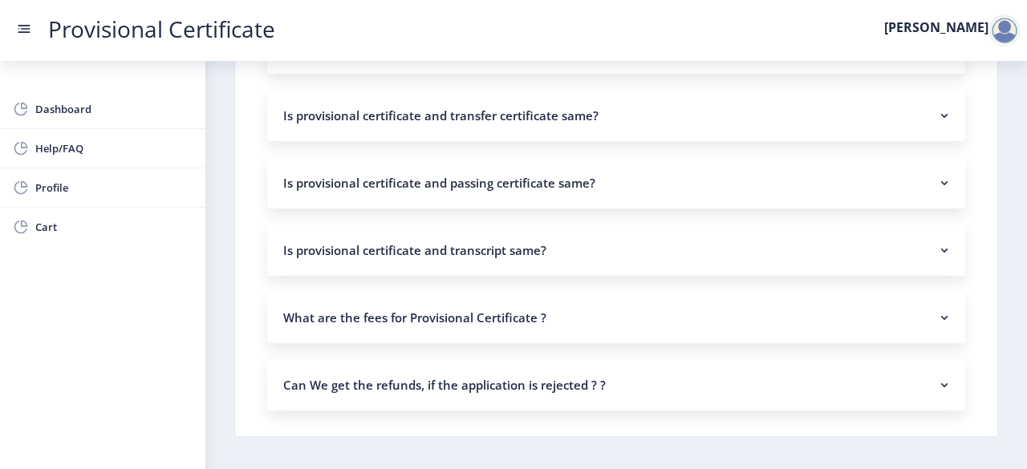
scroll to position [1317, 0]
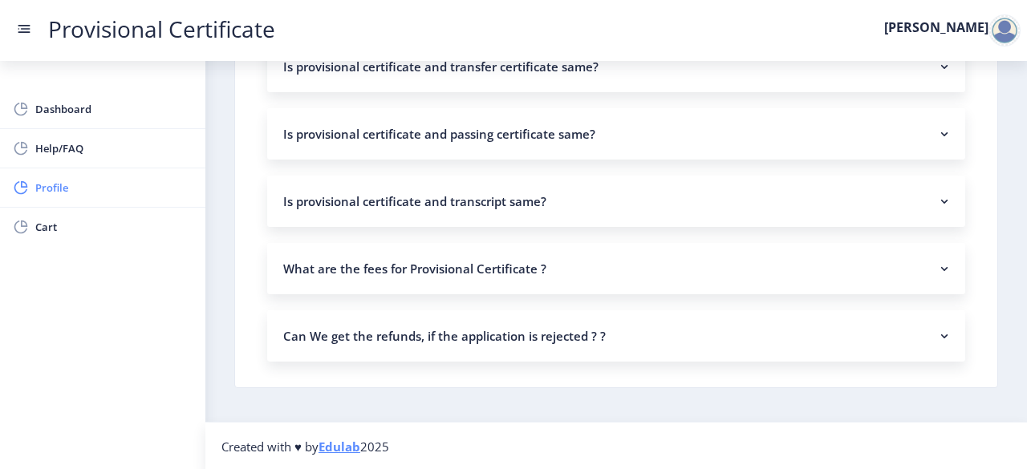
click at [81, 188] on span "Profile" at bounding box center [113, 187] width 157 height 19
select select
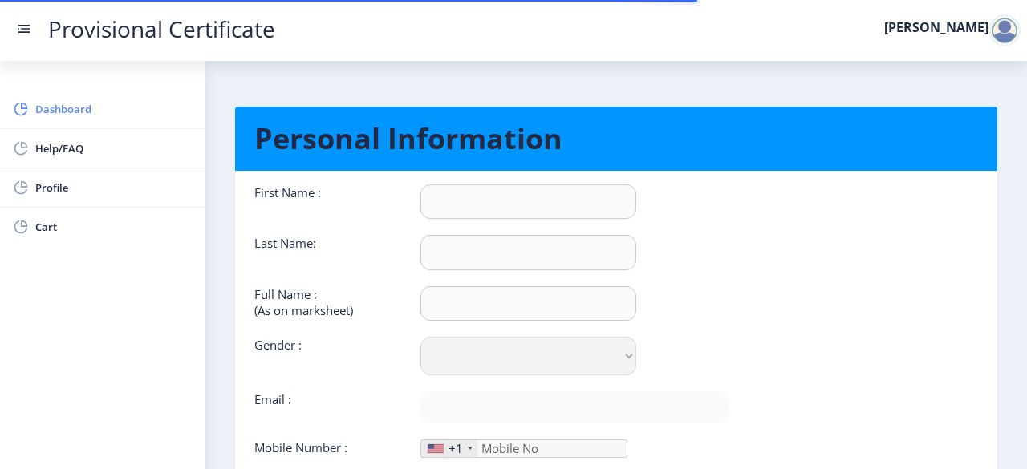
type input "[PERSON_NAME]"
type input "Jain"
type input "Priyanshi Jain"
select select "Female"
type input "priyanshijain204@gmail.com"
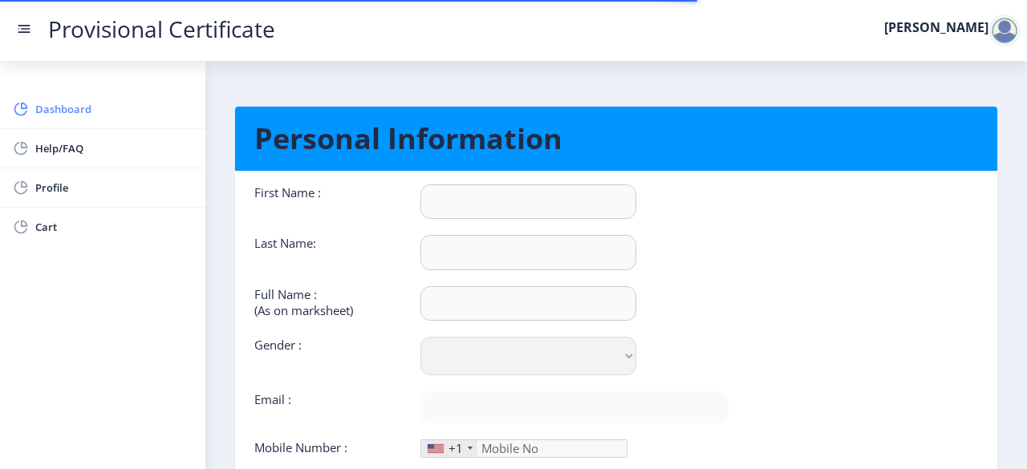
type input "7742409907"
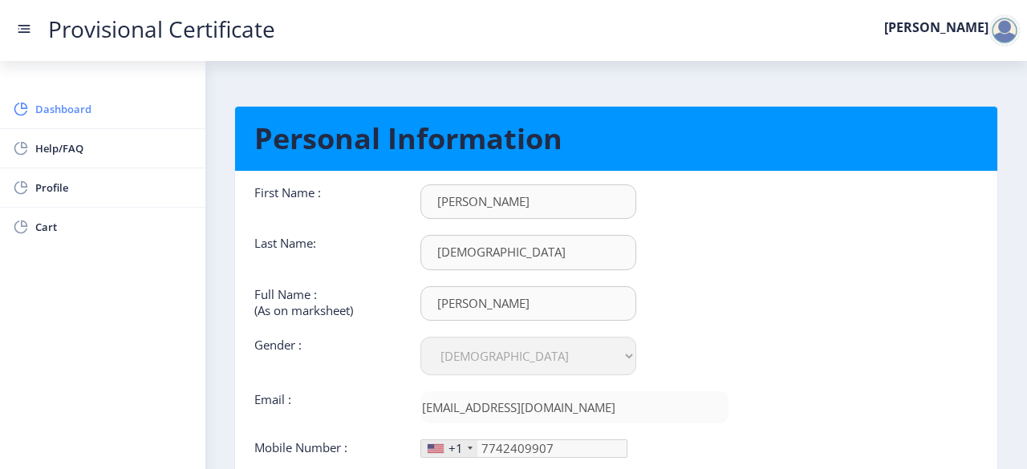
click at [103, 117] on span "Dashboard" at bounding box center [113, 108] width 157 height 19
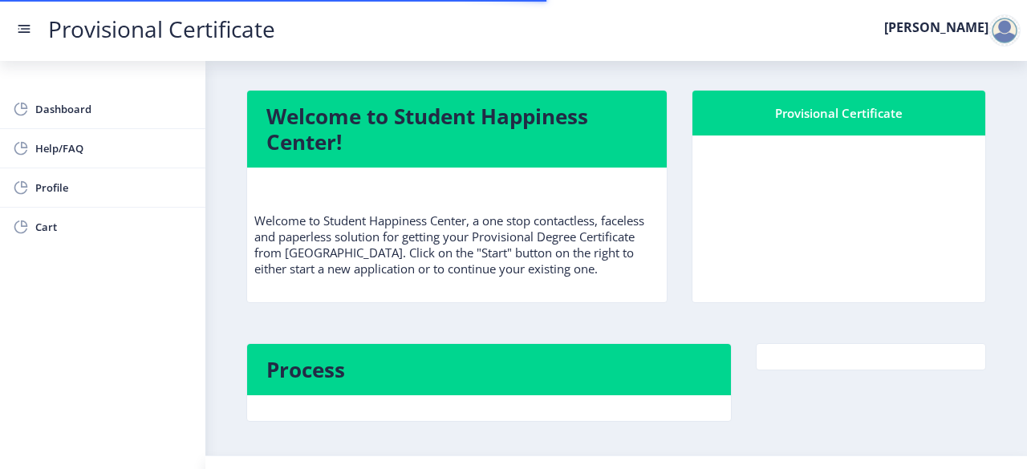
scroll to position [34, 0]
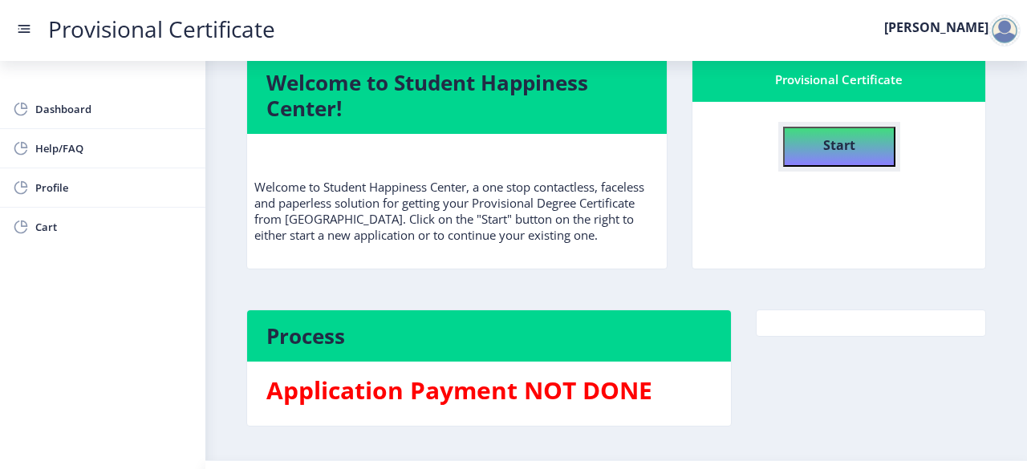
click at [872, 161] on button "Start" at bounding box center [839, 147] width 112 height 40
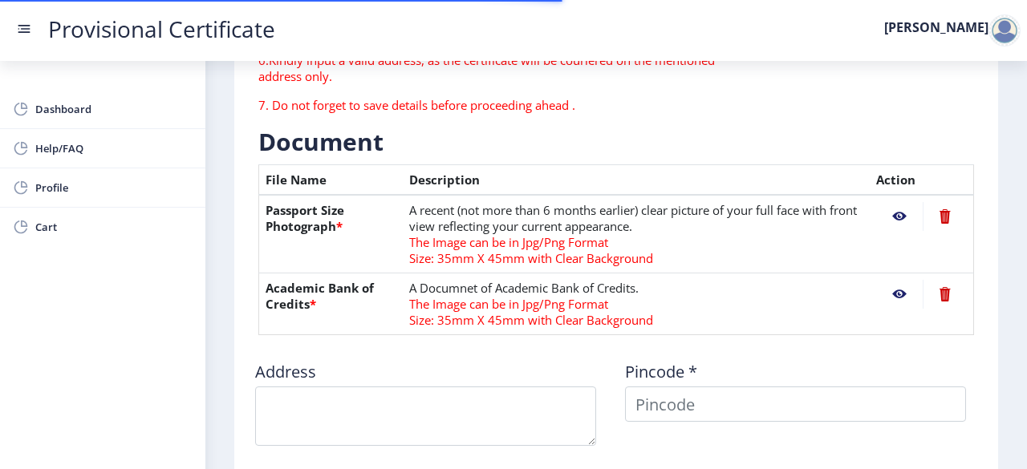
type textarea "[GEOGRAPHIC_DATA], [STREET_ADDRESS][PERSON_NAME], Near [PERSON_NAME][GEOGRAPHIC…"
type input "201003"
type input "Meerut Road SO"
type input "[GEOGRAPHIC_DATA]"
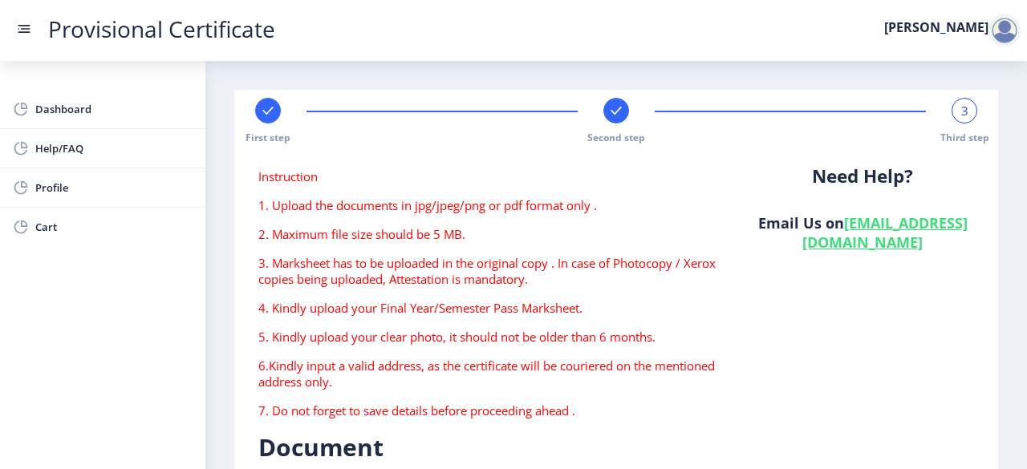
click at [264, 107] on rect at bounding box center [268, 111] width 16 height 16
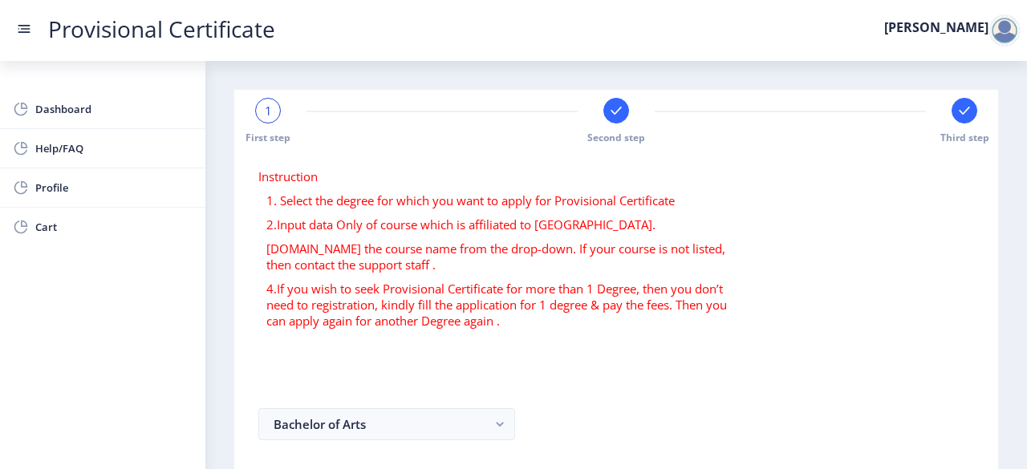
scroll to position [130, 0]
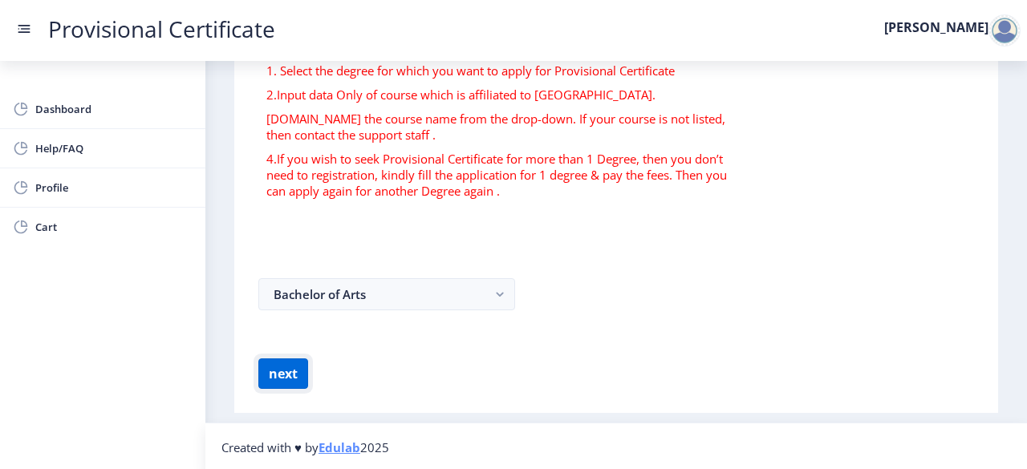
click at [302, 370] on button "next" at bounding box center [283, 374] width 50 height 30
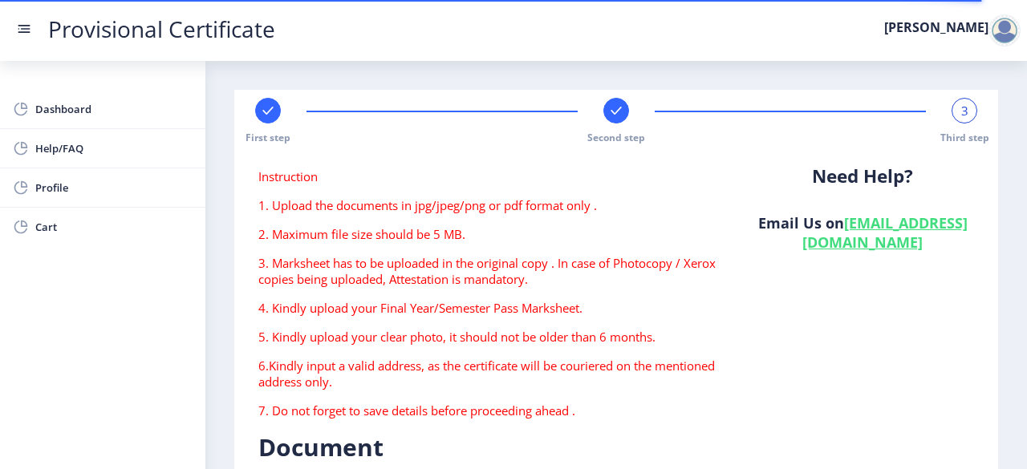
type textarea "[GEOGRAPHIC_DATA], [STREET_ADDRESS][PERSON_NAME], Near [PERSON_NAME][GEOGRAPHIC…"
type input "201003"
type input "Meerut Road SO"
type input "[GEOGRAPHIC_DATA]"
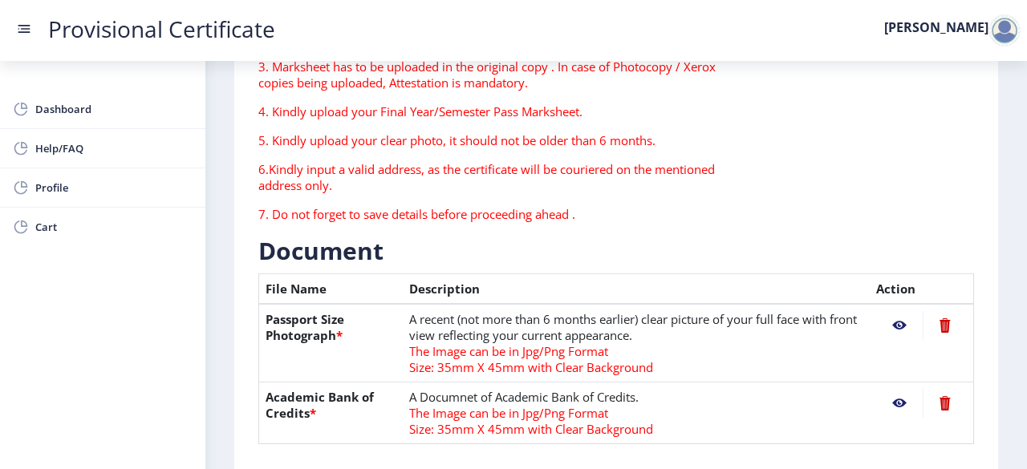
scroll to position [654, 0]
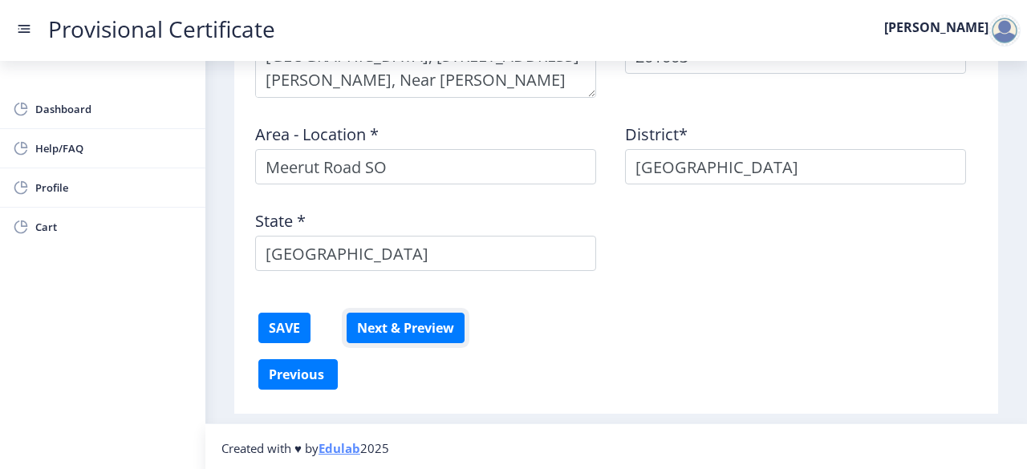
drag, startPoint x: 400, startPoint y: 330, endPoint x: 651, endPoint y: 103, distance: 337.9
click at [400, 330] on button "Next & Preview" at bounding box center [405, 328] width 118 height 30
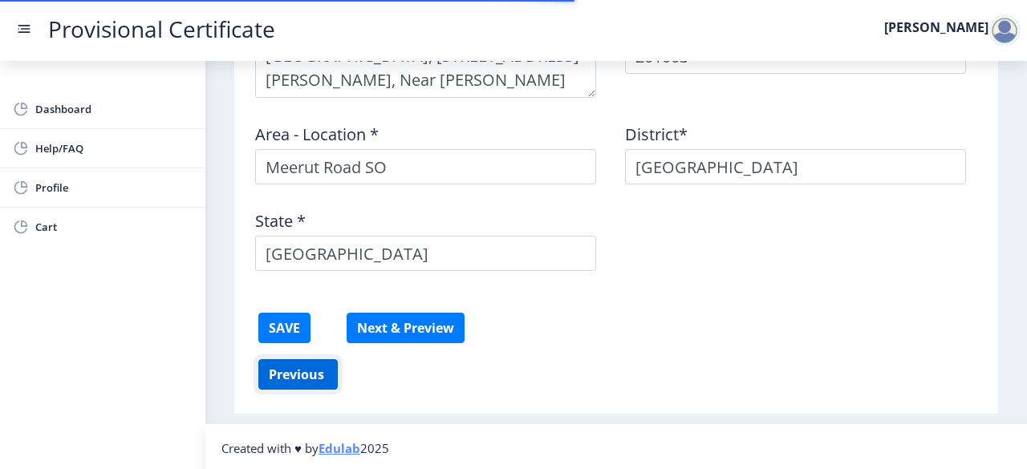
click at [315, 372] on button "Previous ‍" at bounding box center [297, 374] width 79 height 30
select select "B+"
select select "June"
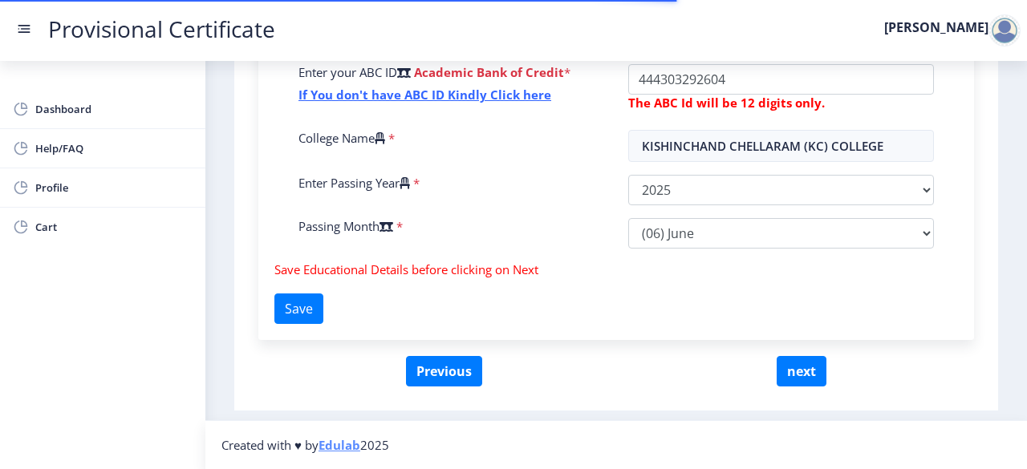
scroll to position [630, 0]
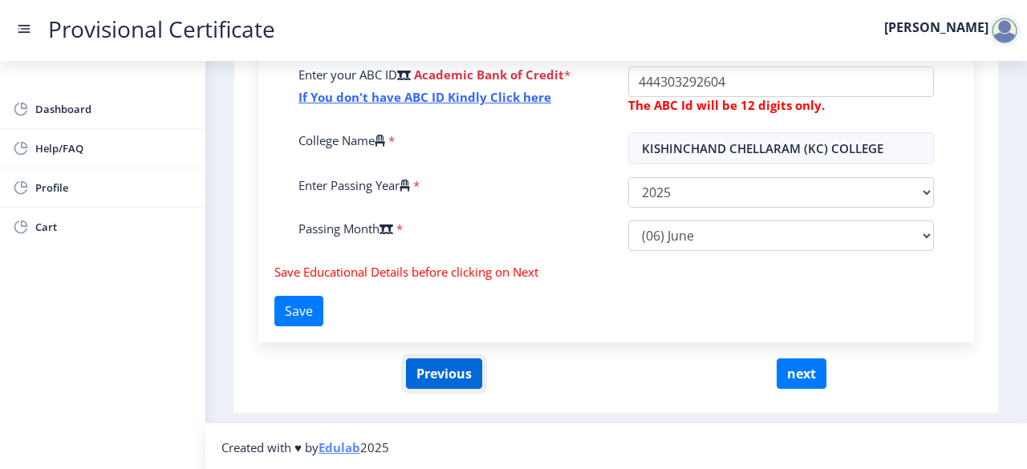
click at [448, 359] on button "Previous" at bounding box center [444, 374] width 76 height 30
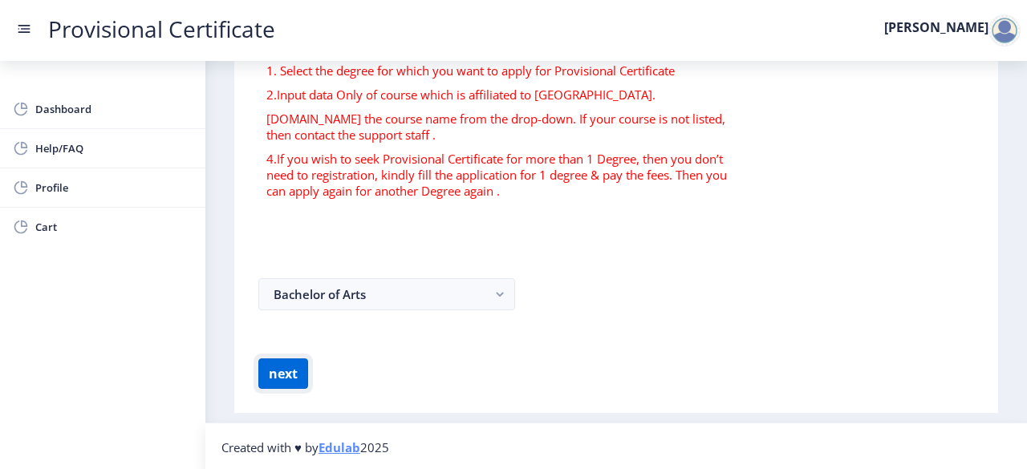
click at [267, 376] on button "next" at bounding box center [283, 374] width 50 height 30
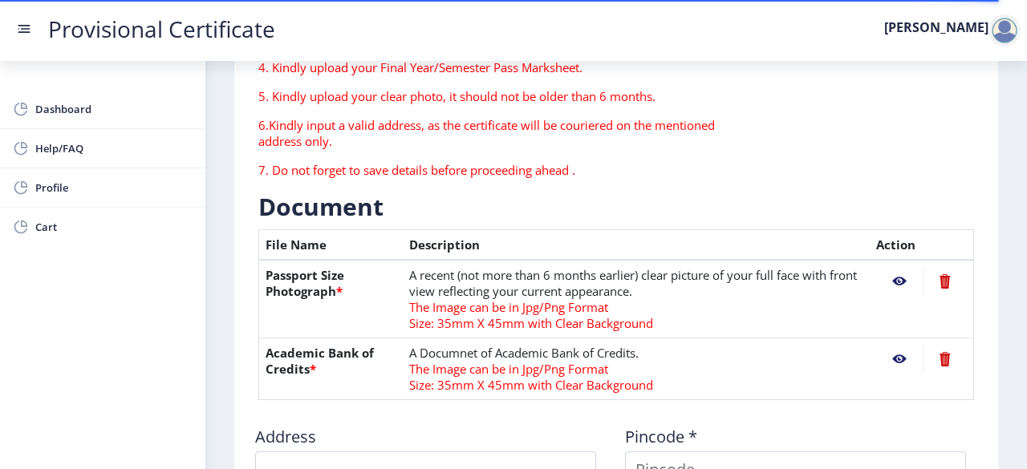
type textarea "[GEOGRAPHIC_DATA], [STREET_ADDRESS][PERSON_NAME], Near [PERSON_NAME][GEOGRAPHIC…"
type input "201003"
type input "Meerut Road SO"
type input "[GEOGRAPHIC_DATA]"
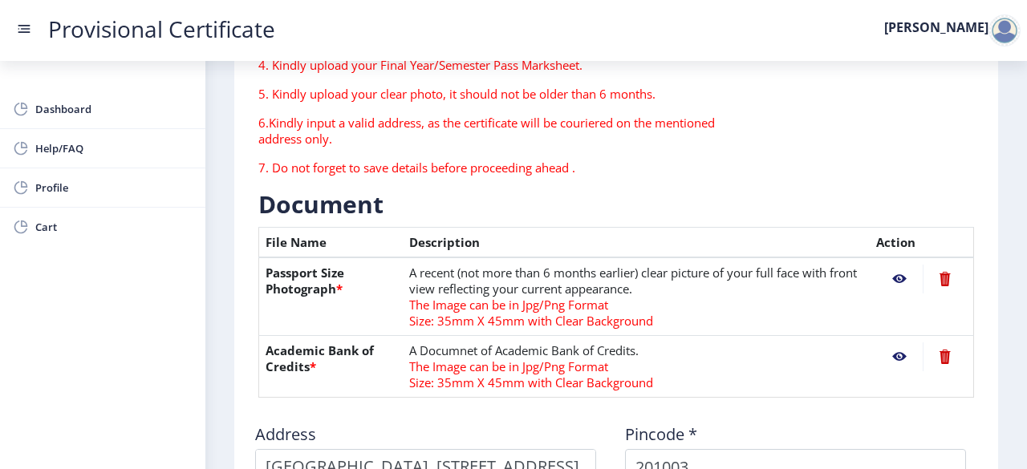
scroll to position [654, 0]
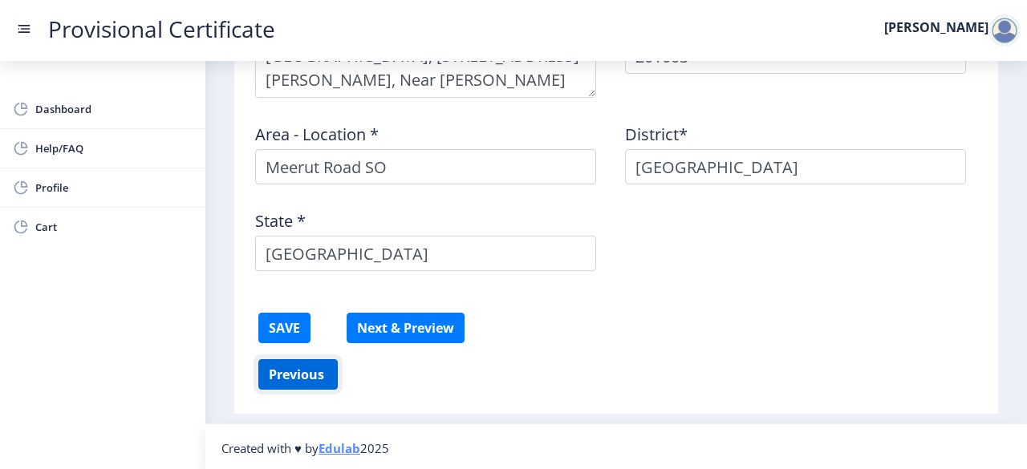
click at [314, 374] on button "Previous ‍" at bounding box center [297, 374] width 79 height 30
select select "B+"
select select "June"
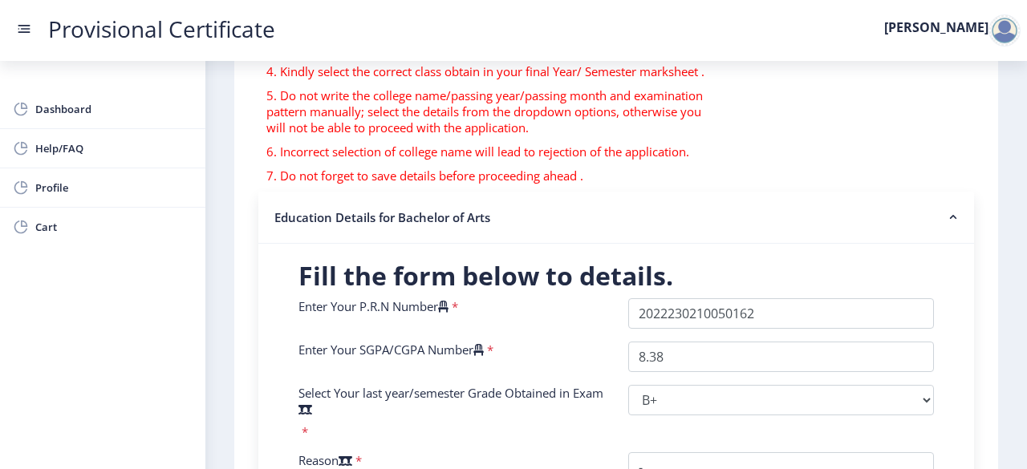
scroll to position [197, 0]
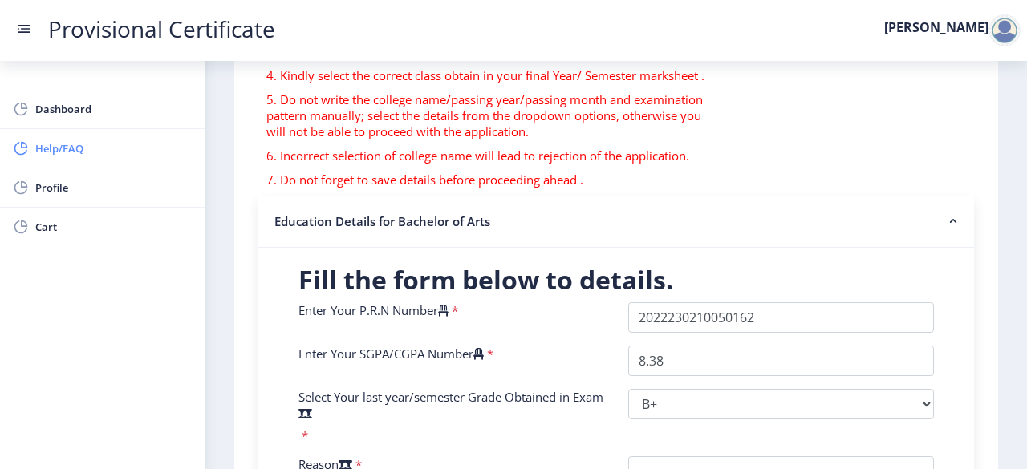
click at [81, 146] on span "Help/FAQ" at bounding box center [113, 148] width 157 height 19
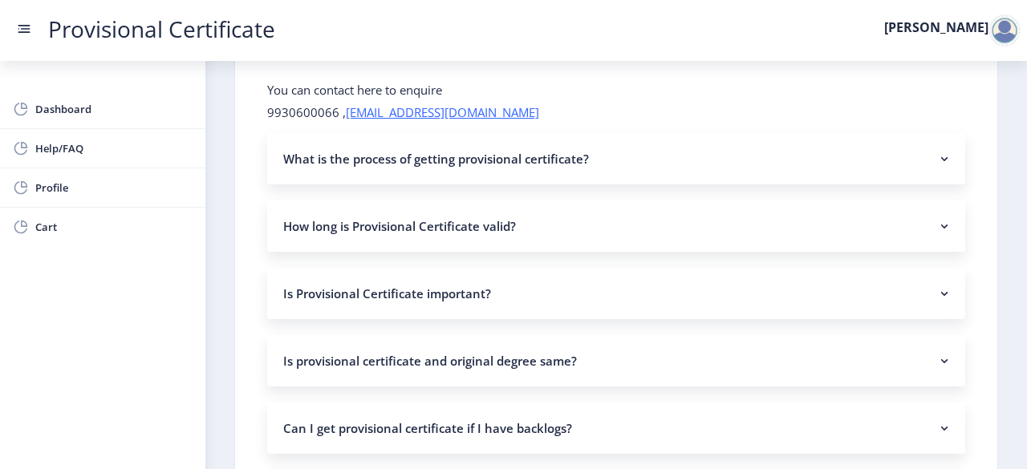
scroll to position [79, 0]
click at [547, 145] on nb-accordion-item-header "What is the process of getting provisional certificate?" at bounding box center [616, 159] width 698 height 51
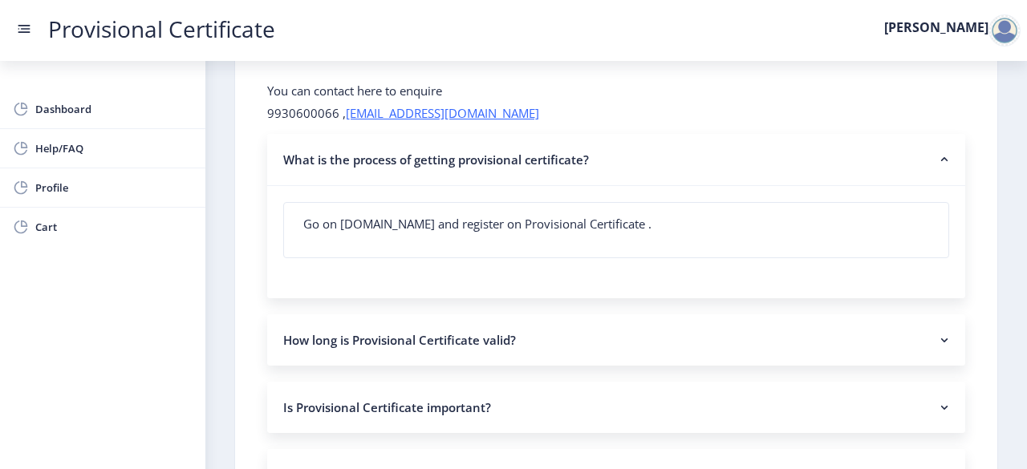
click at [18, 14] on nav "Provisional Certificate Priyanshi" at bounding box center [513, 30] width 1027 height 61
click at [24, 23] on rect at bounding box center [24, 29] width 16 height 16
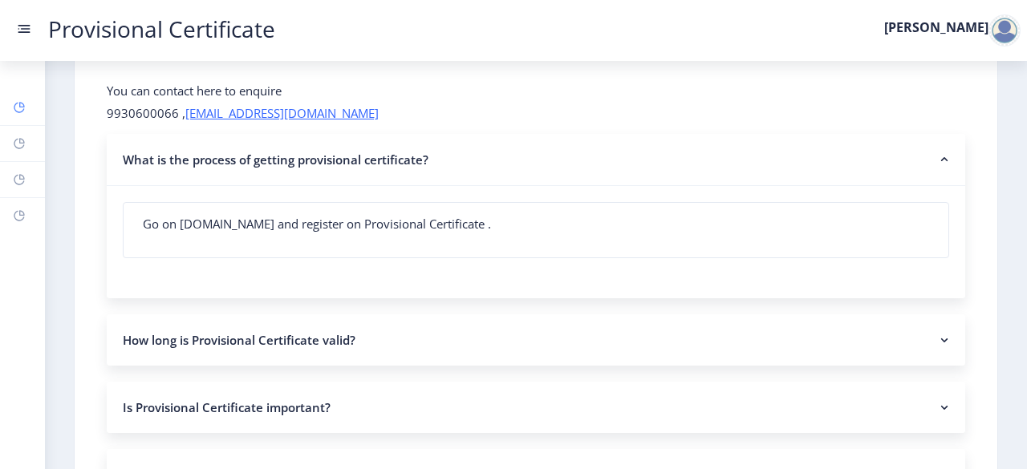
click at [14, 111] on rect at bounding box center [19, 107] width 13 height 13
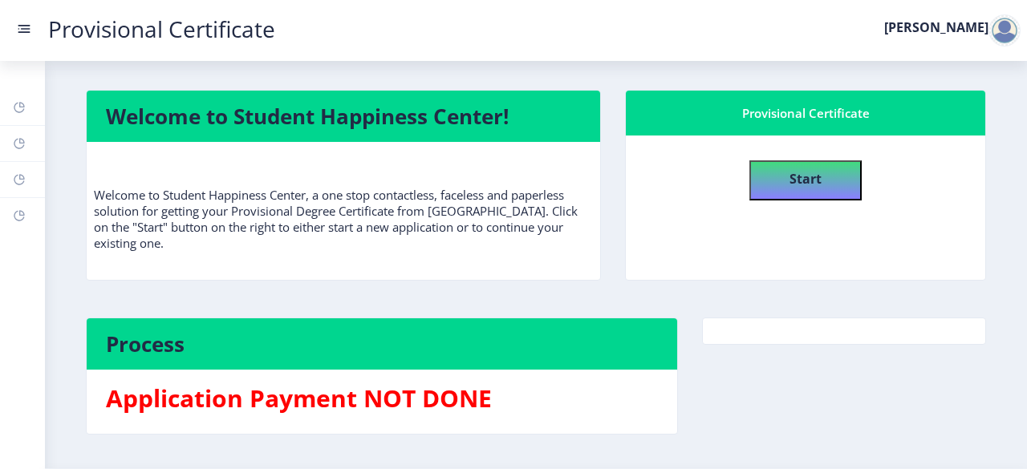
scroll to position [47, 0]
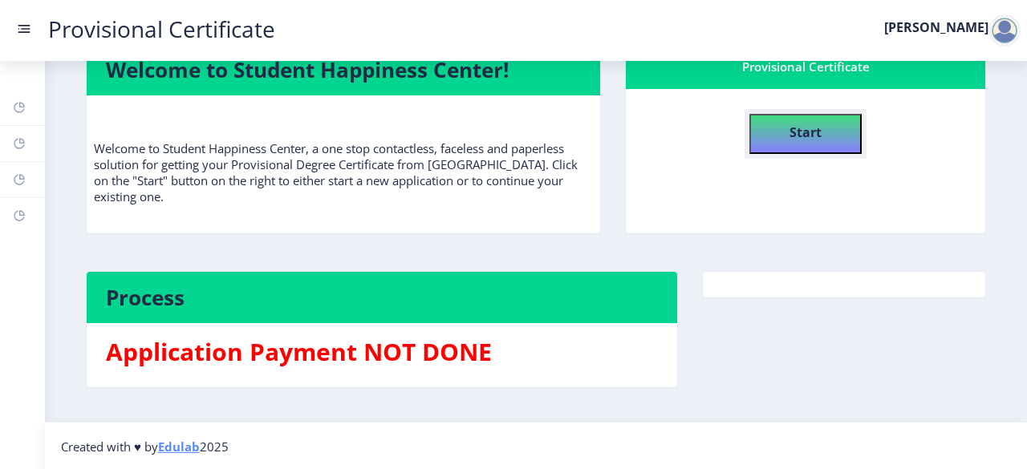
click at [792, 136] on b "Start" at bounding box center [805, 133] width 32 height 18
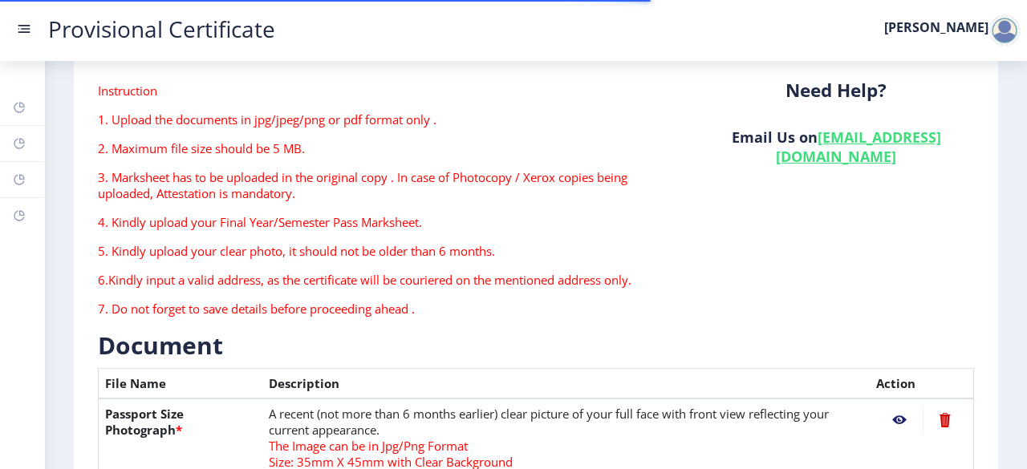
type textarea "[GEOGRAPHIC_DATA], [STREET_ADDRESS][PERSON_NAME], Near [PERSON_NAME][GEOGRAPHIC…"
type input "201003"
type input "Meerut Road SO"
type input "[GEOGRAPHIC_DATA]"
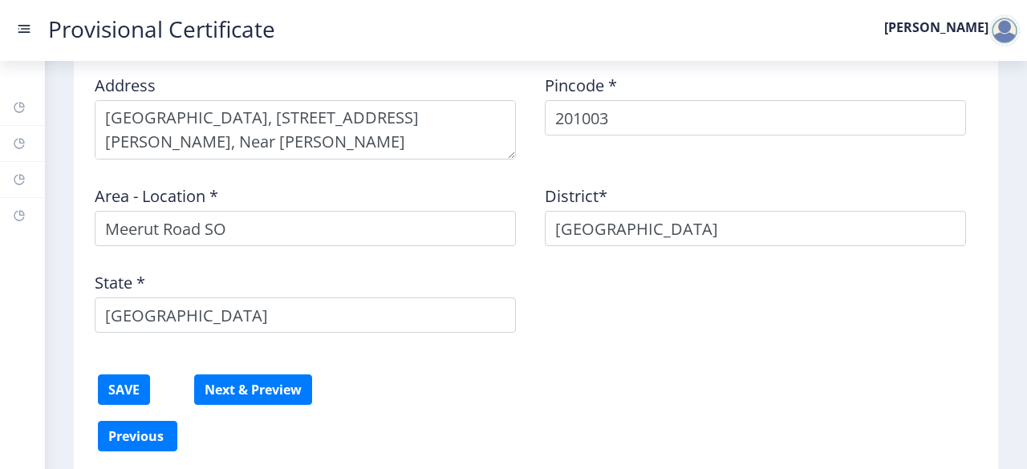
scroll to position [638, 0]
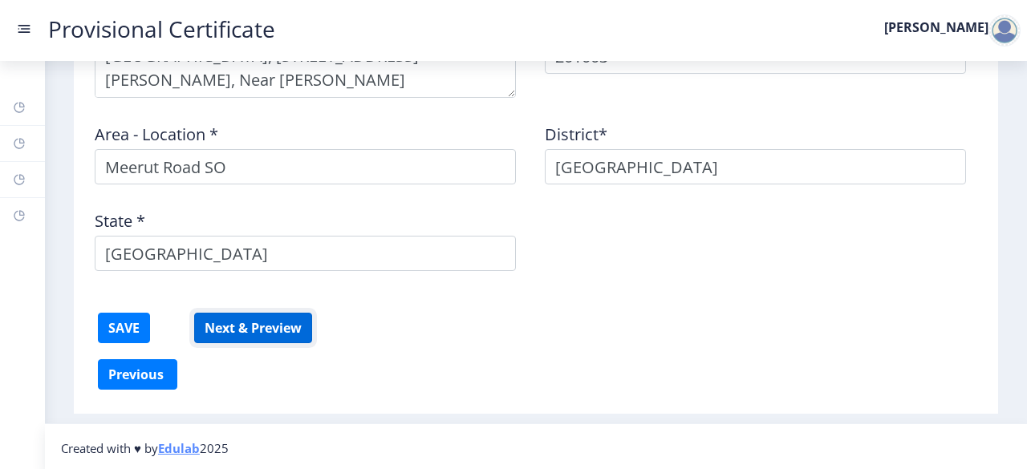
click at [209, 333] on button "Next & Preview" at bounding box center [253, 328] width 118 height 30
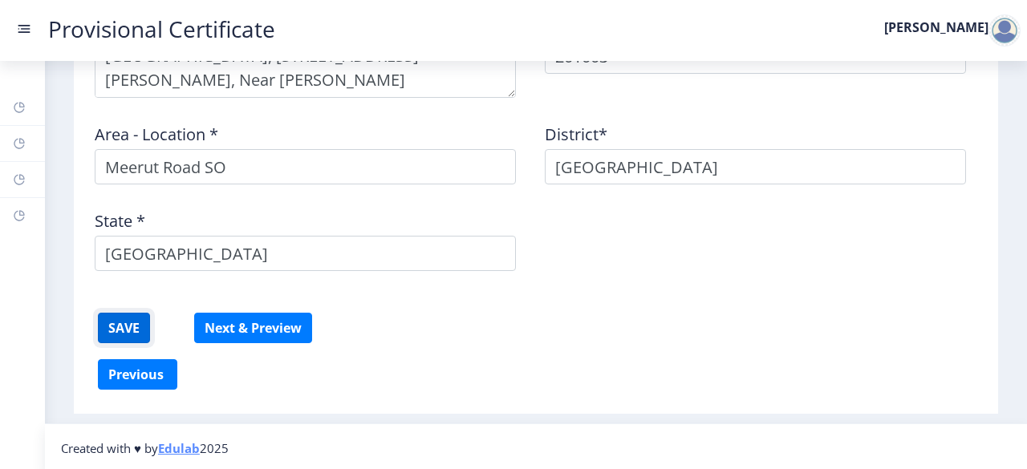
click at [122, 325] on button "SAVE" at bounding box center [124, 328] width 52 height 30
drag, startPoint x: 122, startPoint y: 325, endPoint x: 67, endPoint y: 325, distance: 54.5
click at [18, 15] on nav "Provisional Certificate Priyanshi" at bounding box center [513, 30] width 1027 height 61
click at [30, 32] on rect at bounding box center [24, 29] width 16 height 16
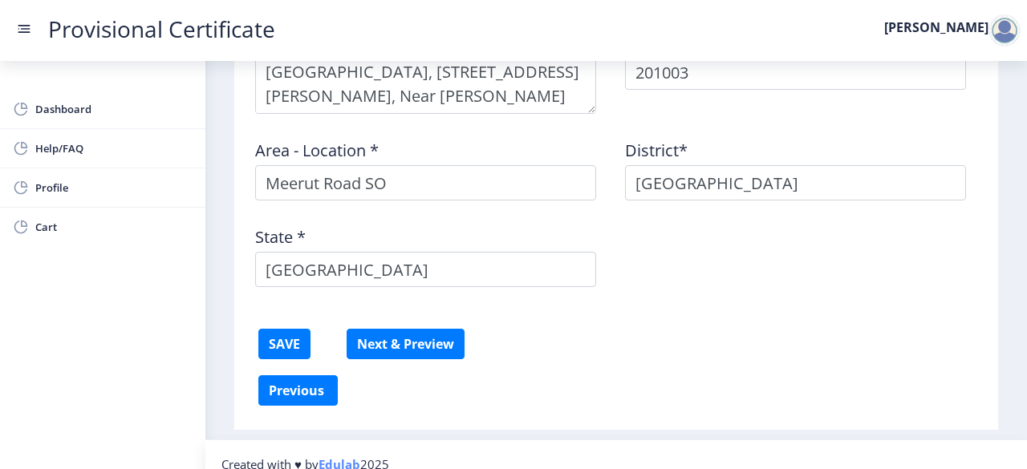
click at [590, 316] on div at bounding box center [615, 322] width 739 height 13
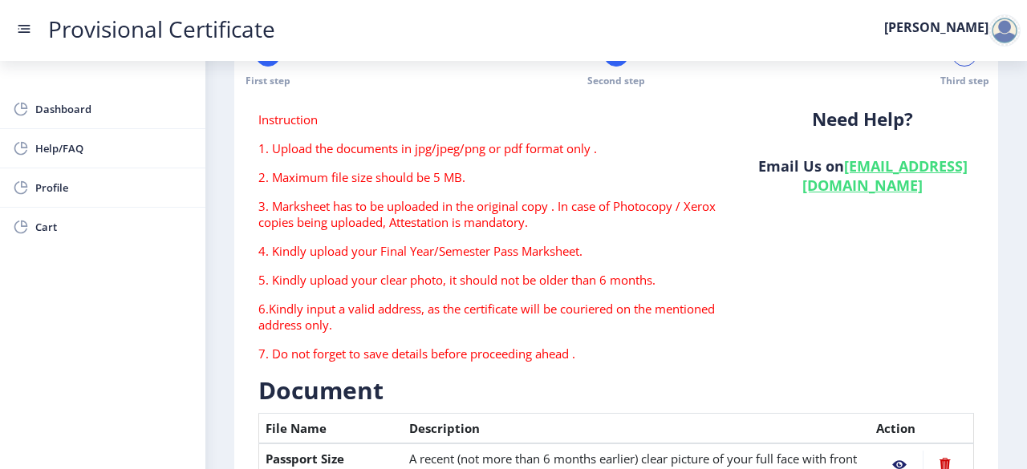
scroll to position [0, 0]
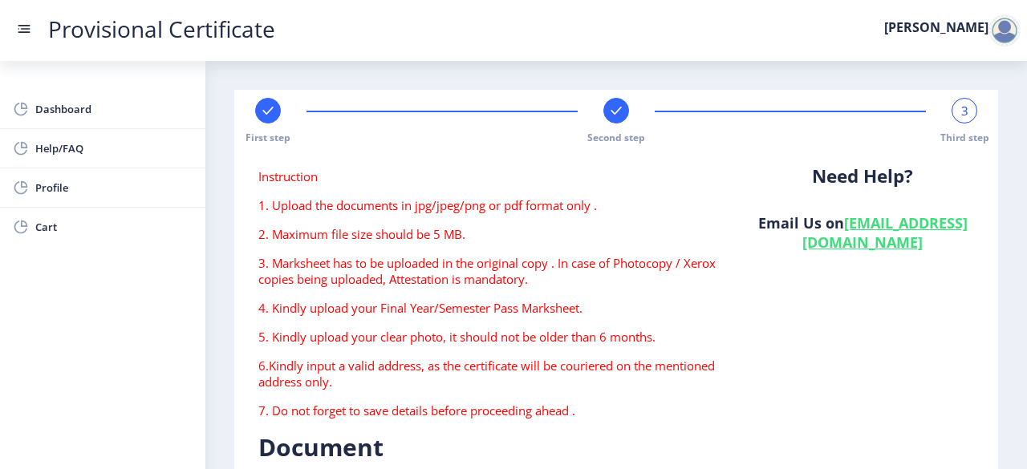
click at [257, 99] on div "First step" at bounding box center [268, 121] width 26 height 47
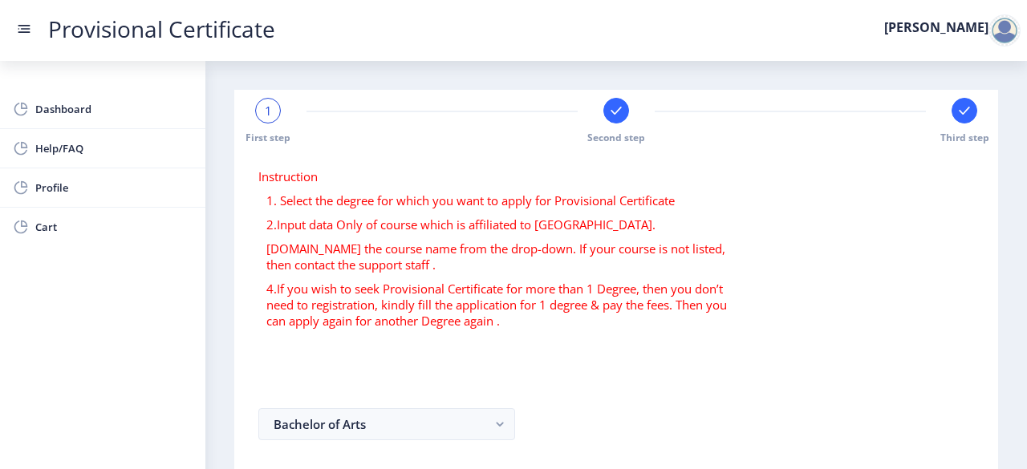
scroll to position [130, 0]
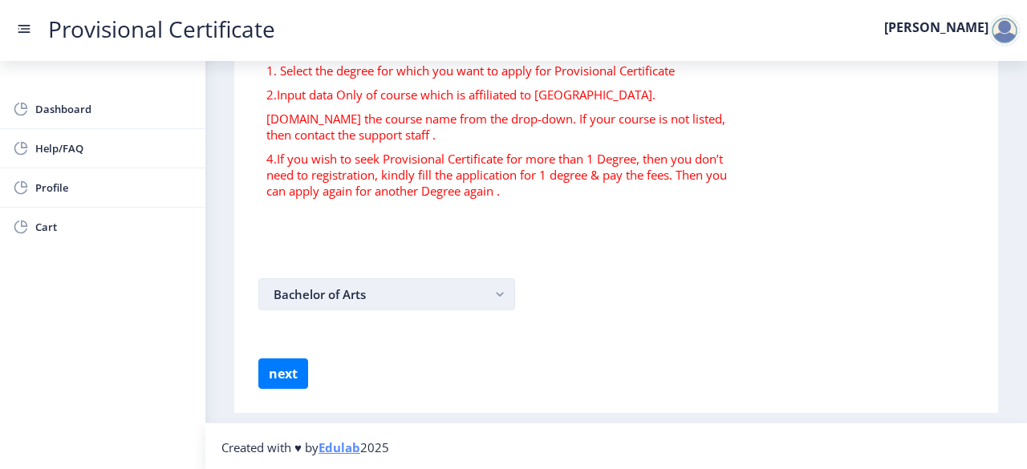
click at [432, 304] on button "Bachelor of Arts" at bounding box center [386, 294] width 257 height 32
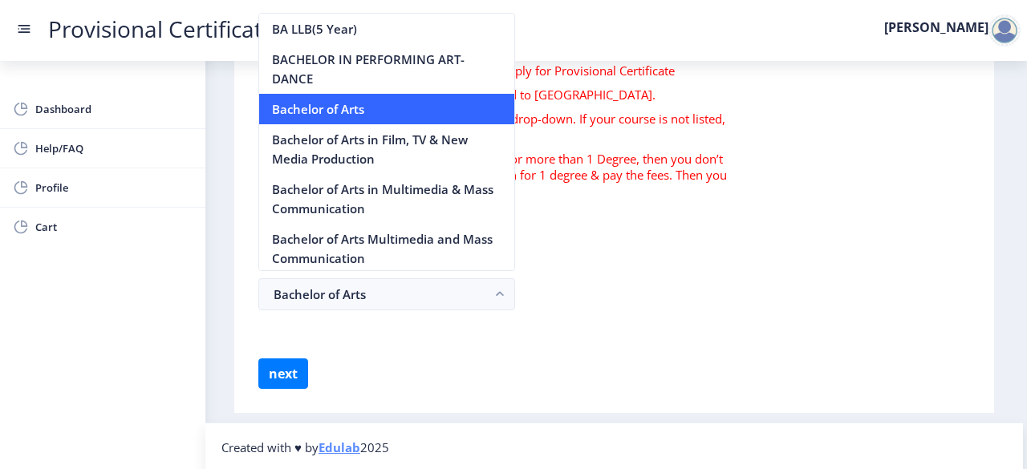
scroll to position [172, 0]
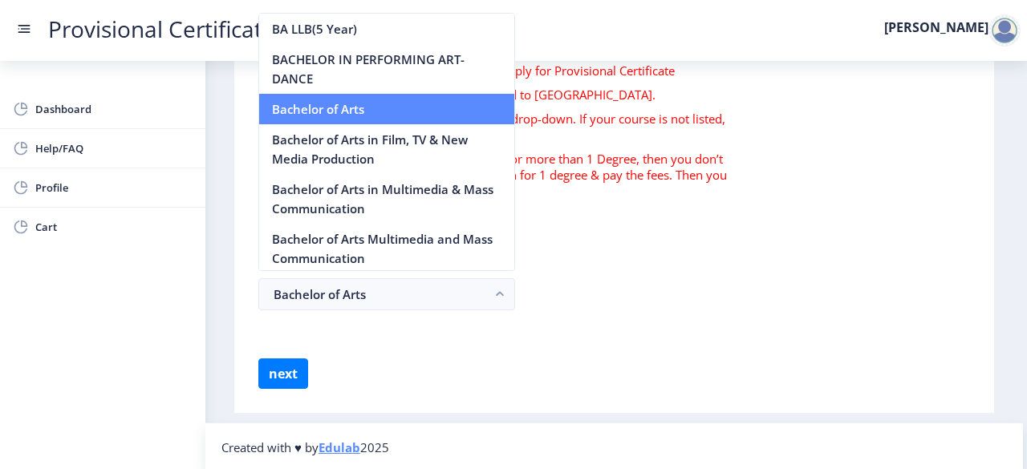
drag, startPoint x: 407, startPoint y: 103, endPoint x: 302, endPoint y: 117, distance: 106.9
click at [302, 117] on nb-option "Bachelor of Arts" at bounding box center [386, 109] width 255 height 30
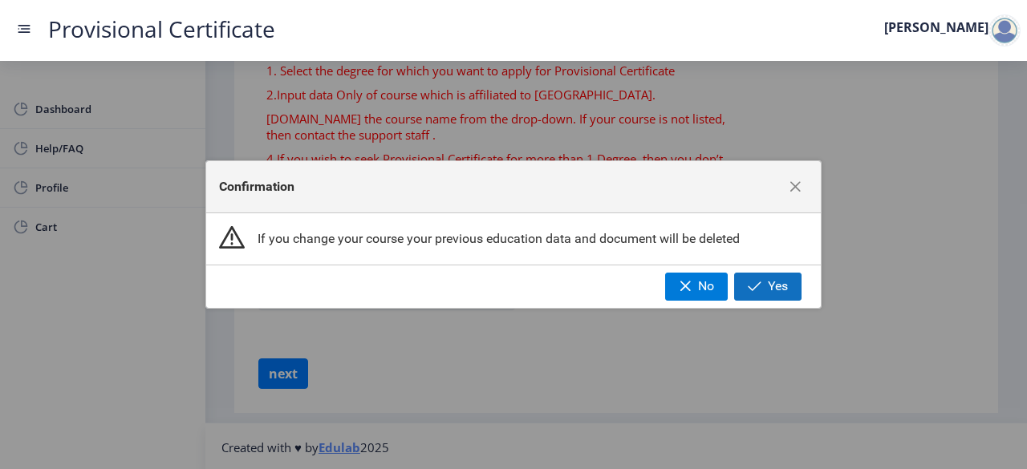
click at [772, 280] on span "Yes" at bounding box center [778, 286] width 20 height 14
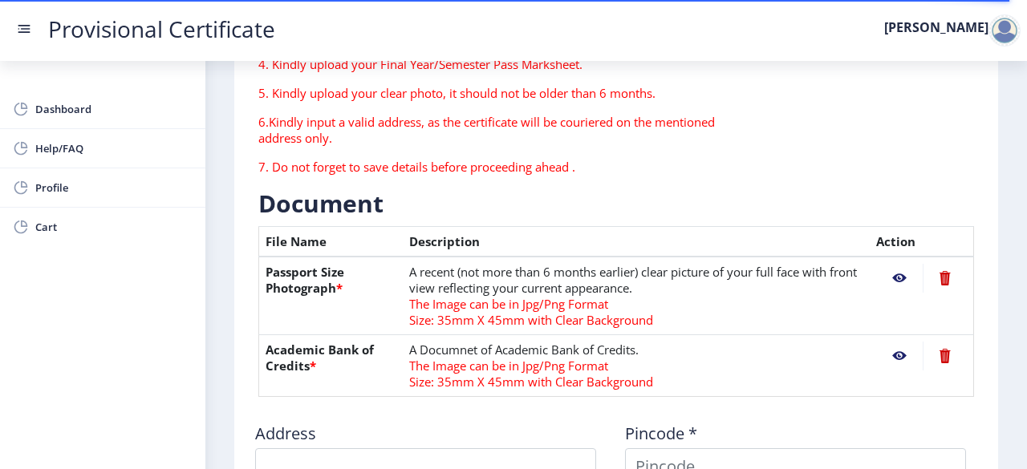
type textarea "[GEOGRAPHIC_DATA], [STREET_ADDRESS][PERSON_NAME], Near [PERSON_NAME][GEOGRAPHIC…"
type input "201003"
type input "Meerut Road SO"
type input "[GEOGRAPHIC_DATA]"
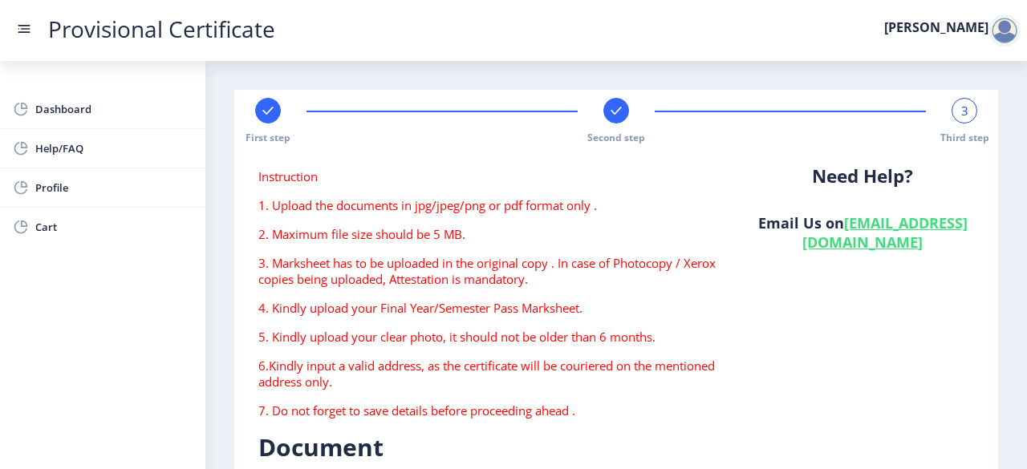
click at [268, 125] on div "First step" at bounding box center [268, 121] width 26 height 47
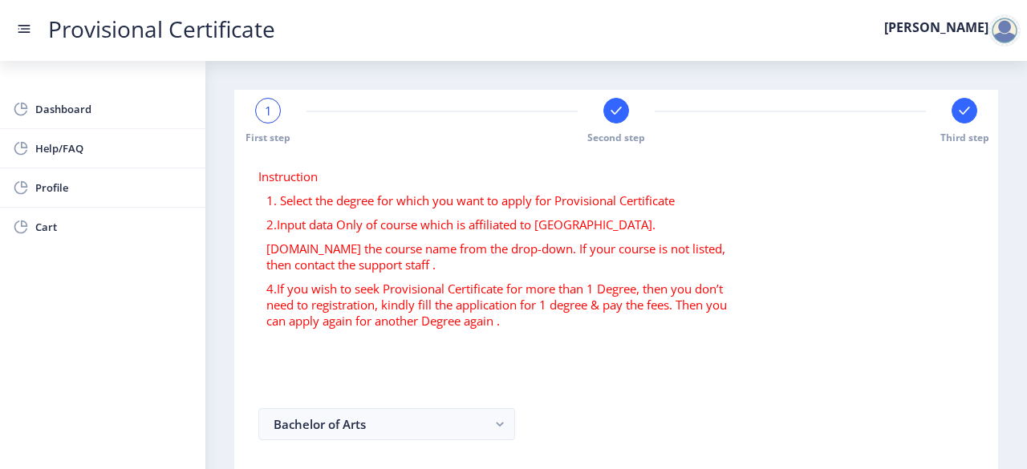
scroll to position [130, 0]
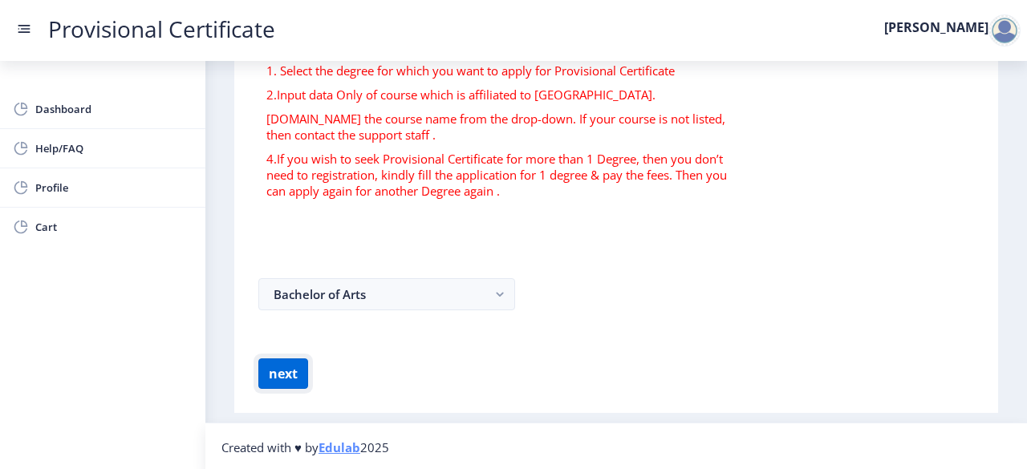
click at [274, 376] on button "next" at bounding box center [283, 374] width 50 height 30
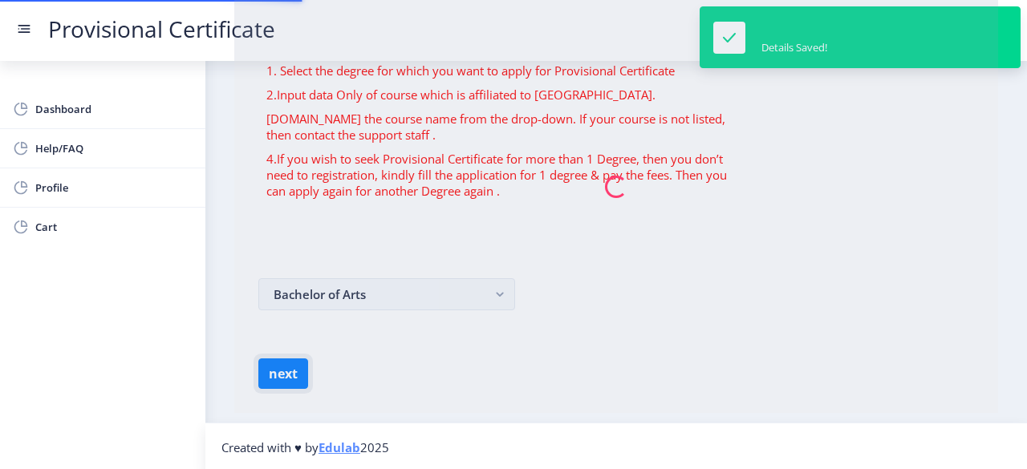
scroll to position [0, 0]
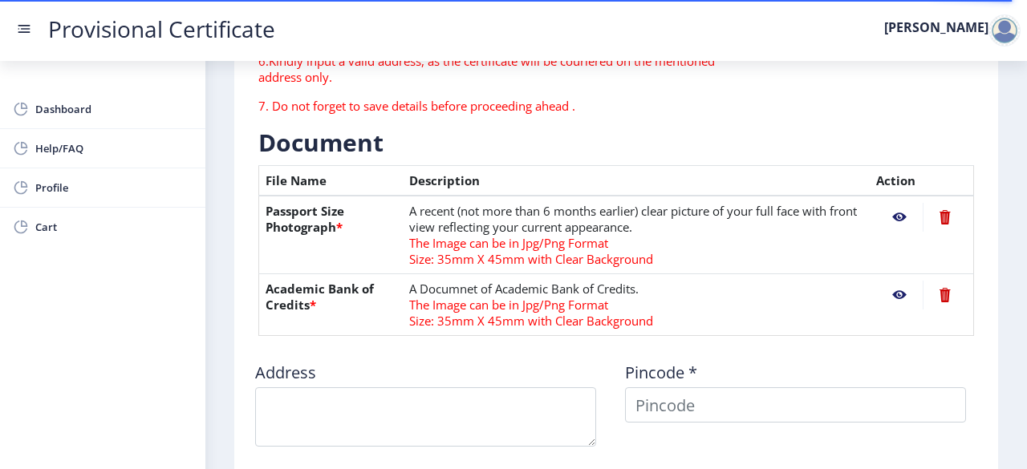
type textarea "[GEOGRAPHIC_DATA], [STREET_ADDRESS][PERSON_NAME], Near [PERSON_NAME][GEOGRAPHIC…"
type input "201003"
type input "Meerut Road SO"
type input "[GEOGRAPHIC_DATA]"
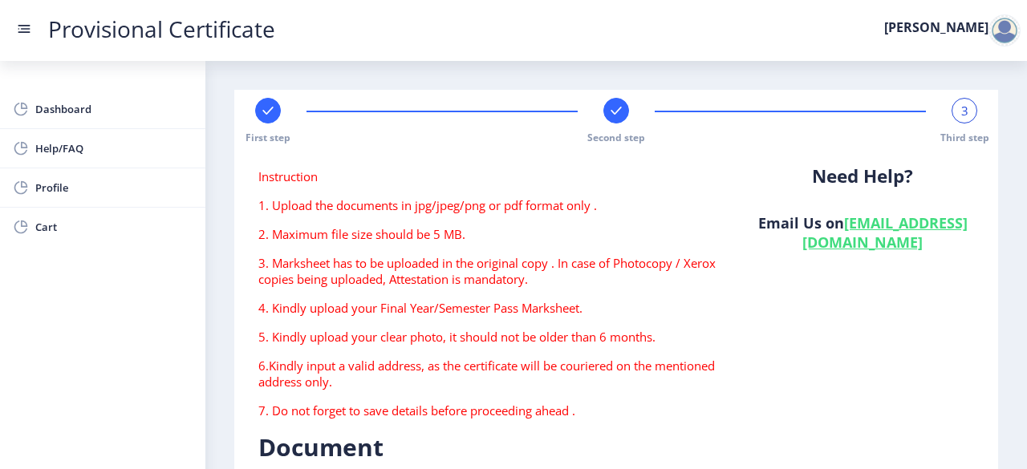
click at [614, 132] on span "Second step" at bounding box center [616, 138] width 58 height 14
select select "B+"
select select "June"
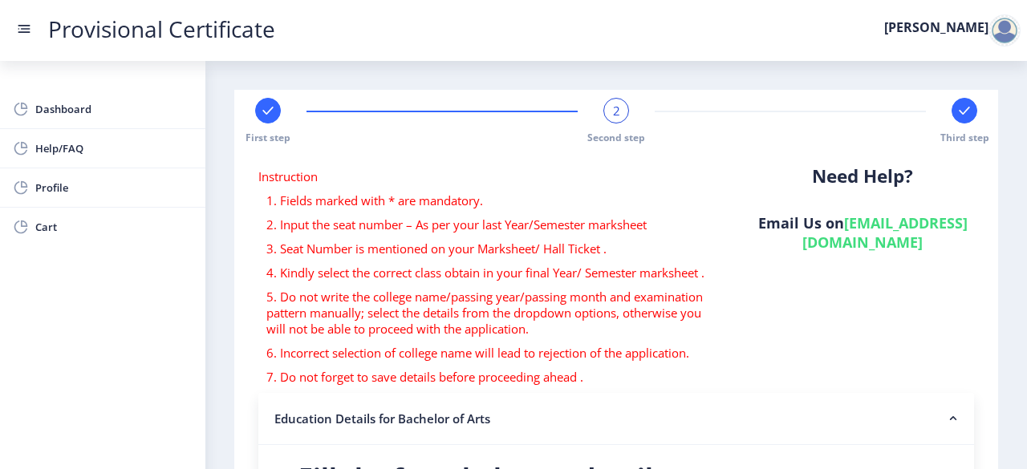
click at [613, 110] on span "2" at bounding box center [616, 111] width 7 height 16
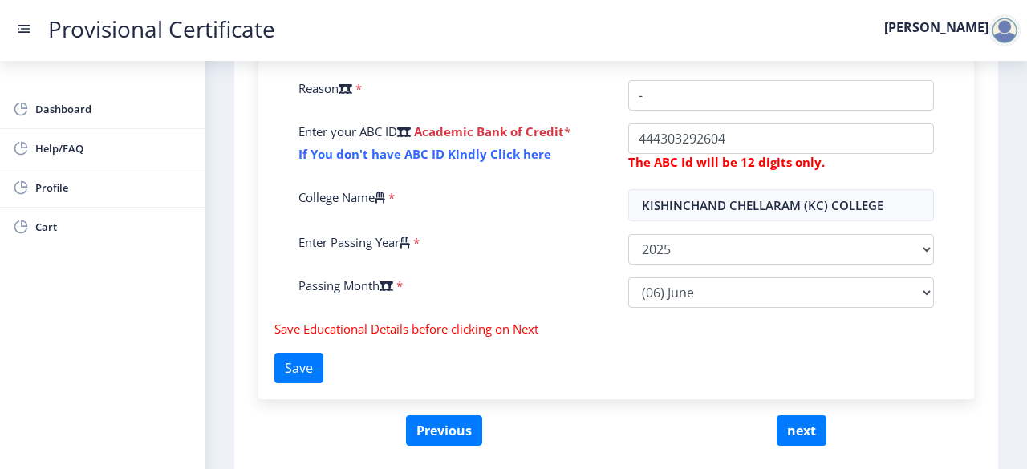
scroll to position [588, 0]
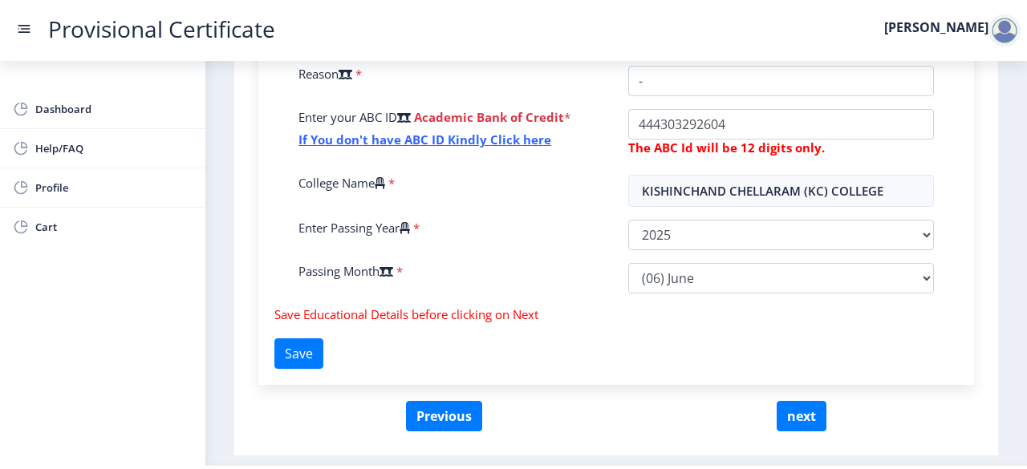
click at [513, 320] on span "Save Educational Details before clicking on Next" at bounding box center [406, 314] width 264 height 16
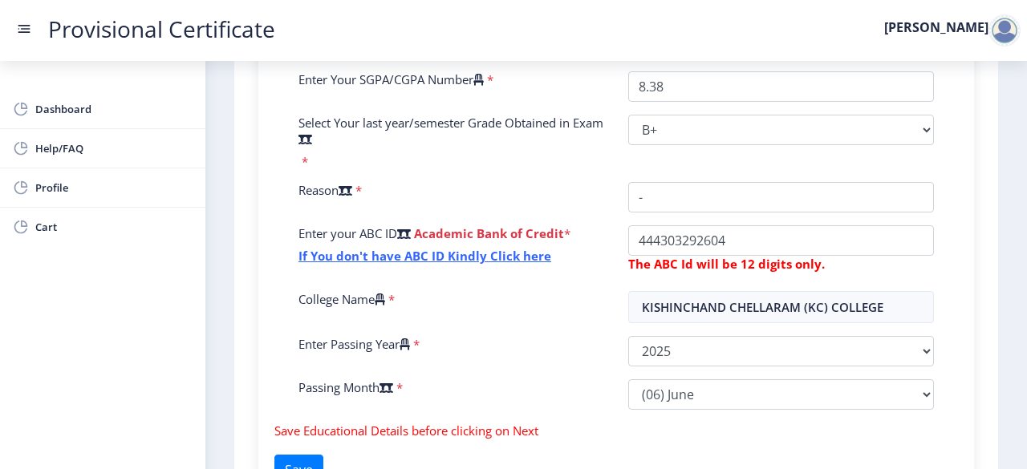
scroll to position [458, 0]
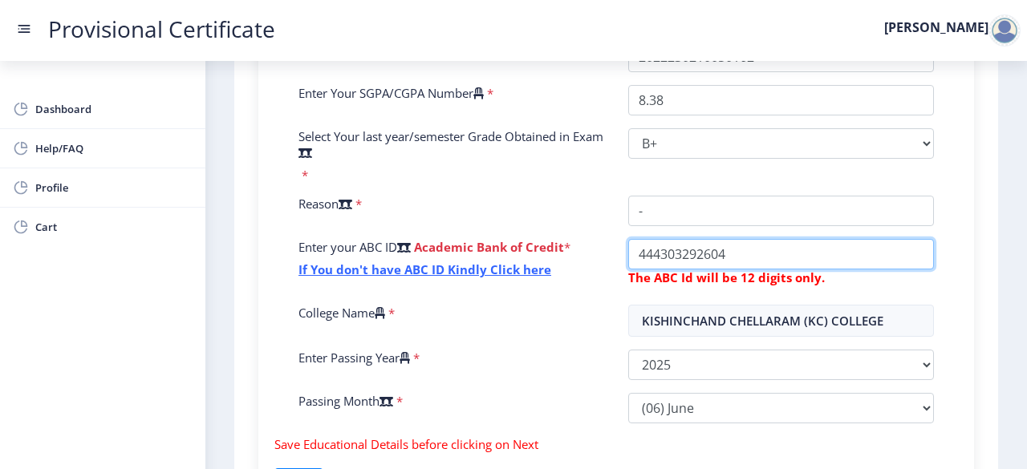
click at [752, 254] on input "College Name" at bounding box center [781, 254] width 306 height 30
click at [654, 257] on input "College Name" at bounding box center [781, 254] width 306 height 30
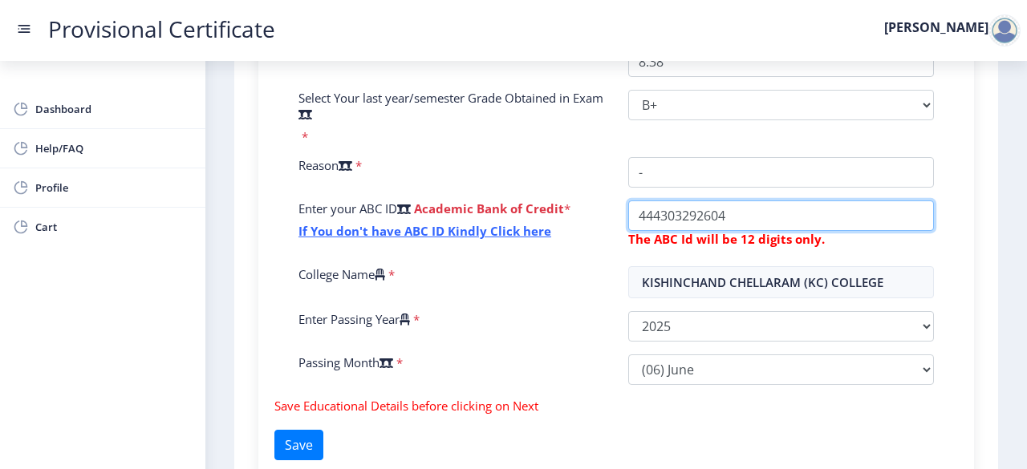
scroll to position [630, 0]
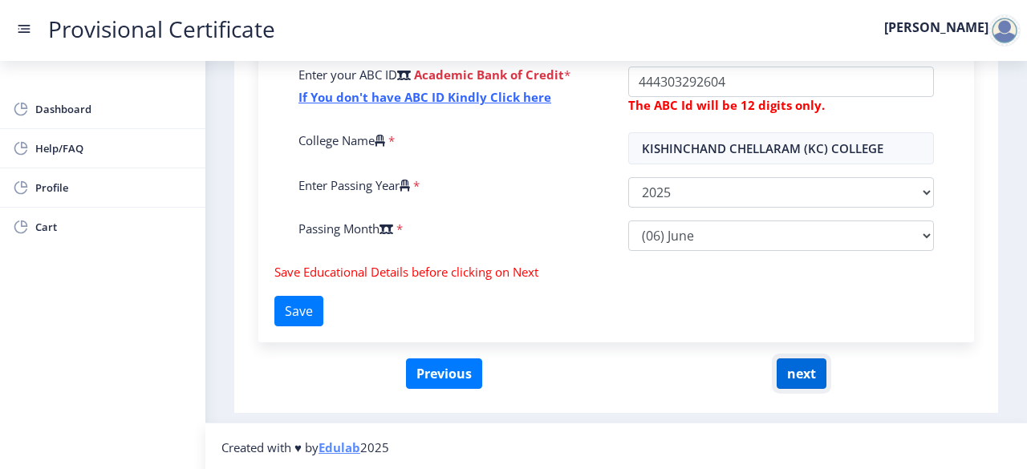
click at [812, 375] on button "next" at bounding box center [801, 374] width 50 height 30
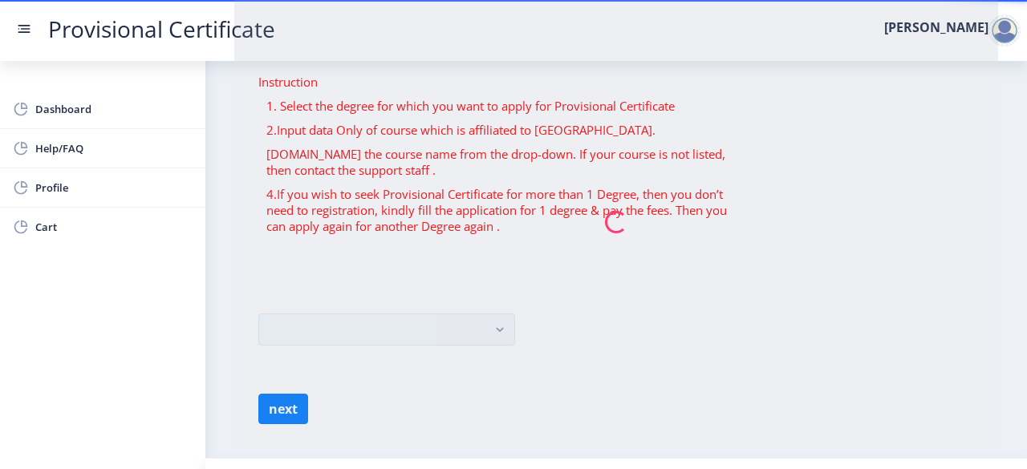
scroll to position [130, 0]
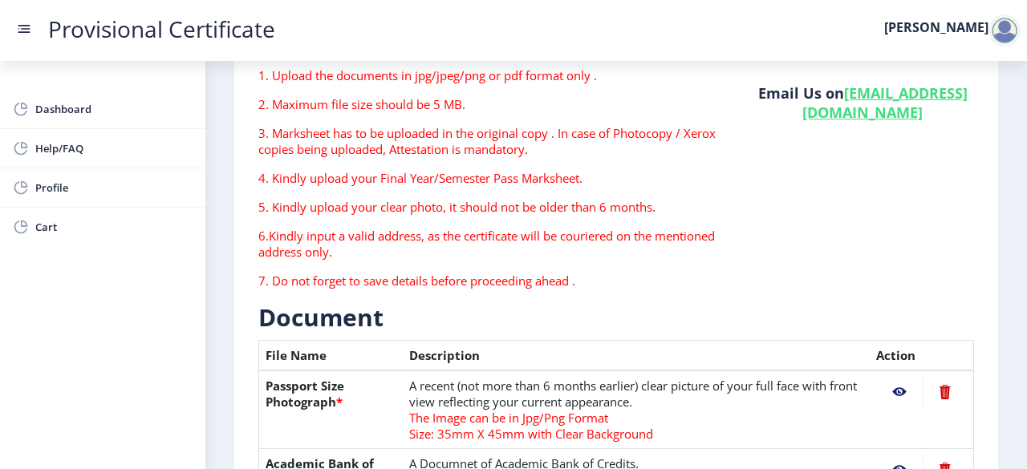
type textarea "[GEOGRAPHIC_DATA], [STREET_ADDRESS][PERSON_NAME], Near [PERSON_NAME][GEOGRAPHIC…"
type input "201003"
type input "Meerut Road SO"
type input "[GEOGRAPHIC_DATA]"
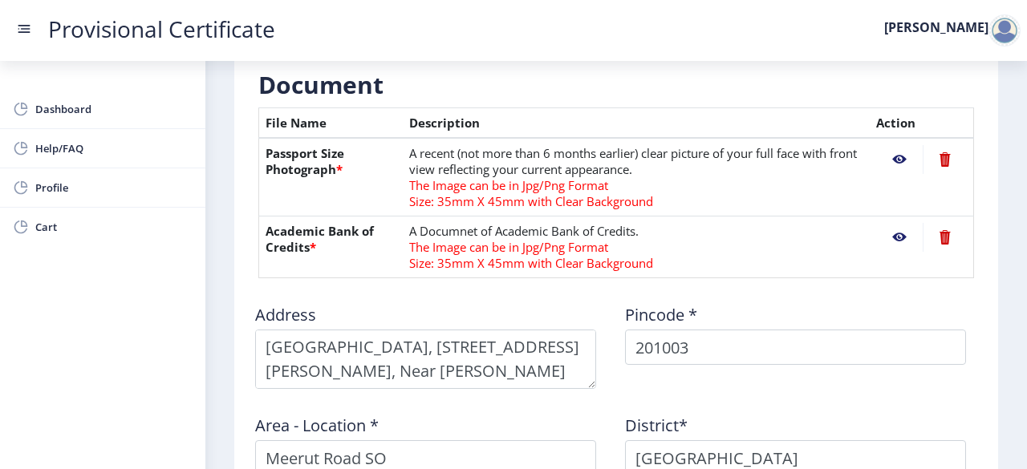
scroll to position [361, 0]
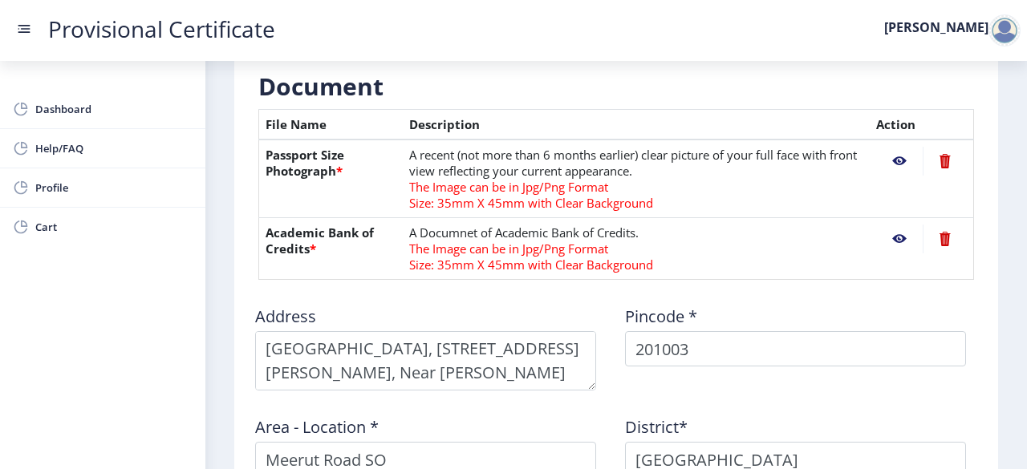
click at [935, 158] on nb-action at bounding box center [944, 161] width 44 height 29
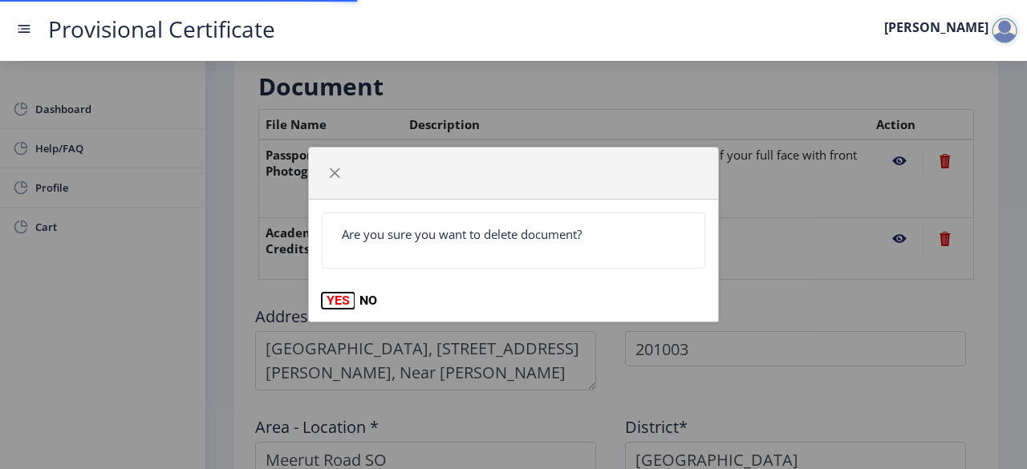
click at [336, 294] on button "YES" at bounding box center [338, 301] width 33 height 16
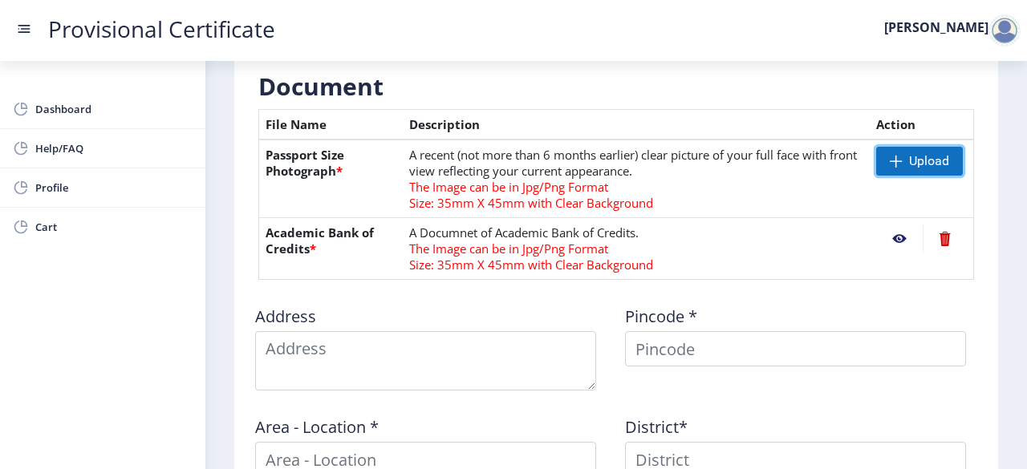
click at [893, 164] on span at bounding box center [895, 161] width 13 height 13
click at [935, 235] on nb-action at bounding box center [944, 239] width 44 height 29
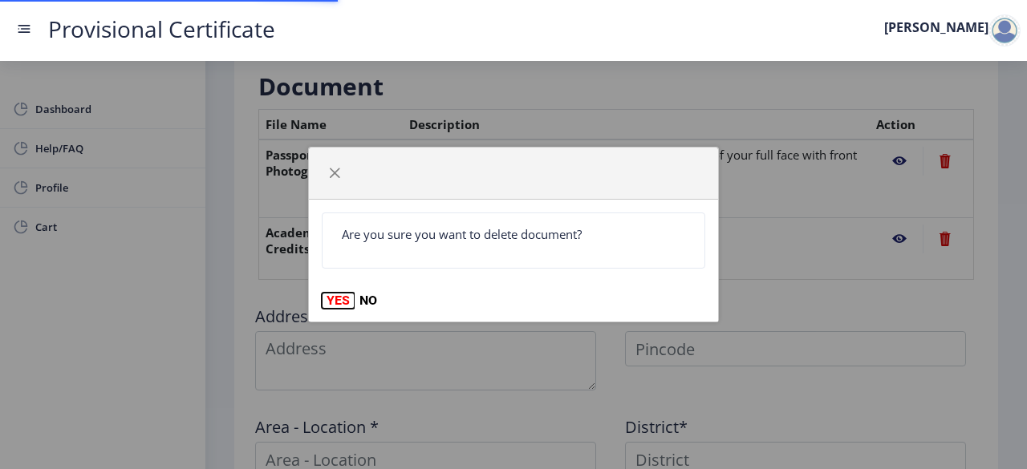
click at [338, 298] on button "YES" at bounding box center [338, 301] width 33 height 16
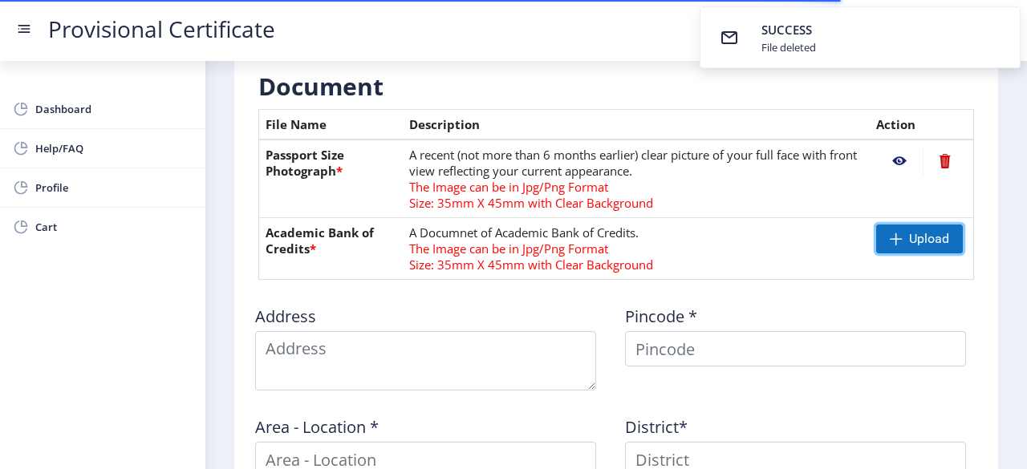
click at [909, 233] on span "Upload" at bounding box center [929, 239] width 40 height 16
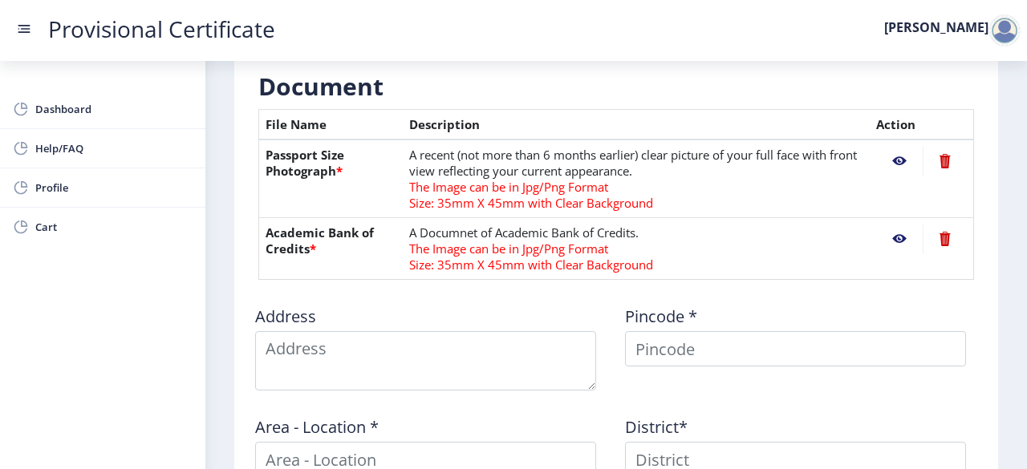
scroll to position [654, 0]
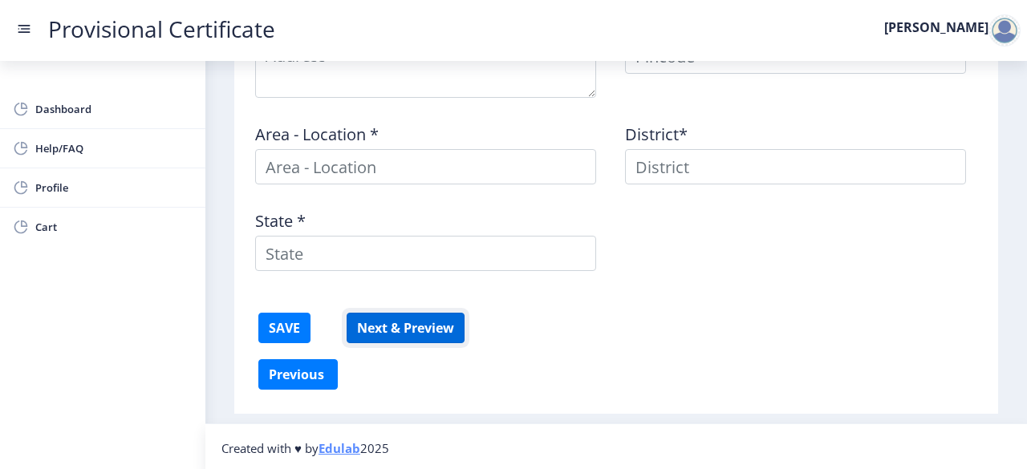
click at [382, 319] on button "Next & Preview" at bounding box center [405, 328] width 118 height 30
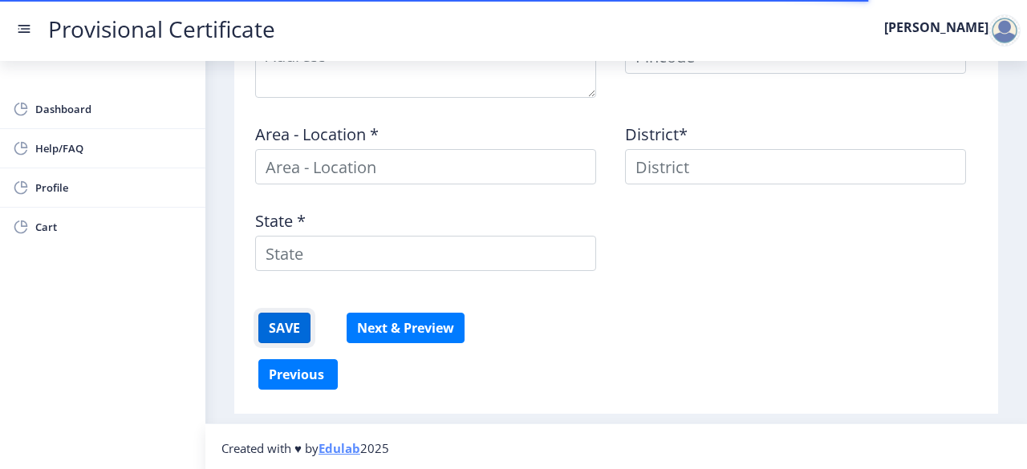
click at [282, 323] on button "SAVE" at bounding box center [284, 328] width 52 height 30
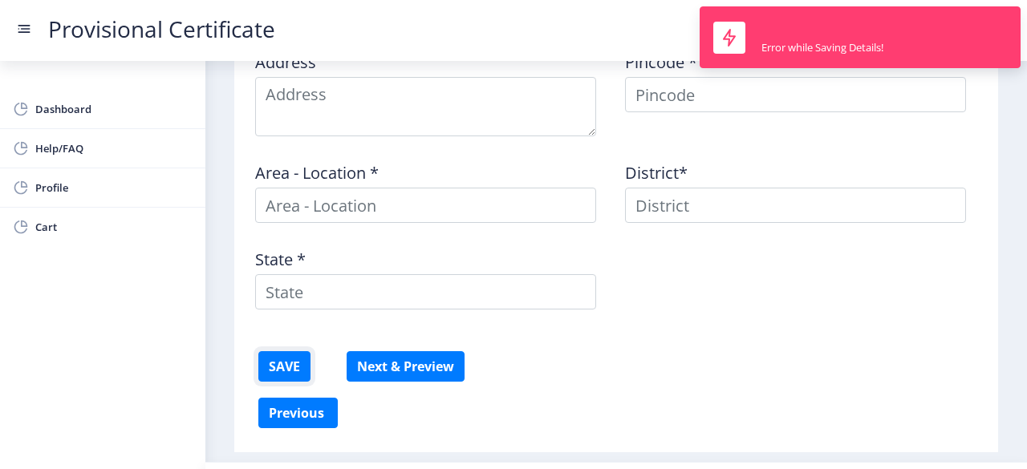
scroll to position [626, 0]
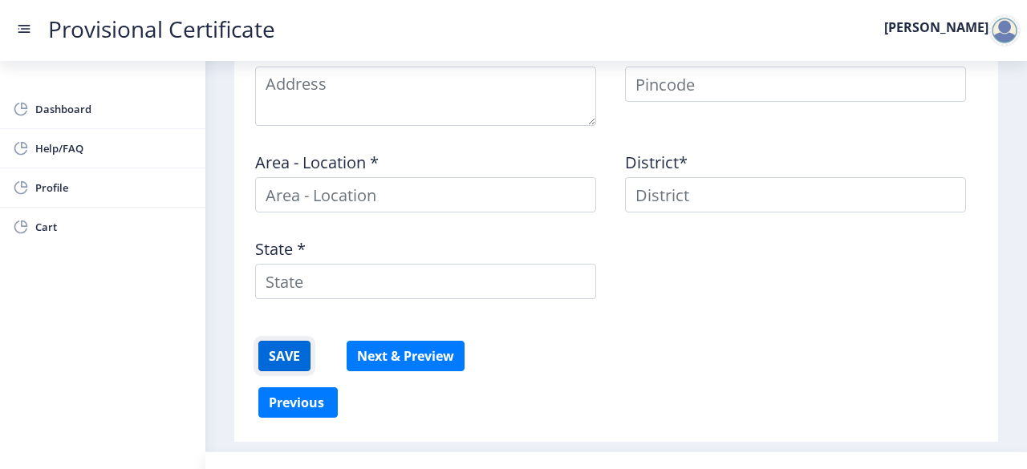
click at [278, 349] on button "SAVE" at bounding box center [284, 356] width 52 height 30
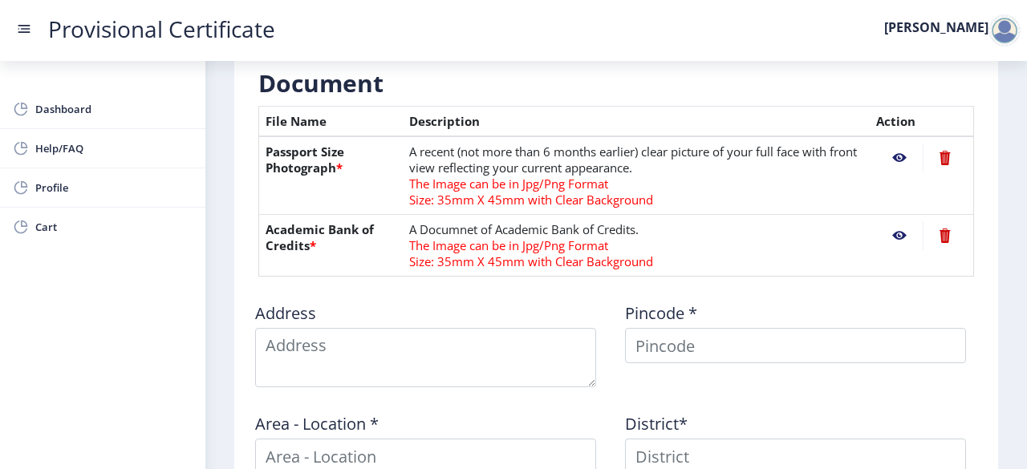
scroll to position [373, 0]
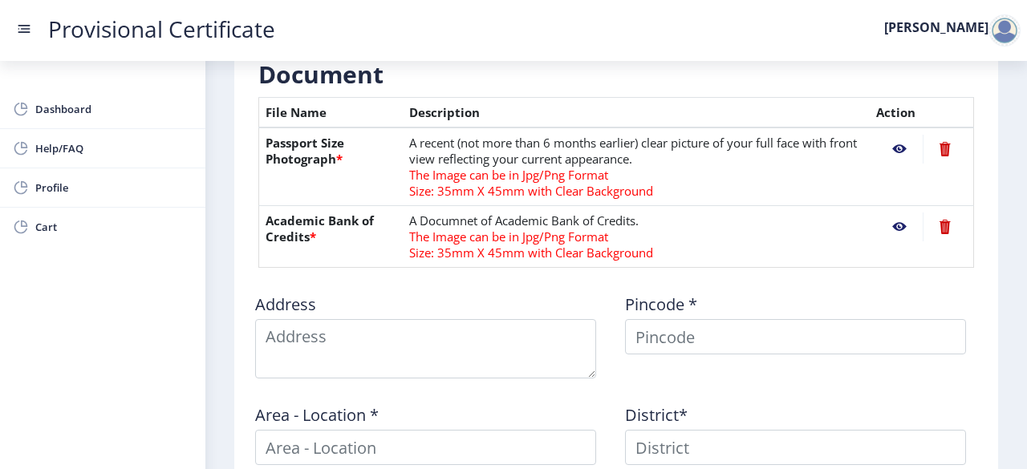
click at [904, 154] on nb-action at bounding box center [899, 149] width 47 height 29
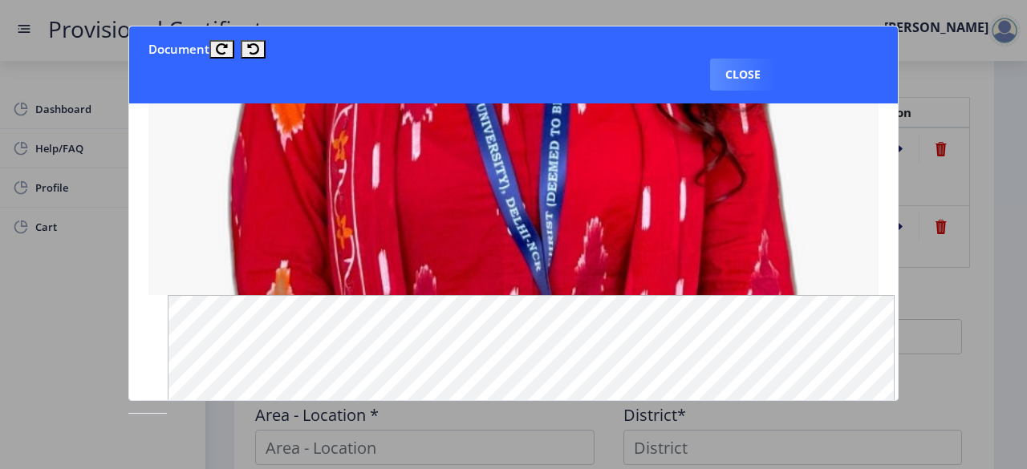
scroll to position [795, 0]
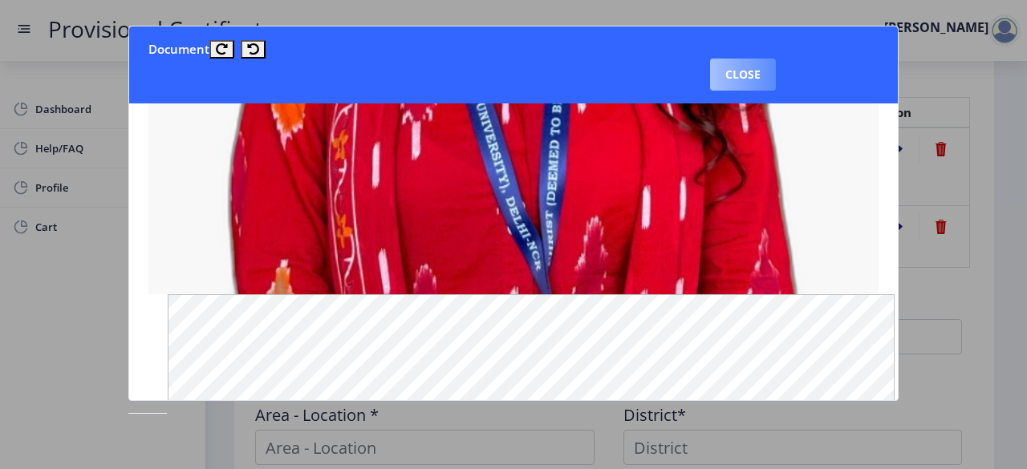
click at [756, 70] on button "Close" at bounding box center [743, 75] width 66 height 32
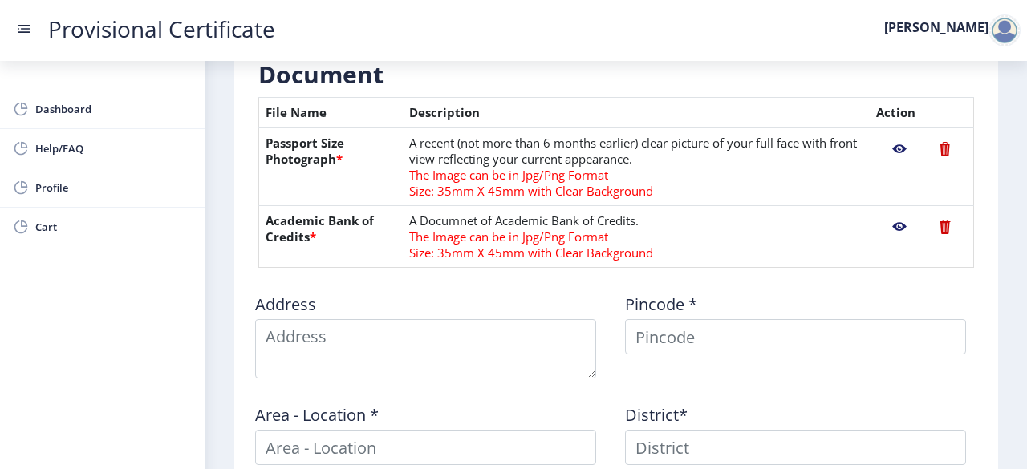
scroll to position [654, 0]
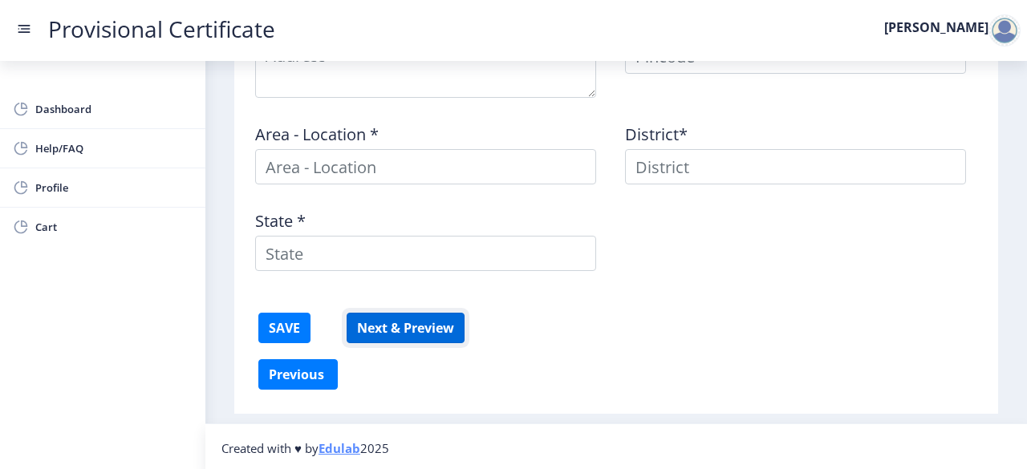
click at [395, 328] on button "Next & Preview" at bounding box center [405, 328] width 118 height 30
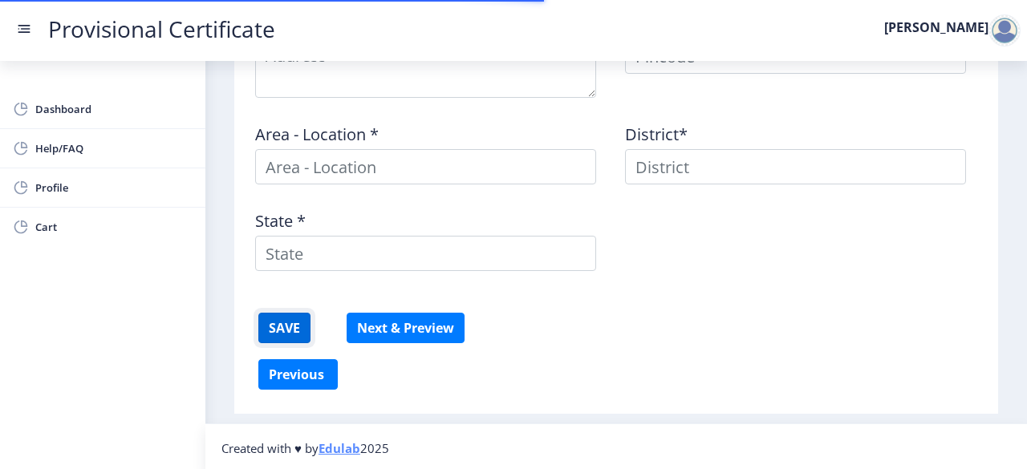
click at [279, 336] on button "SAVE" at bounding box center [284, 328] width 52 height 30
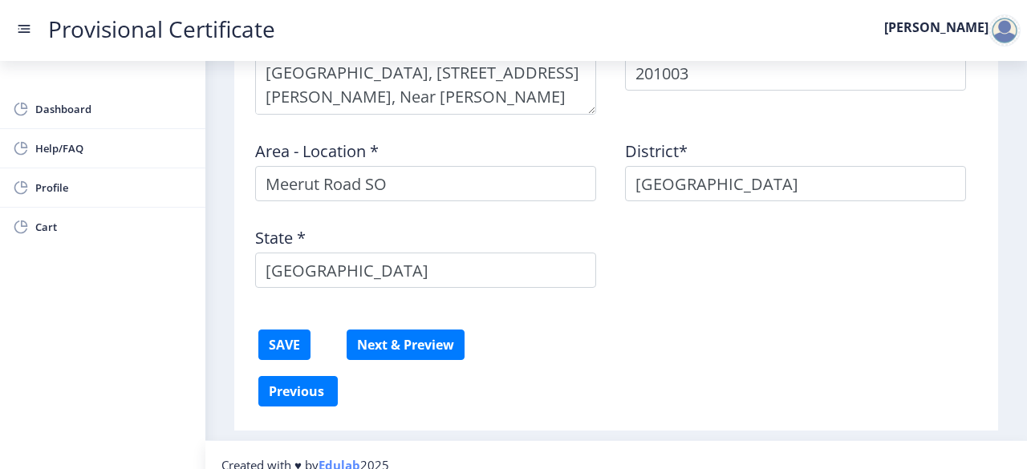
scroll to position [654, 0]
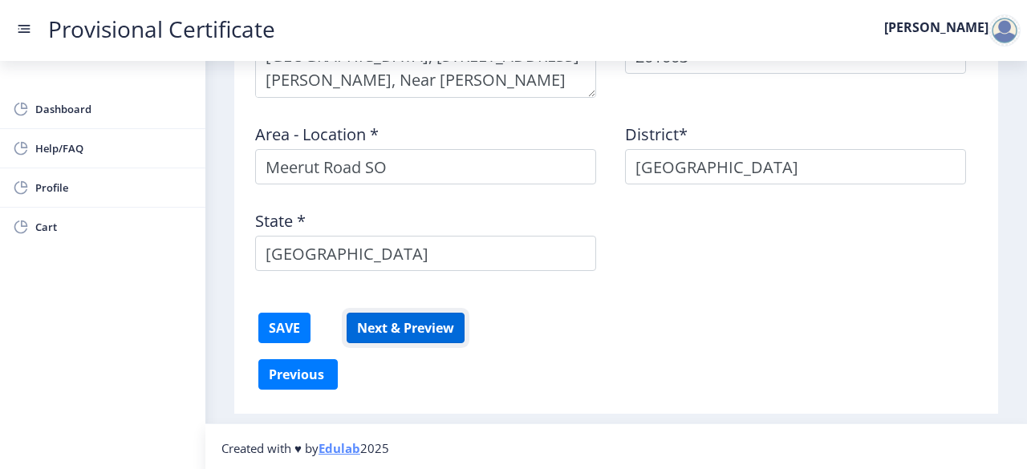
click at [399, 324] on button "Next & Preview" at bounding box center [405, 328] width 118 height 30
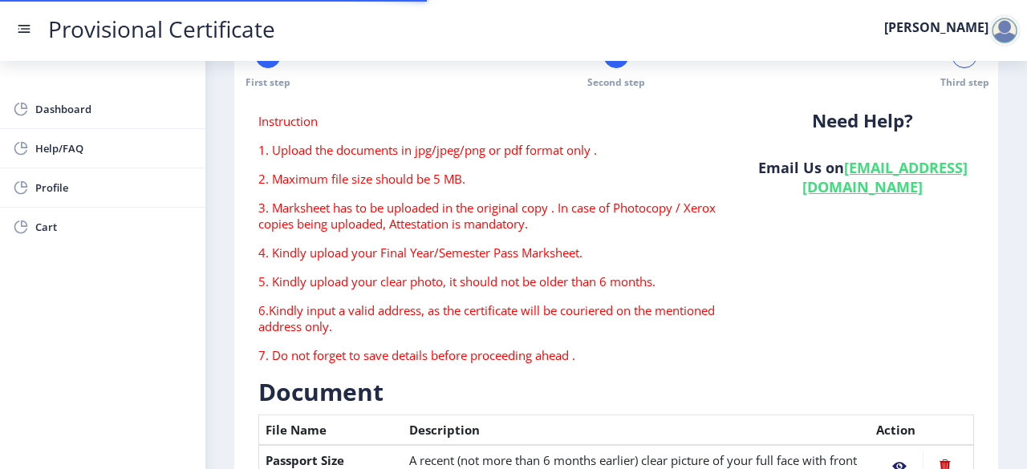
scroll to position [0, 0]
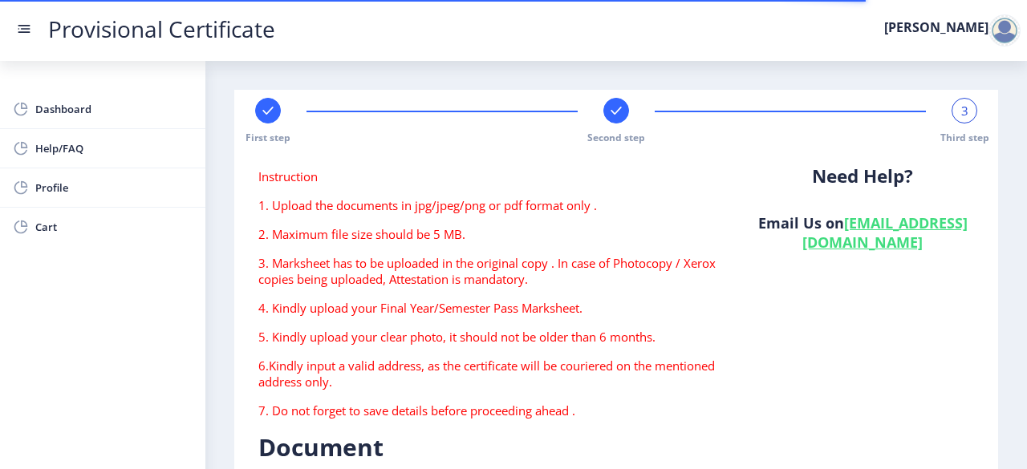
click at [610, 110] on rect at bounding box center [616, 111] width 16 height 16
select select "B+"
select select "June"
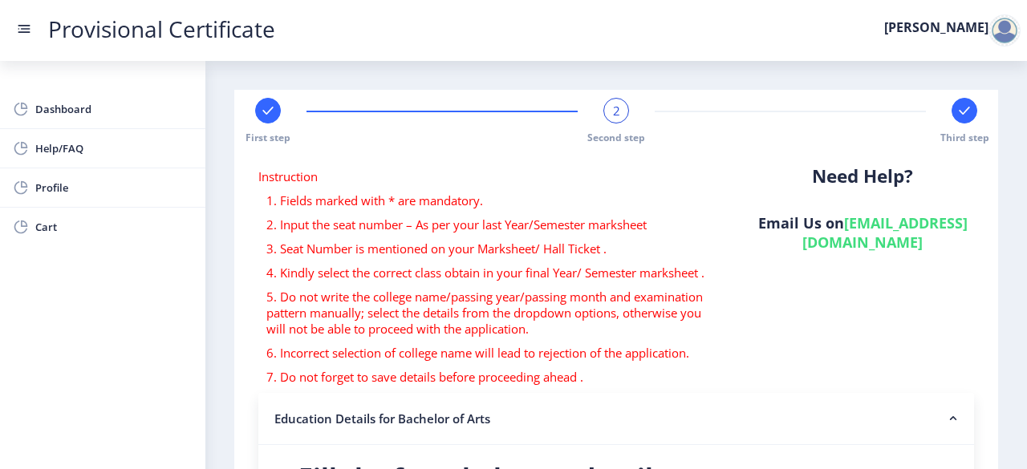
click at [250, 115] on div "First step 2 Second step Third step" at bounding box center [616, 121] width 748 height 47
click at [658, 415] on nb-accordion-item-header "Education Details for Bachelor of Arts" at bounding box center [615, 419] width 715 height 52
